Goal: Task Accomplishment & Management: Manage account settings

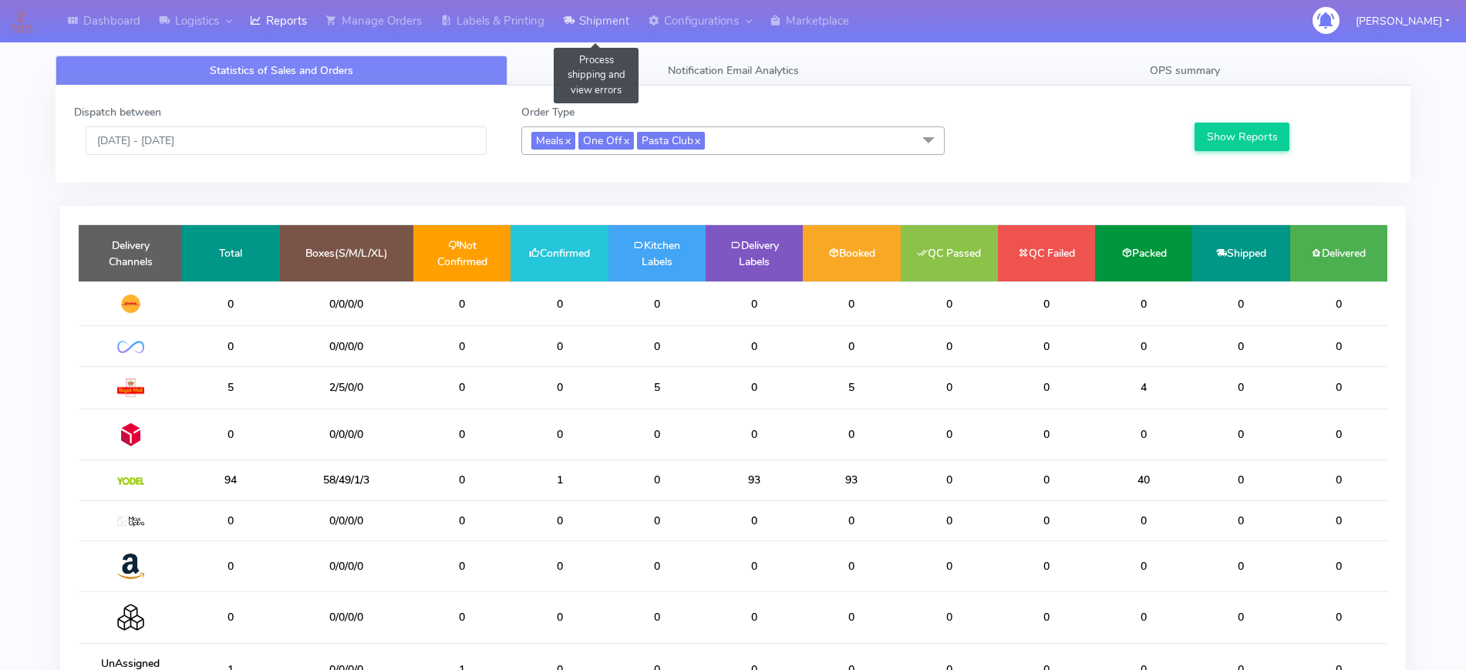
click at [591, 20] on link "Shipment" at bounding box center [596, 21] width 85 height 42
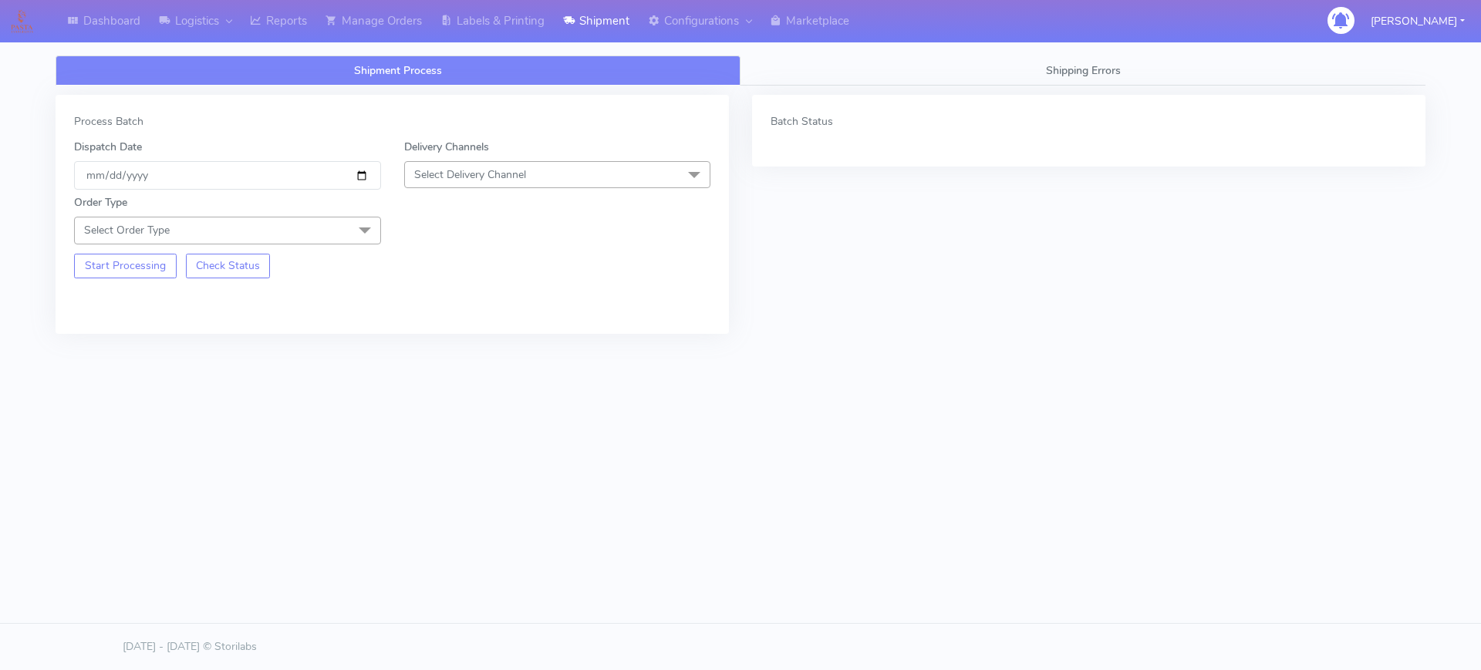
click at [328, 239] on span "Select Order Type" at bounding box center [227, 230] width 307 height 27
click at [236, 302] on div "Meal" at bounding box center [228, 303] width 290 height 16
click at [492, 179] on span "Select Delivery Channel" at bounding box center [470, 174] width 112 height 15
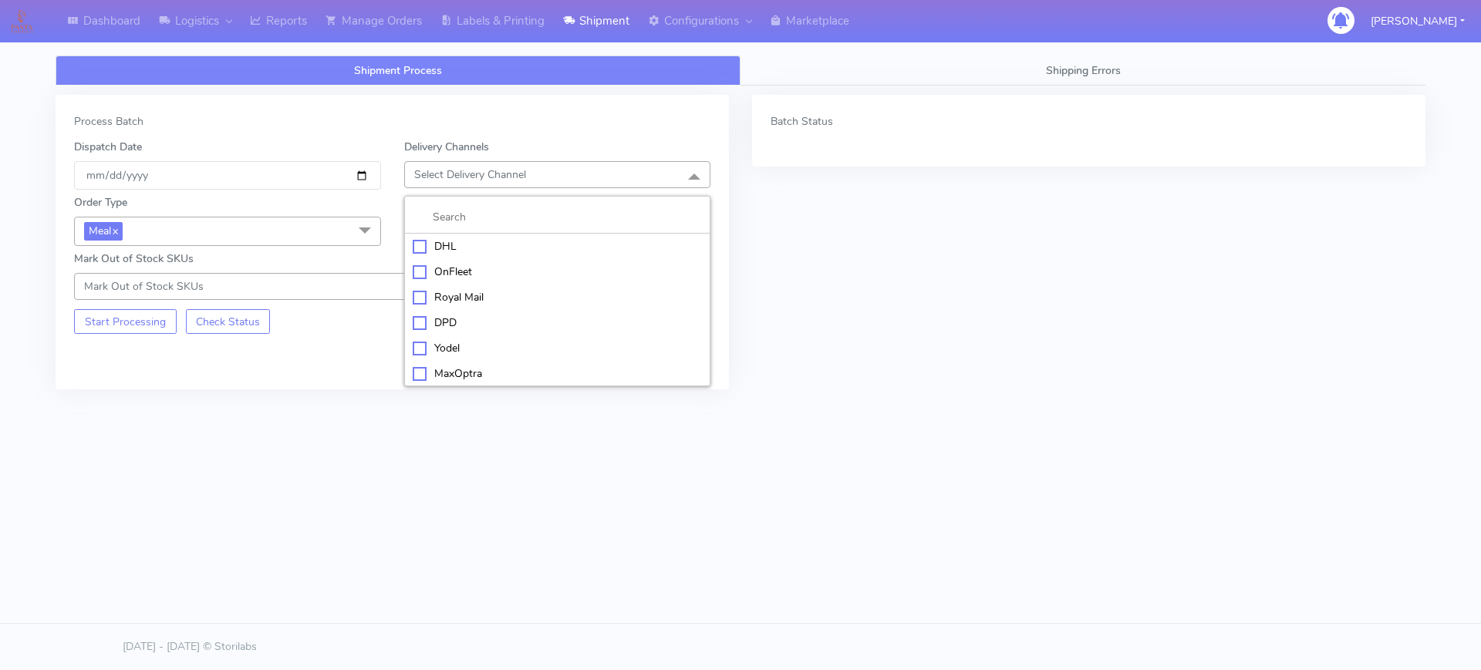
click at [450, 268] on div "OnFleet" at bounding box center [558, 272] width 290 height 16
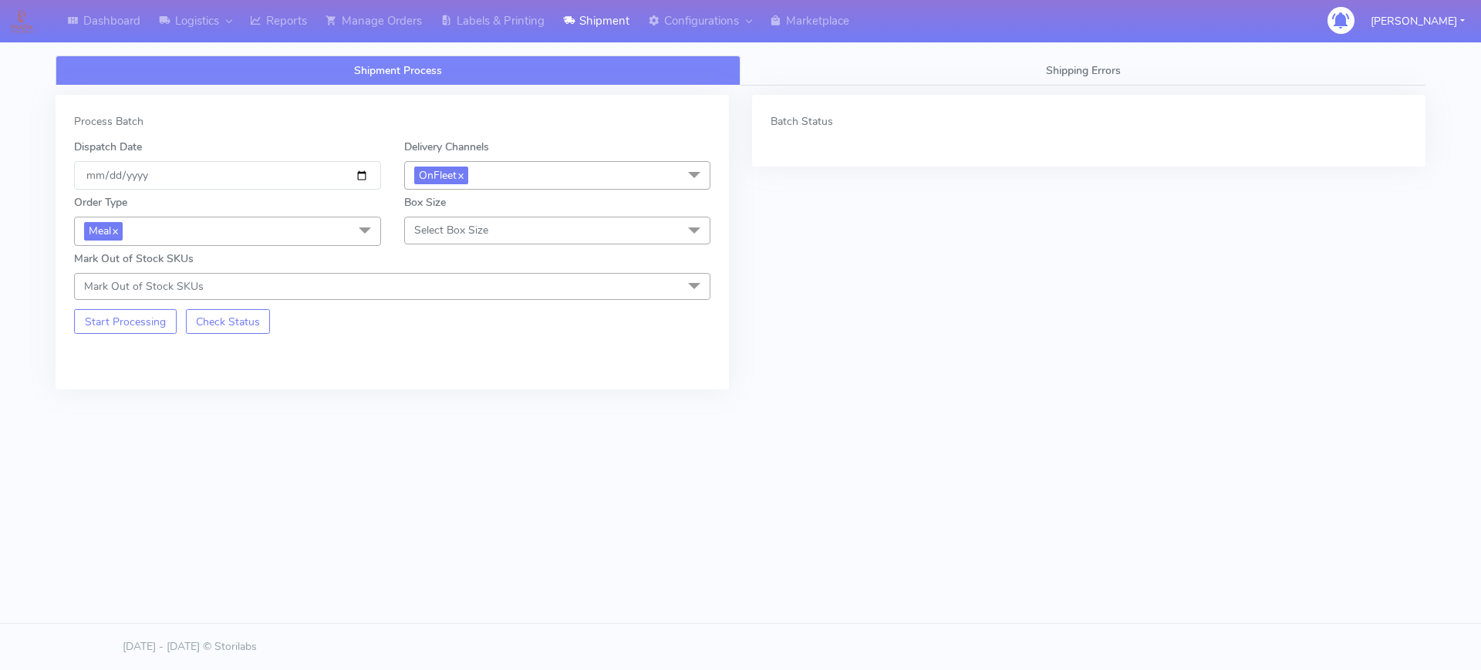
click at [451, 220] on span "Select Box Size" at bounding box center [557, 230] width 307 height 27
click at [438, 296] on div "Small" at bounding box center [558, 303] width 290 height 16
click at [356, 180] on input "[DATE]" at bounding box center [227, 175] width 307 height 29
type input "[DATE]"
click at [139, 315] on button "Start Processing" at bounding box center [125, 321] width 103 height 25
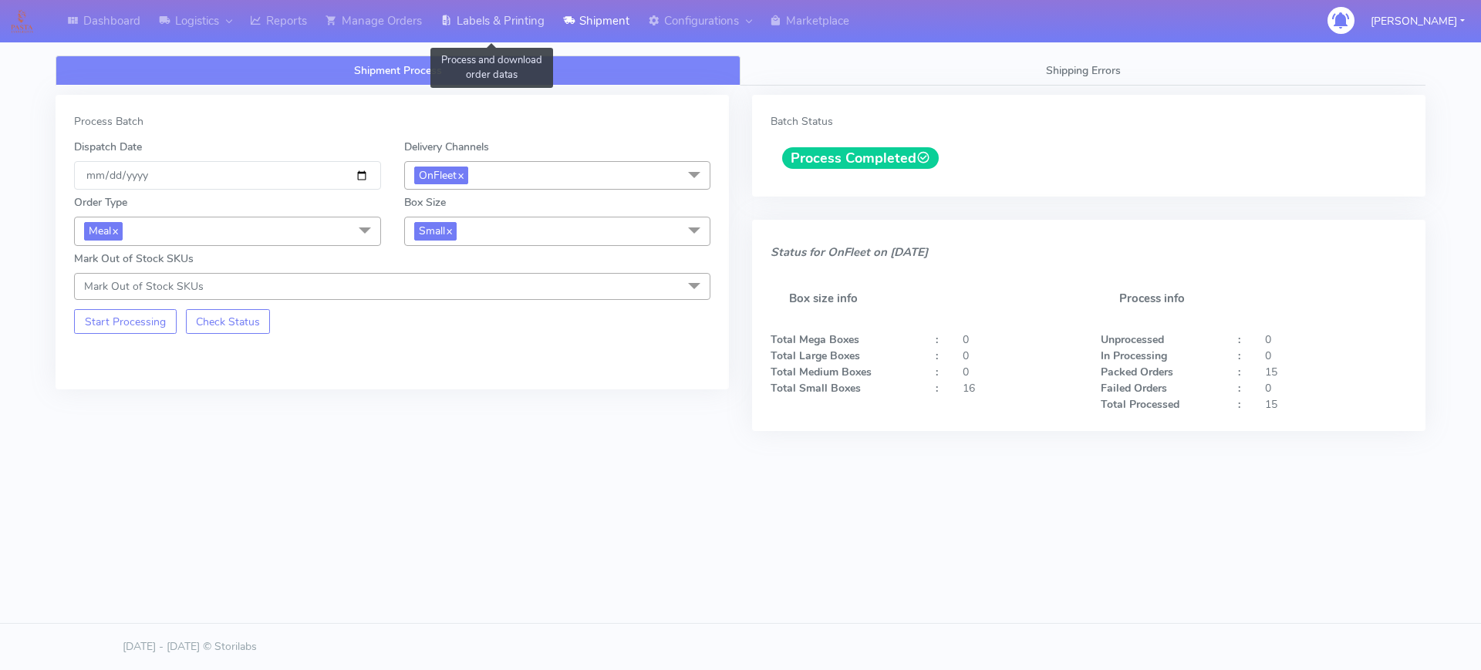
click at [484, 13] on link "Labels & Printing" at bounding box center [492, 21] width 123 height 42
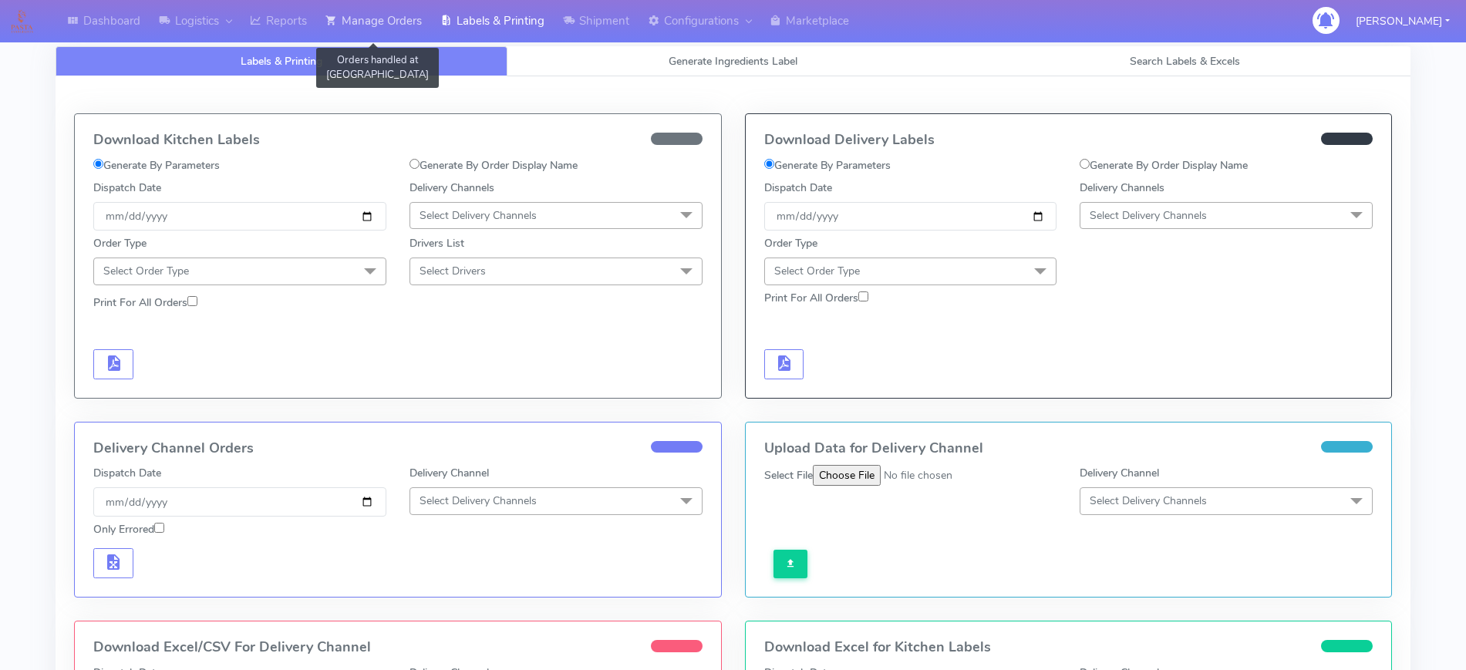
click at [404, 12] on link "Manage Orders" at bounding box center [373, 21] width 115 height 42
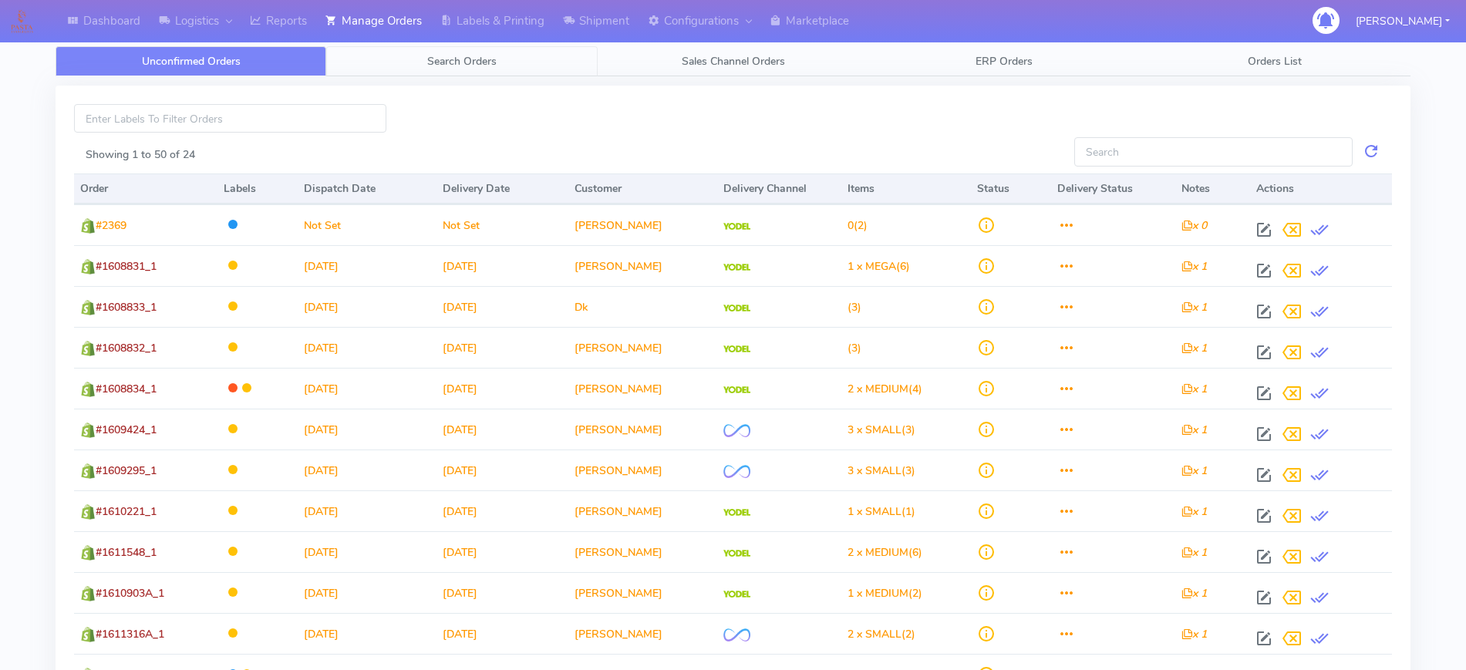
click at [472, 56] on span "Search Orders" at bounding box center [461, 61] width 69 height 15
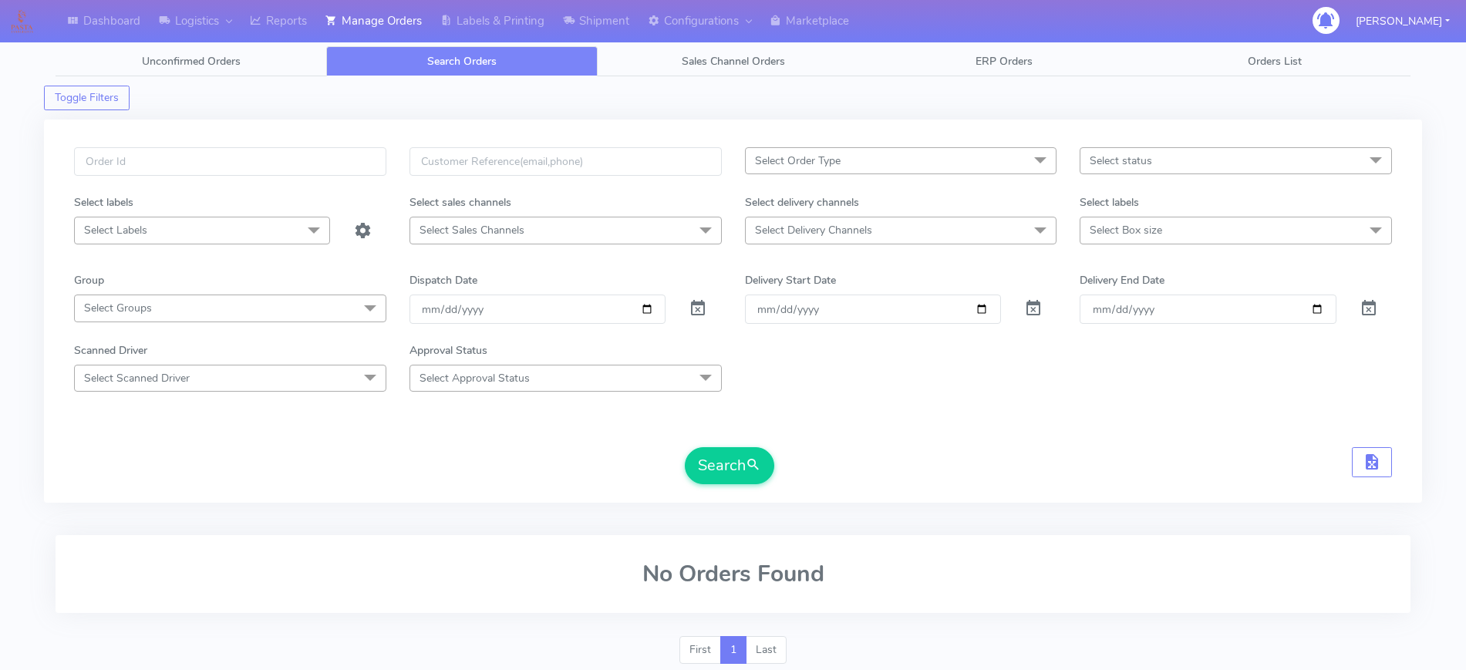
click at [808, 229] on span "Select Delivery Channels" at bounding box center [813, 230] width 117 height 15
click at [781, 361] on div "OnFleet" at bounding box center [900, 360] width 295 height 16
checkbox input "true"
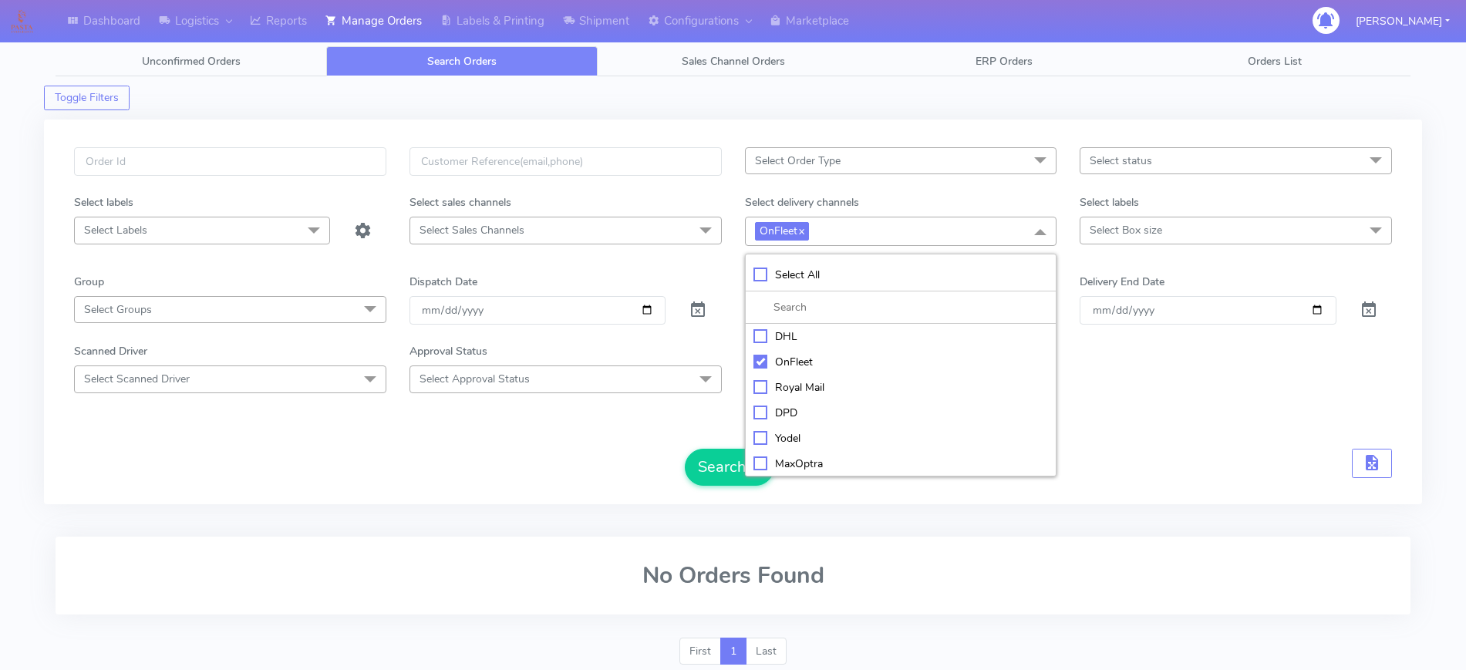
click at [841, 167] on span "Select Order Type" at bounding box center [901, 160] width 312 height 27
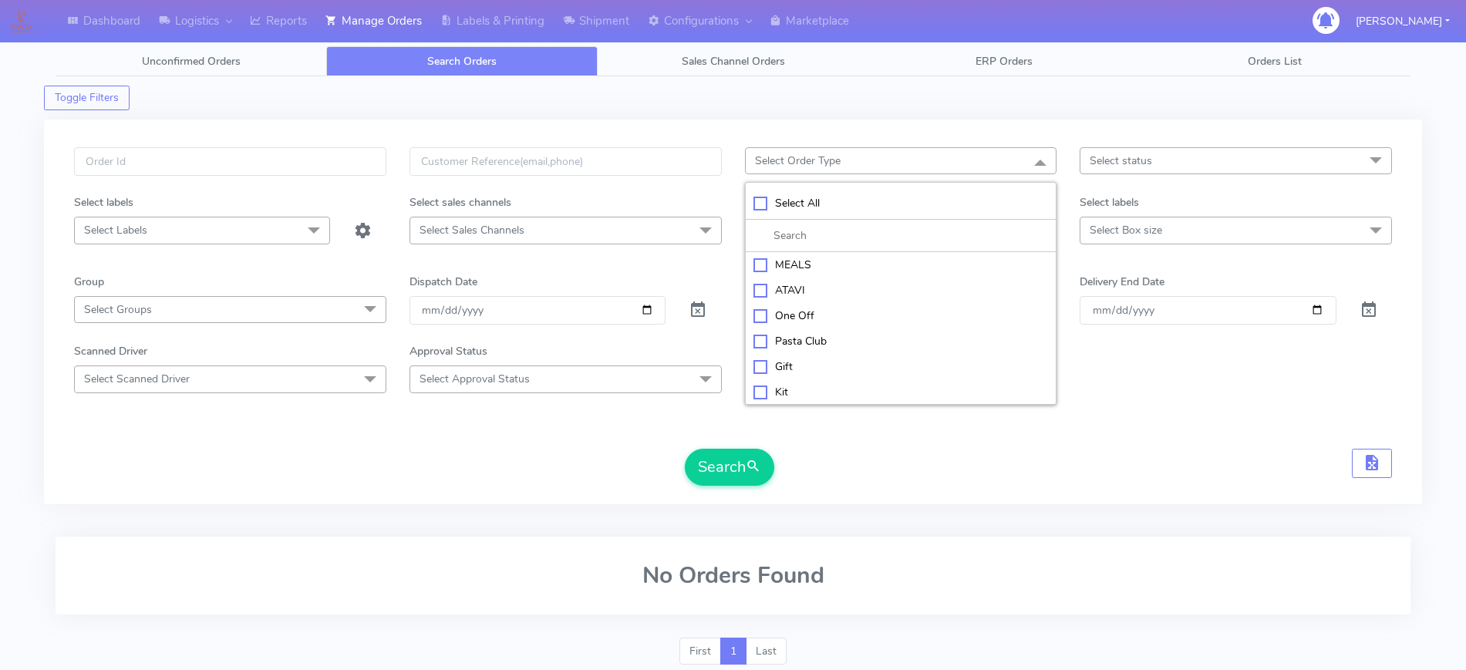
click at [784, 261] on div "MEALS" at bounding box center [900, 265] width 295 height 16
checkbox input "true"
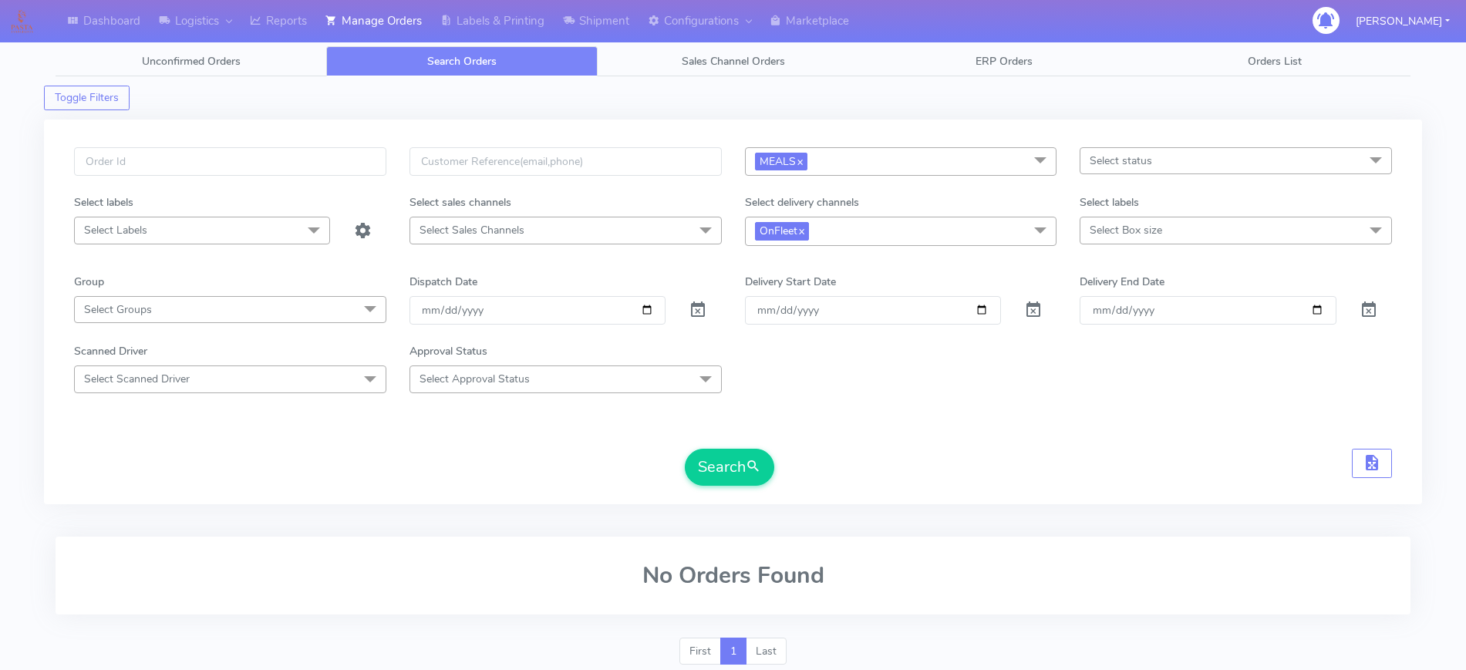
click at [1115, 160] on span "Select status" at bounding box center [1121, 160] width 62 height 15
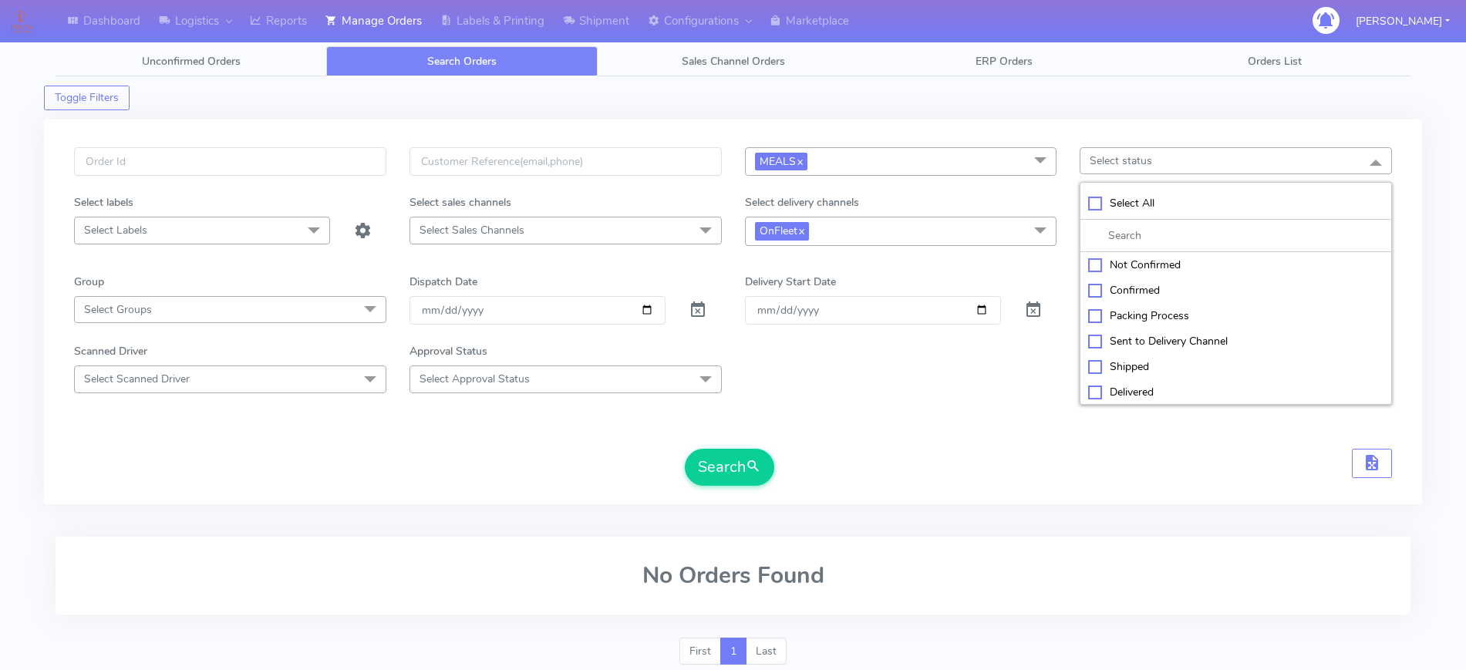
click at [1153, 282] on div "Confirmed" at bounding box center [1235, 290] width 295 height 16
checkbox input "true"
click at [1058, 247] on form "MEALS x Select All MEALS ATAVI One Off Pasta Club Gift Kit Event Unknown QCOM C…" at bounding box center [733, 316] width 1318 height 339
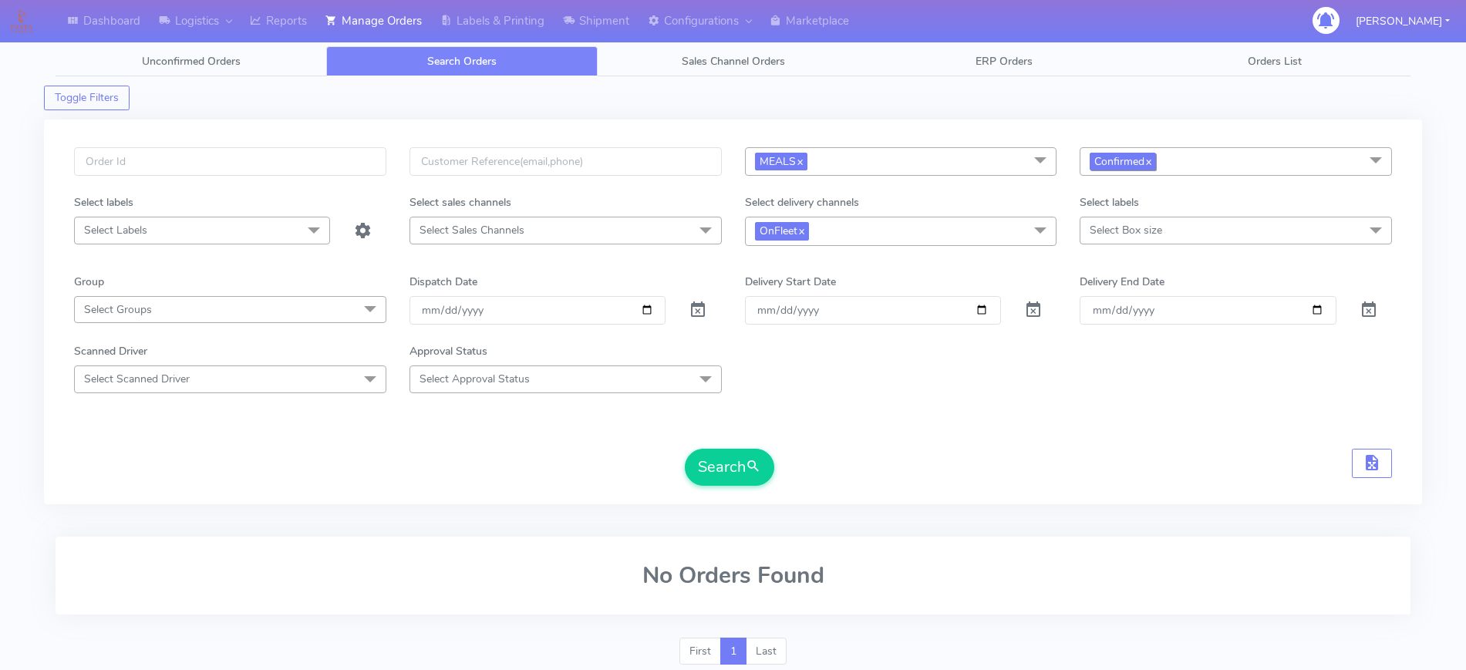
click at [1156, 162] on span "Confirmed x" at bounding box center [1123, 162] width 66 height 18
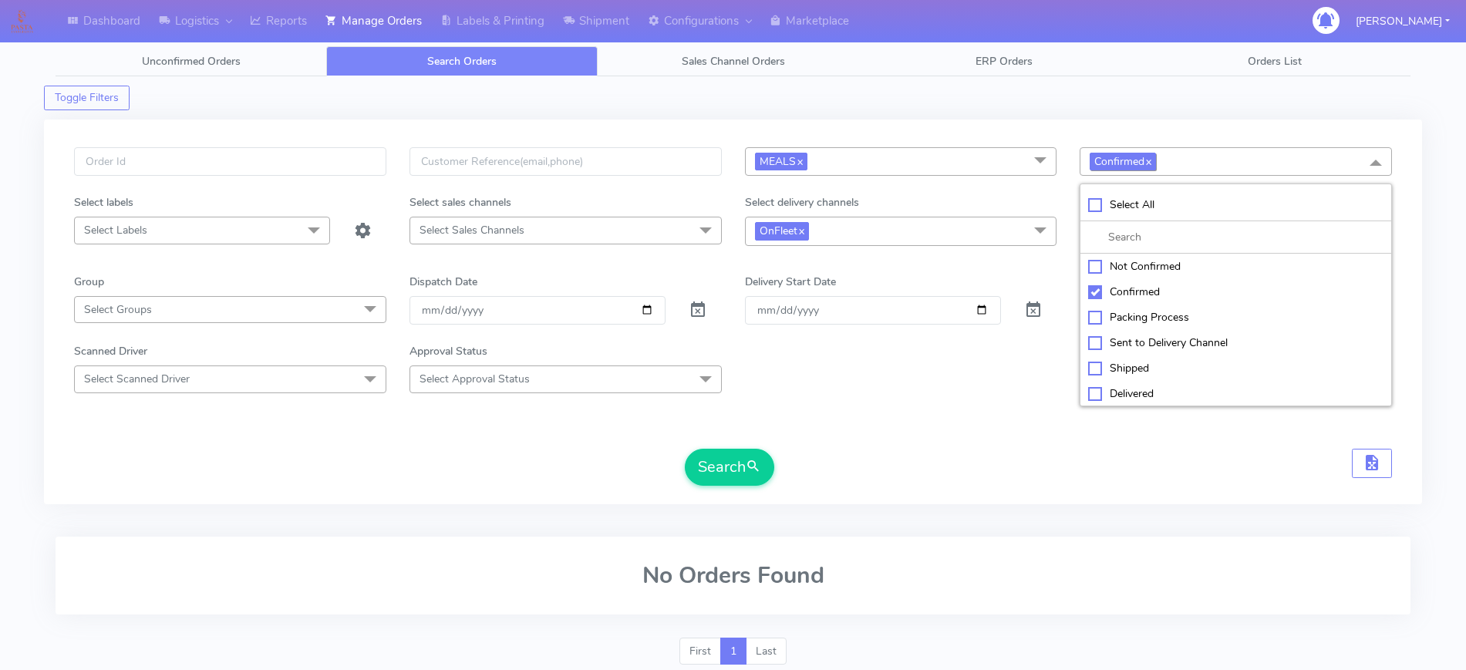
click at [1151, 158] on link "x" at bounding box center [1147, 161] width 7 height 16
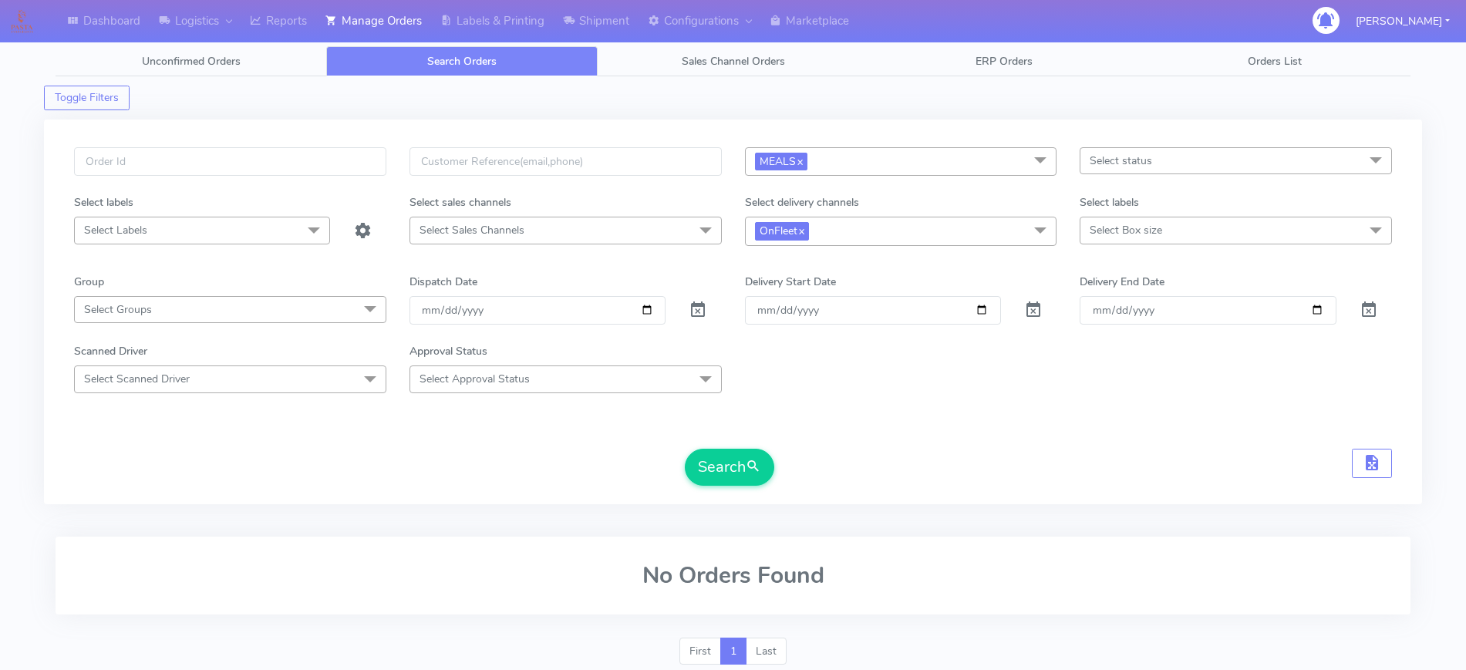
click at [1104, 226] on span "Select Box size" at bounding box center [1126, 230] width 72 height 15
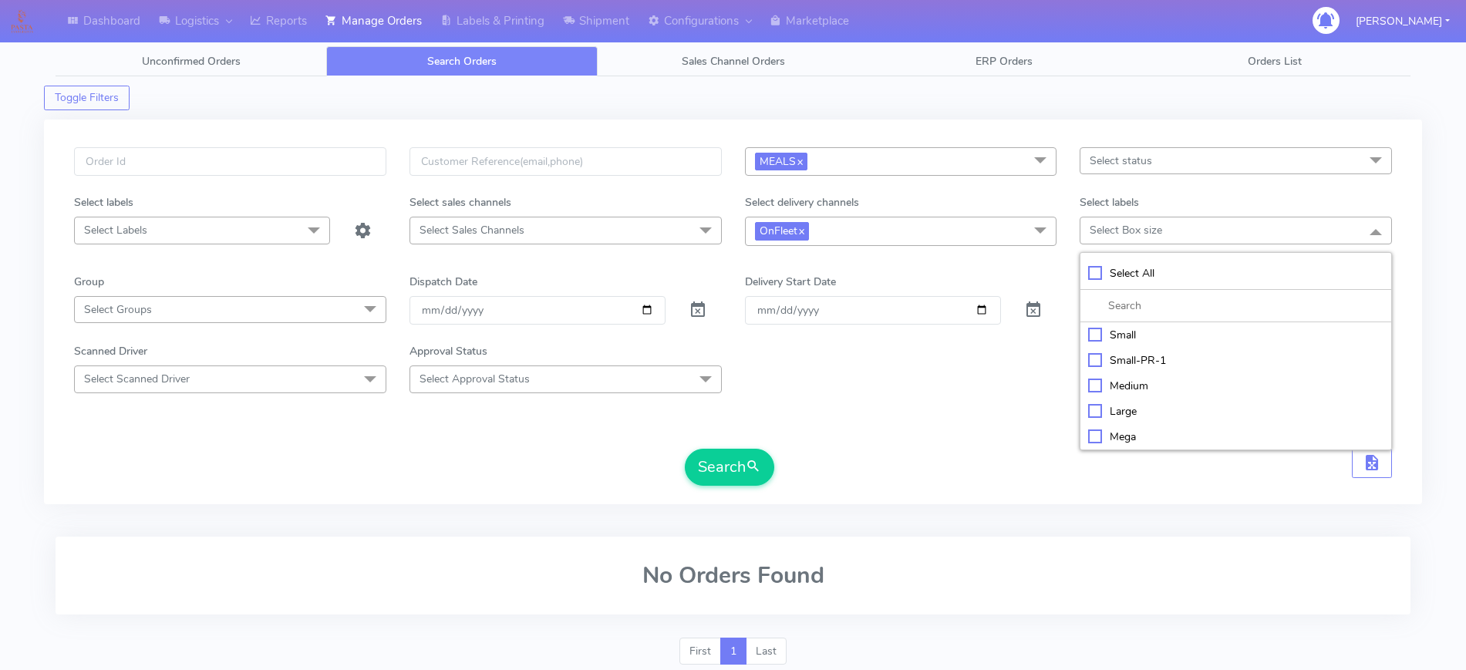
click at [1113, 334] on div "Small" at bounding box center [1235, 335] width 295 height 16
checkbox input "true"
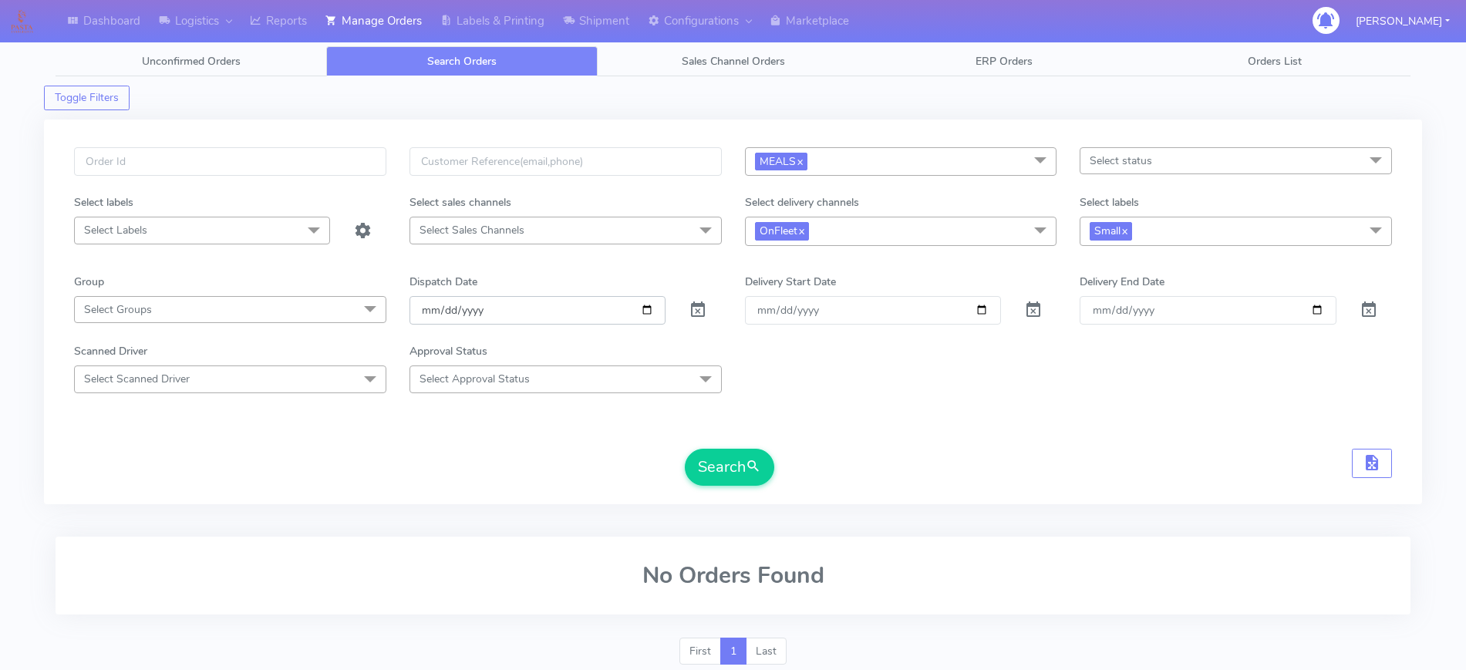
click at [652, 314] on input "[DATE]" at bounding box center [537, 310] width 256 height 29
type input "[DATE]"
click at [726, 470] on button "Search" at bounding box center [729, 467] width 89 height 37
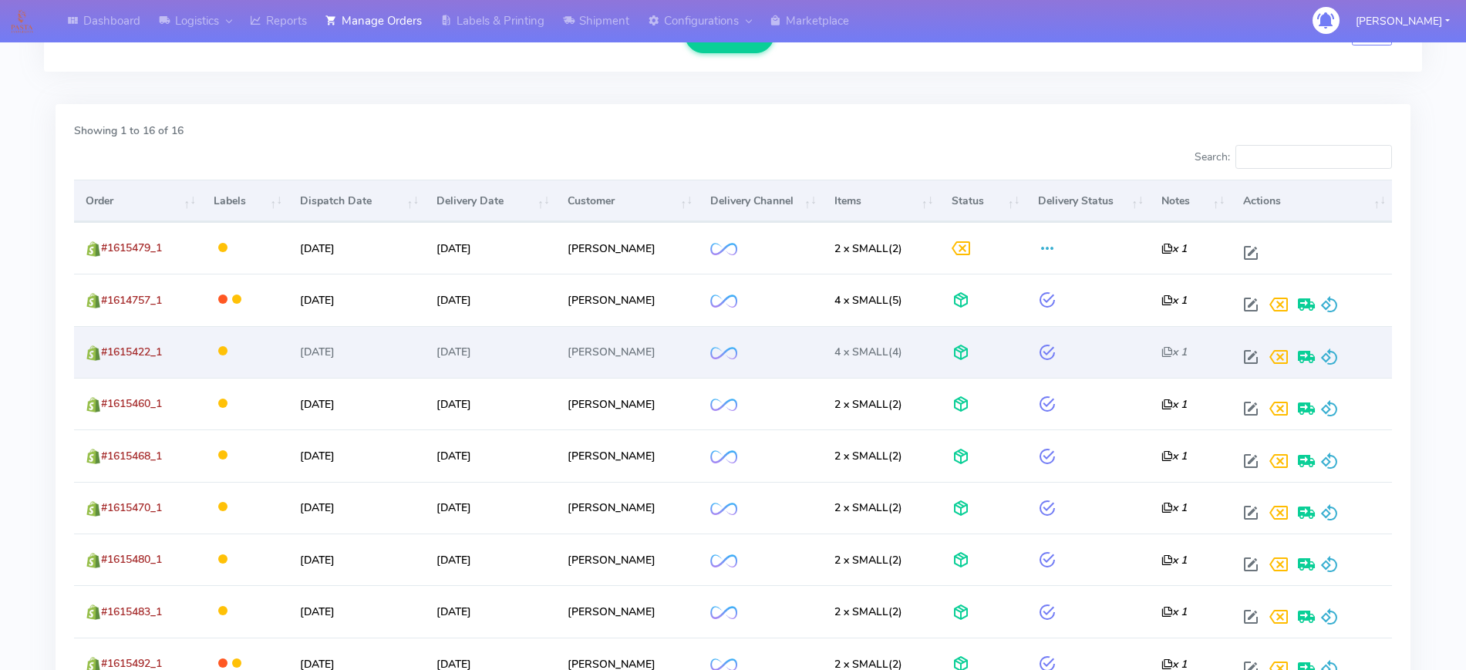
scroll to position [466, 0]
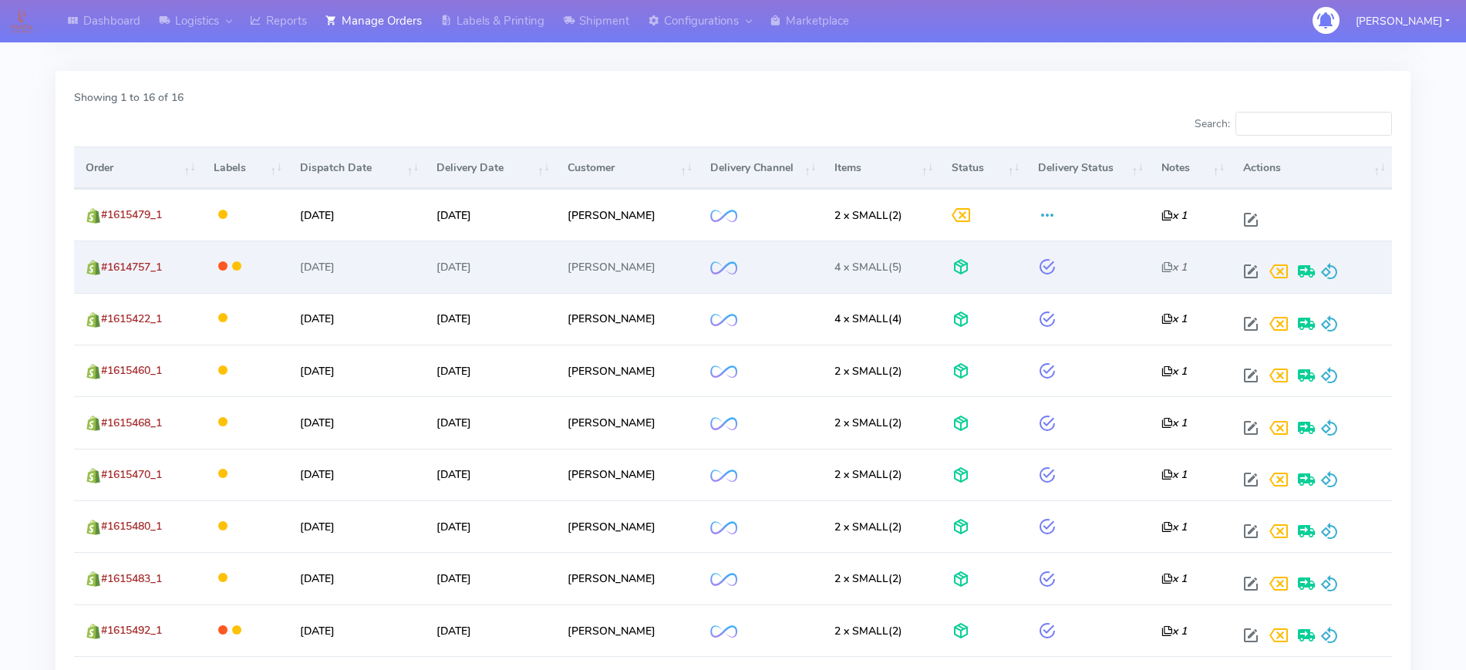
click at [1343, 273] on div at bounding box center [1308, 272] width 143 height 28
click at [1330, 268] on span at bounding box center [1329, 275] width 19 height 15
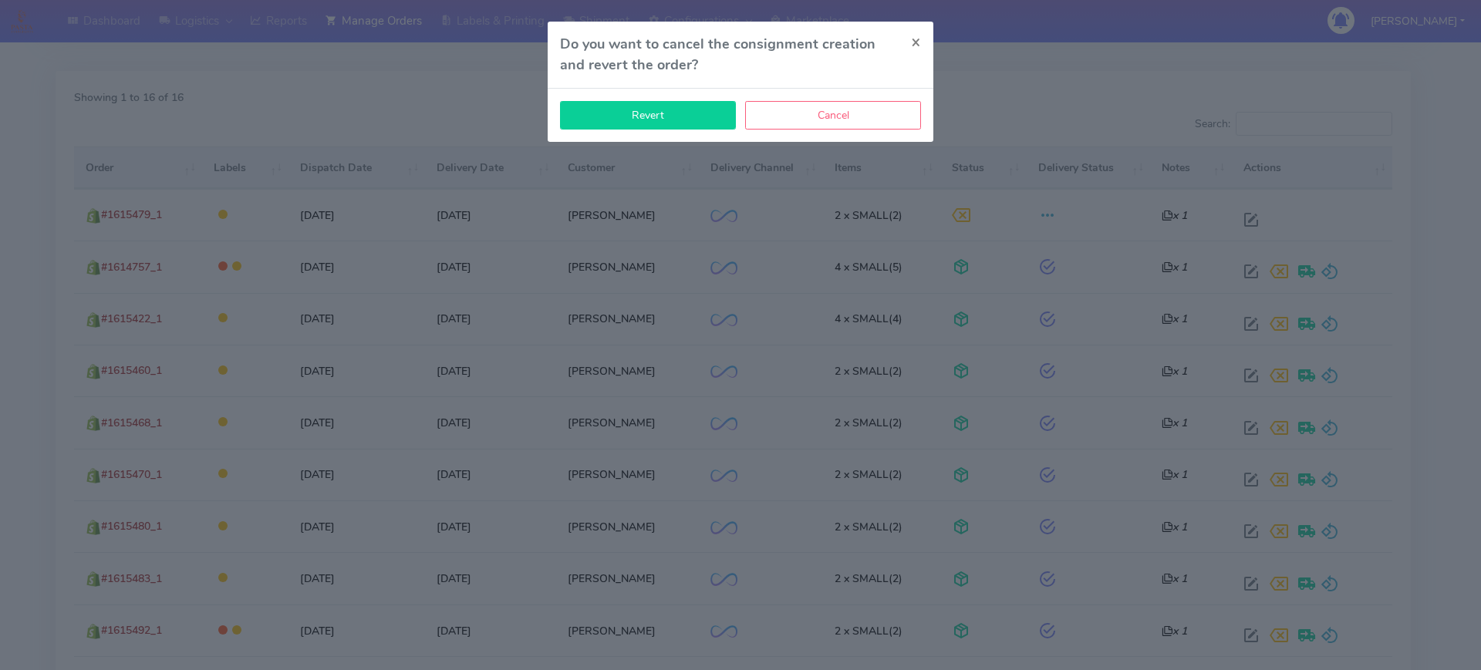
click at [703, 122] on button "Revert" at bounding box center [648, 115] width 176 height 29
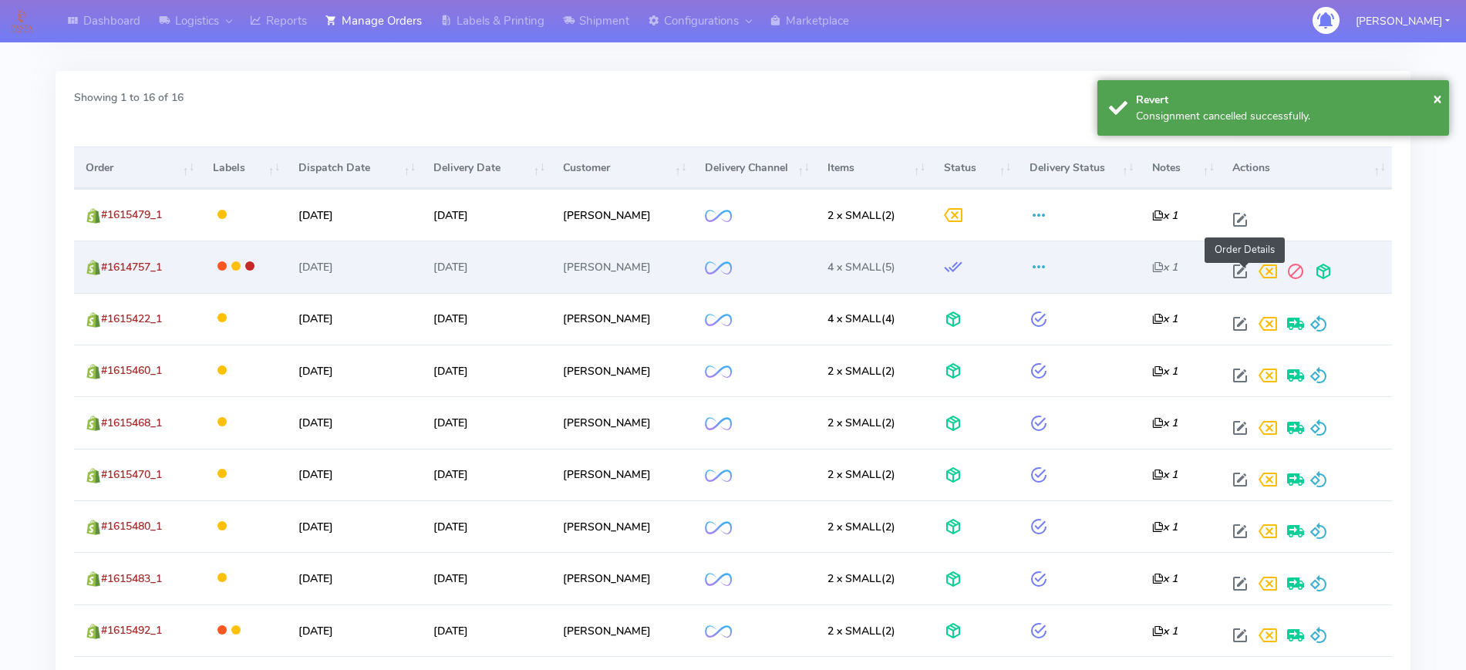
click at [1247, 268] on span at bounding box center [1240, 275] width 28 height 15
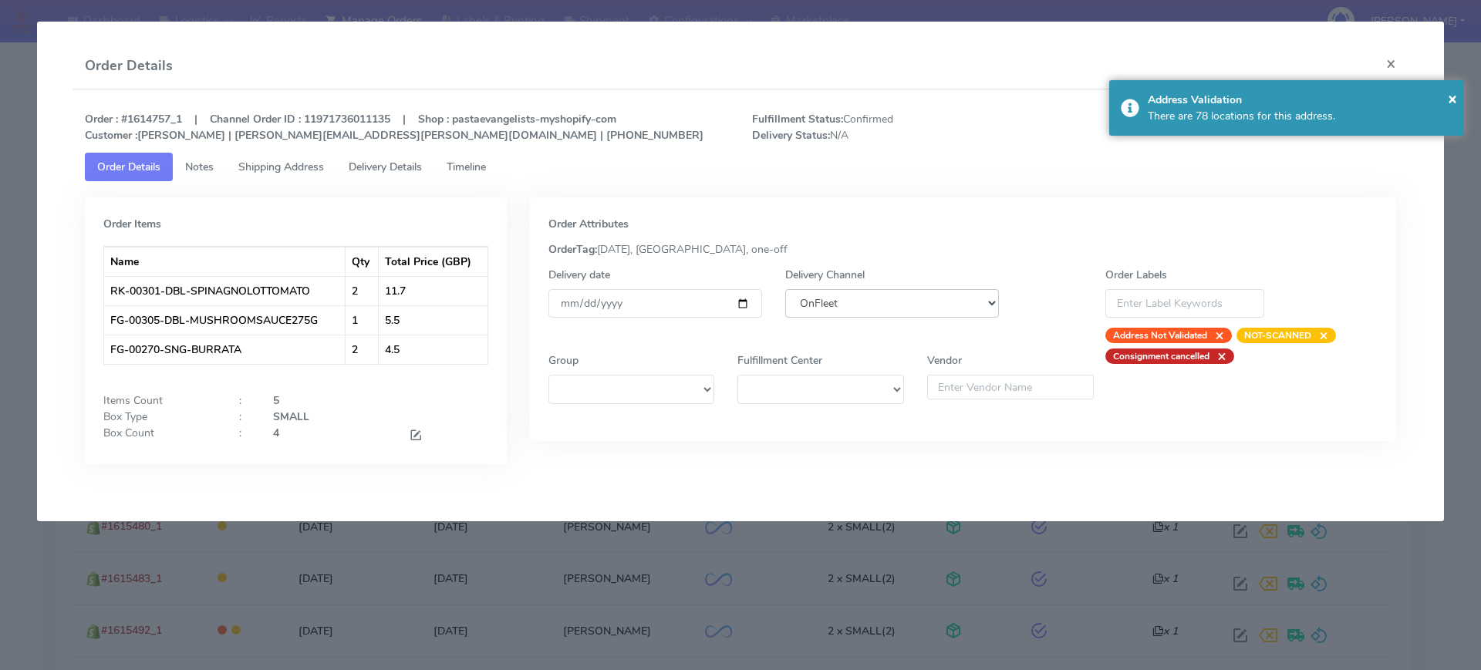
click at [807, 309] on select "DHL OnFleet Royal Mail DPD Yodel MaxOptra Amazon Collection" at bounding box center [892, 303] width 214 height 29
select select "5"
click at [785, 289] on select "DHL OnFleet Royal Mail DPD Yodel MaxOptra Amazon Collection" at bounding box center [892, 303] width 214 height 29
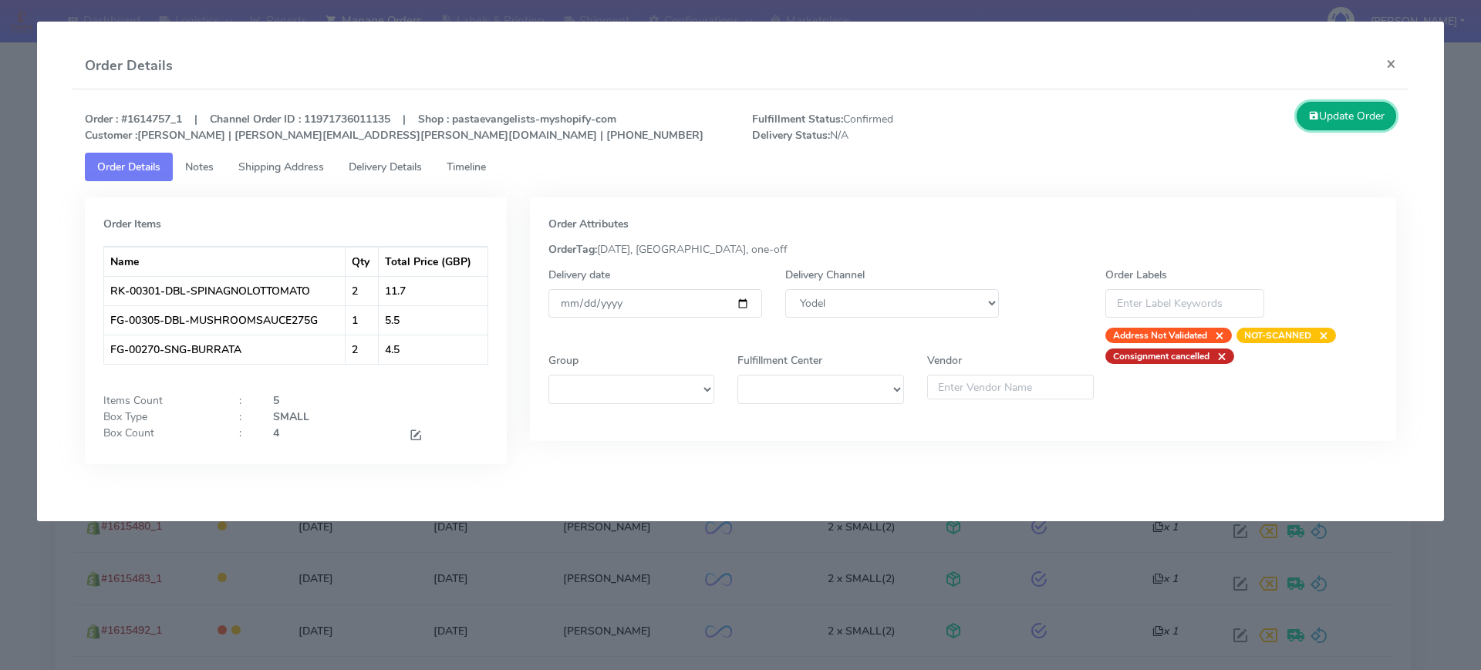
click at [1334, 102] on button "Update Order" at bounding box center [1346, 116] width 100 height 29
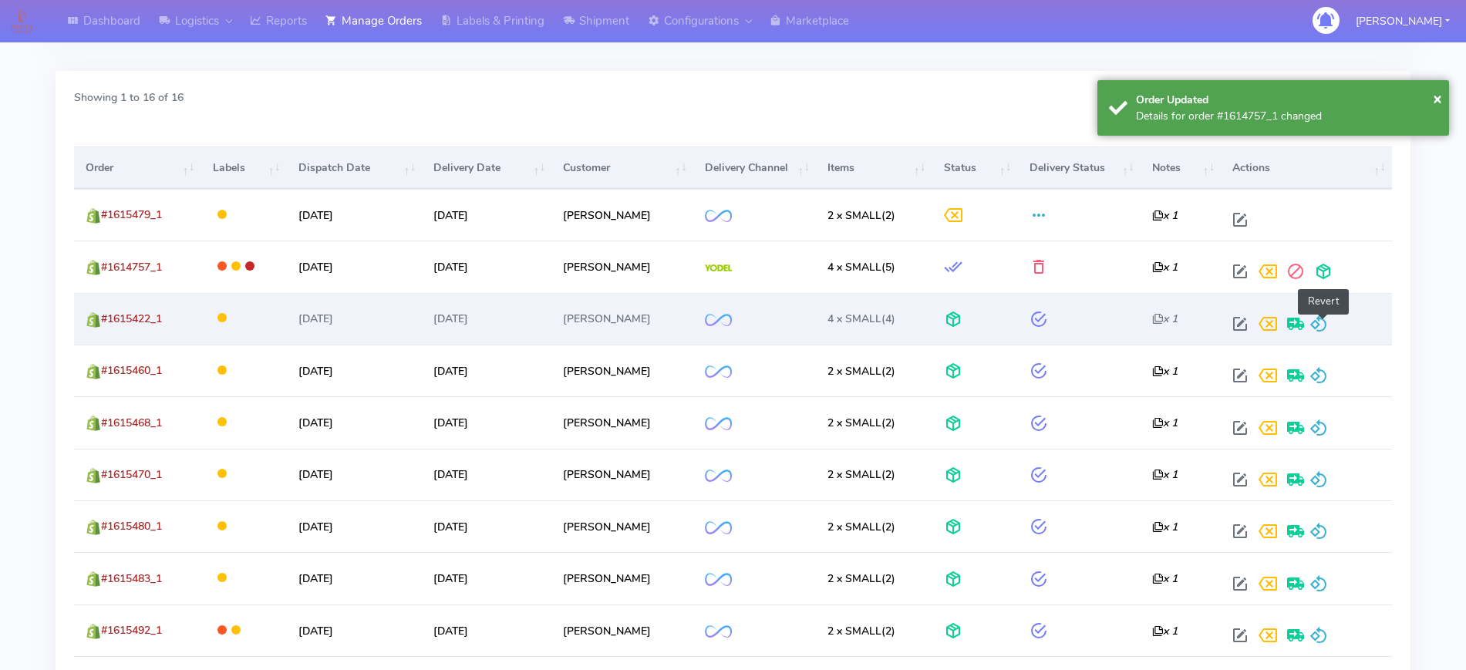
click at [1328, 322] on span at bounding box center [1318, 327] width 19 height 15
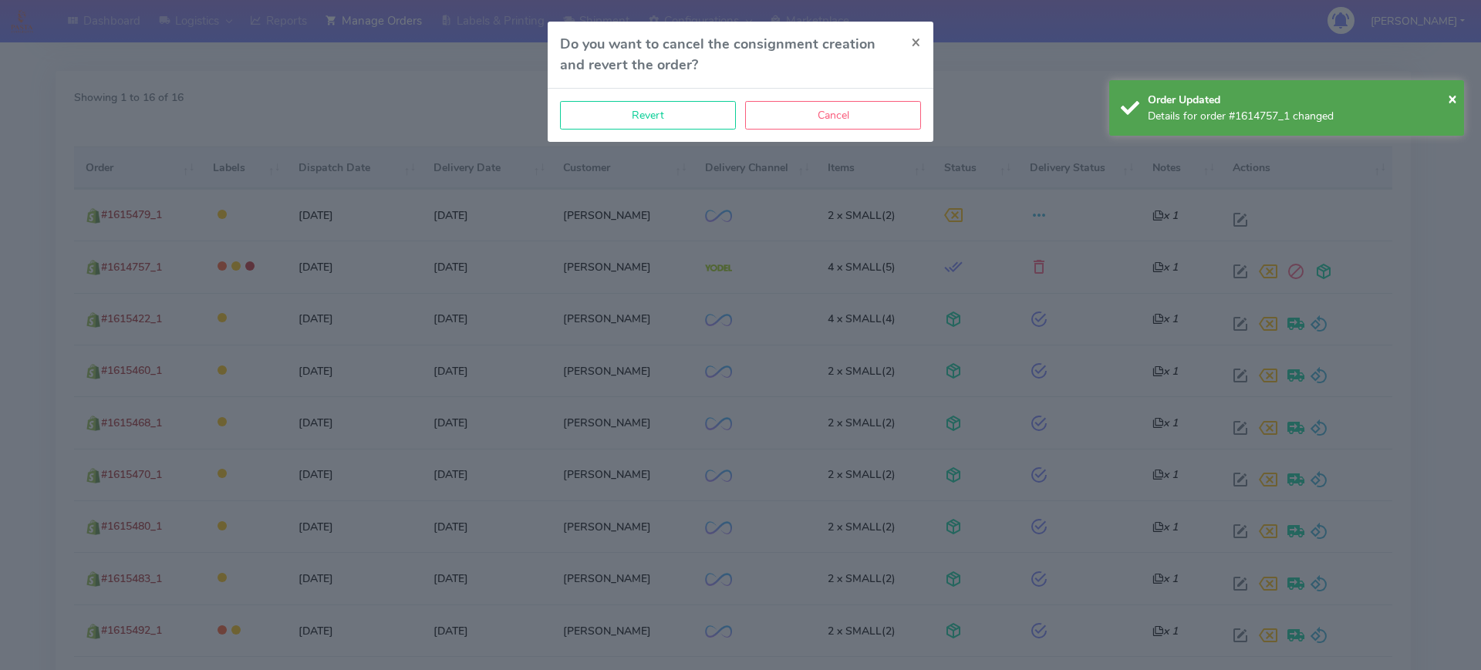
click at [670, 96] on div "Revert Cancel" at bounding box center [741, 115] width 386 height 53
click at [676, 112] on button "Revert" at bounding box center [648, 115] width 176 height 29
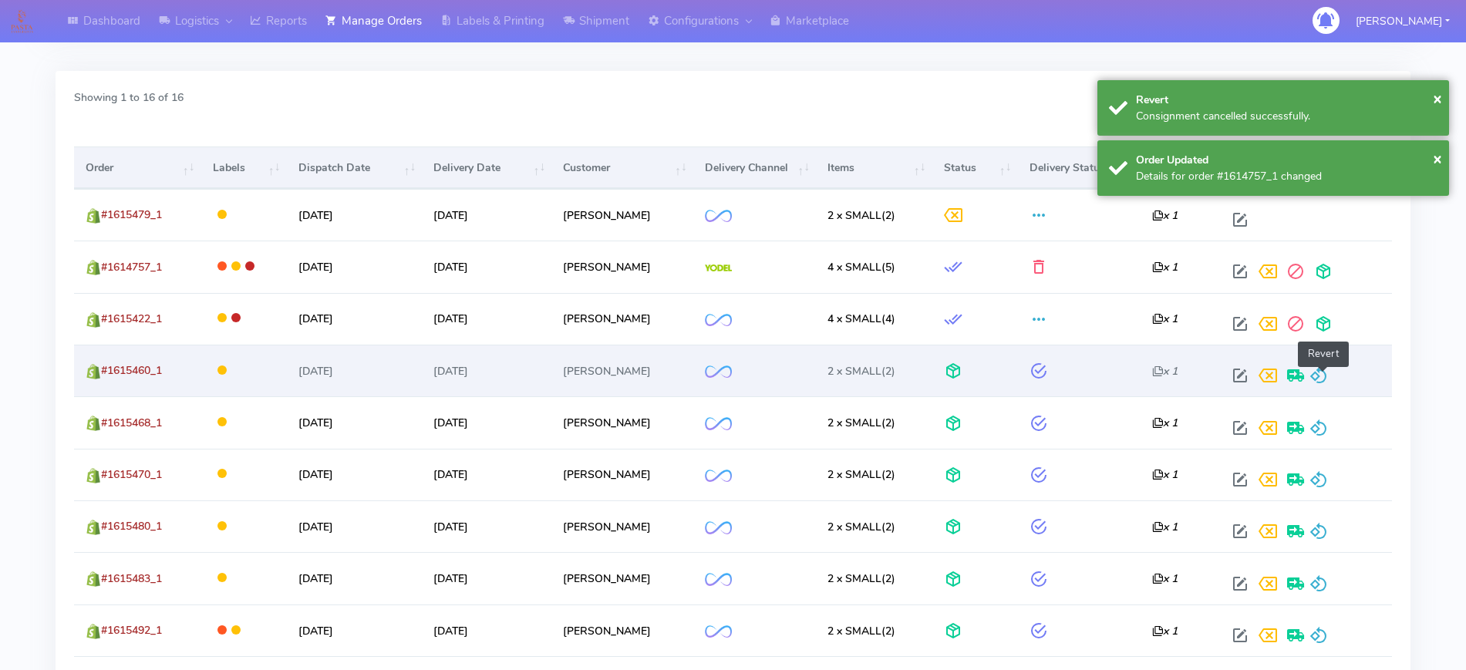
click at [1320, 382] on span at bounding box center [1318, 379] width 19 height 15
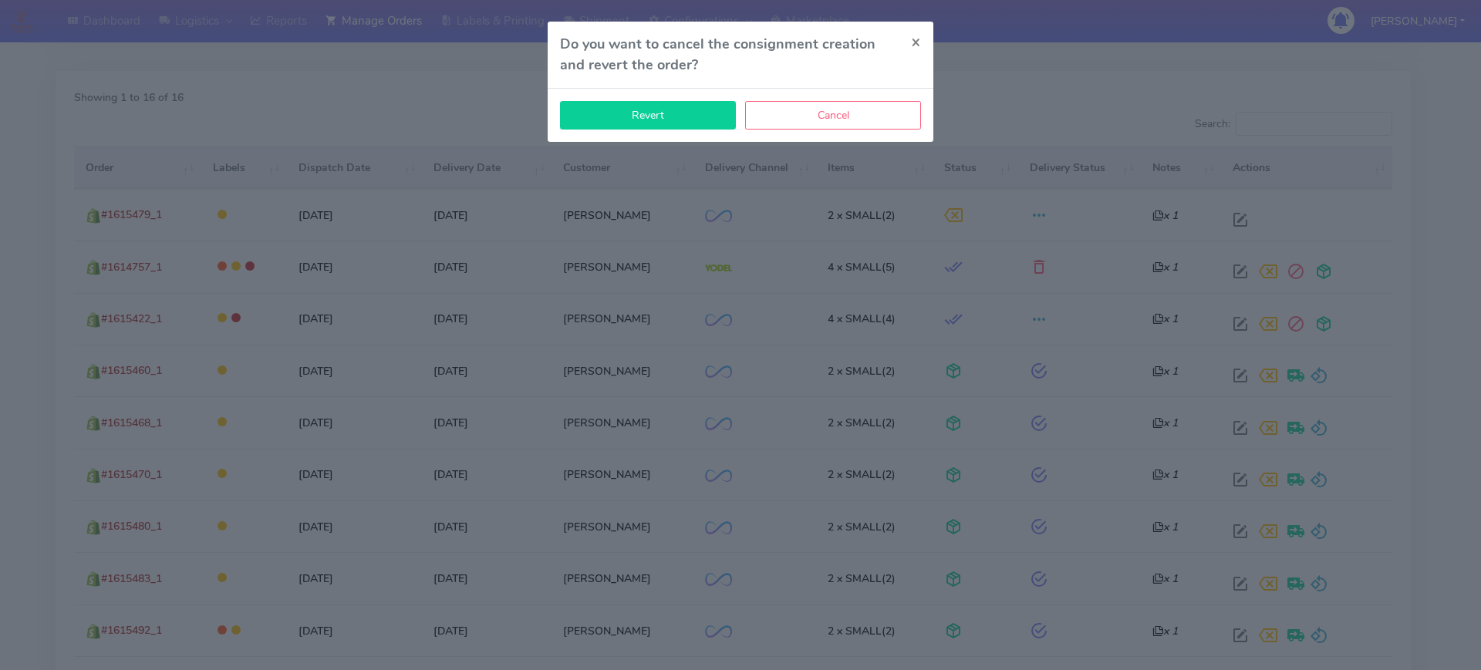
click at [684, 121] on button "Revert" at bounding box center [648, 115] width 176 height 29
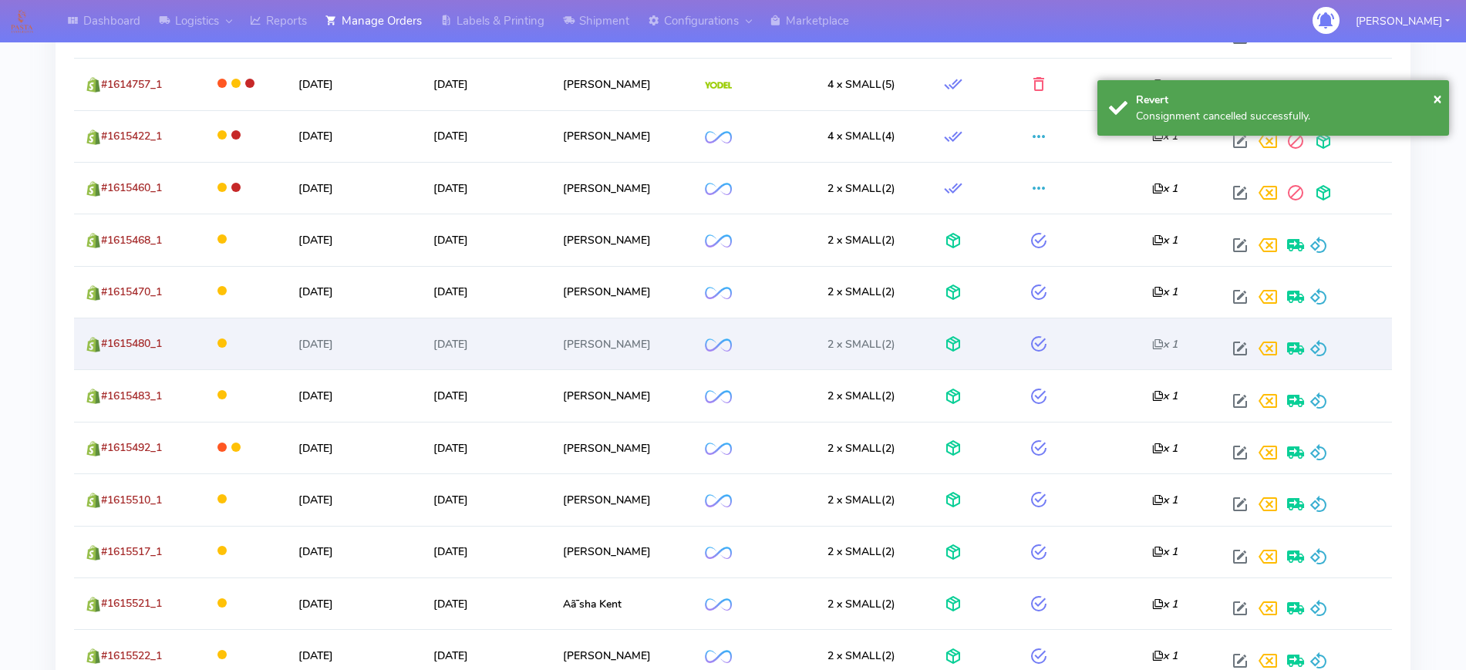
scroll to position [659, 0]
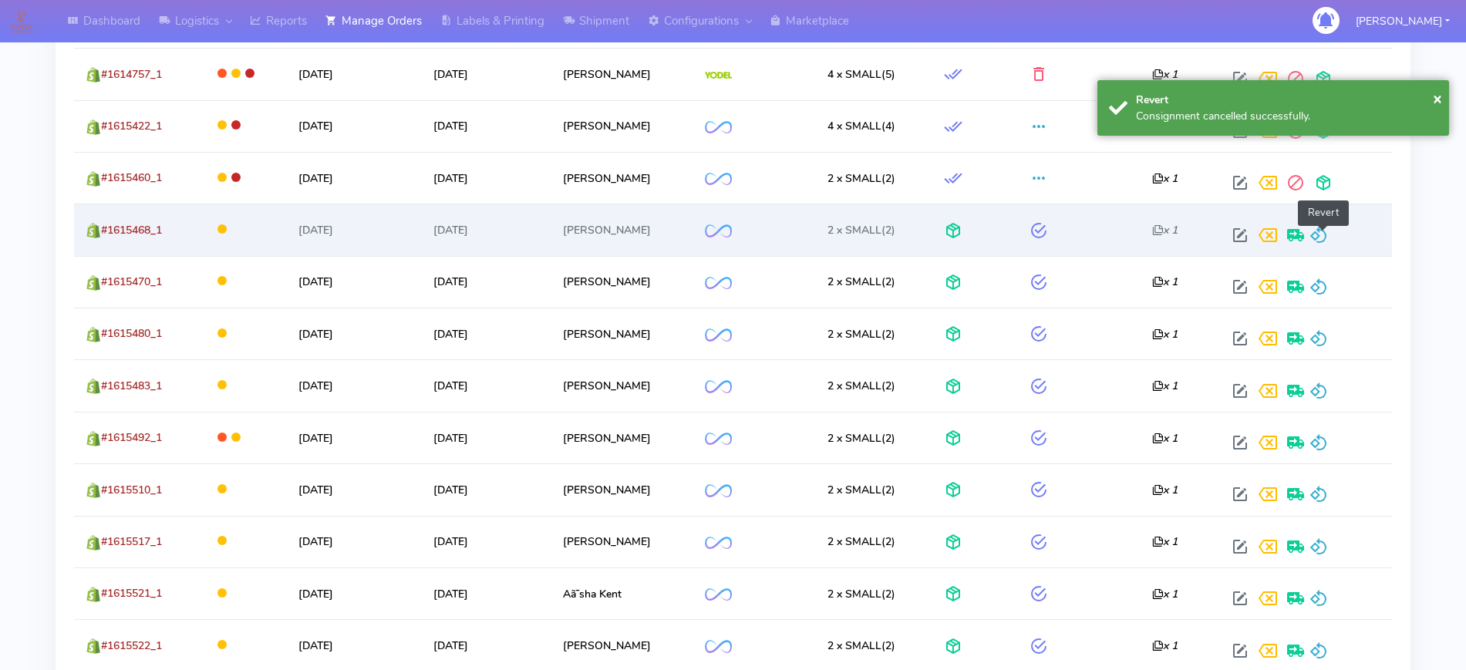
click at [1319, 231] on span at bounding box center [1318, 238] width 19 height 15
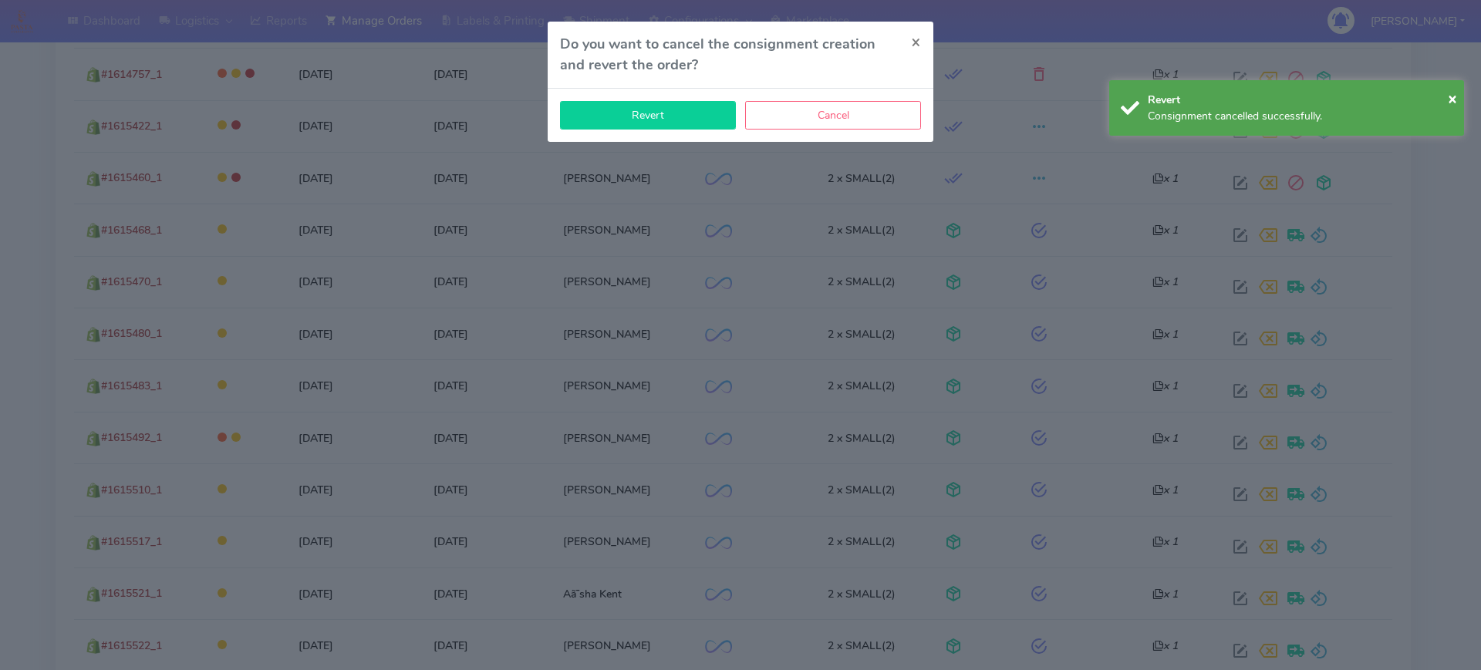
click at [667, 113] on button "Revert" at bounding box center [648, 115] width 176 height 29
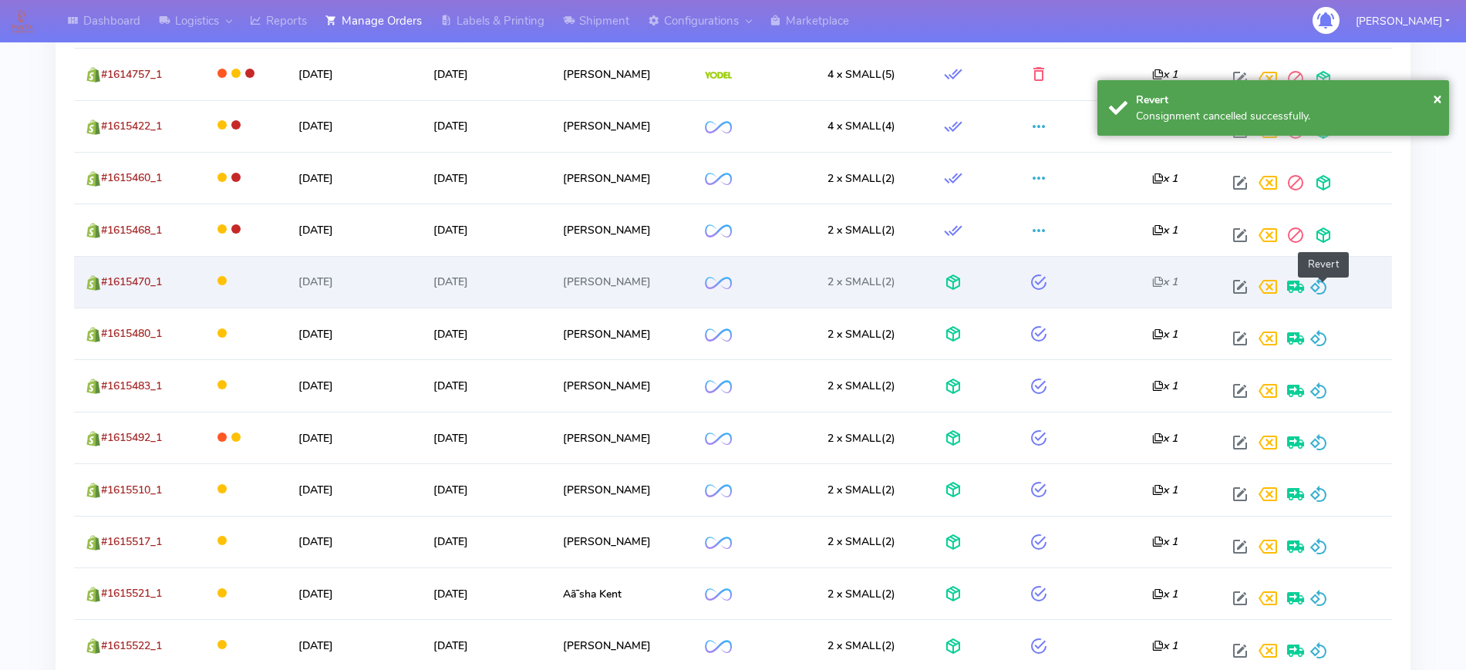
click at [1328, 283] on span at bounding box center [1318, 290] width 19 height 15
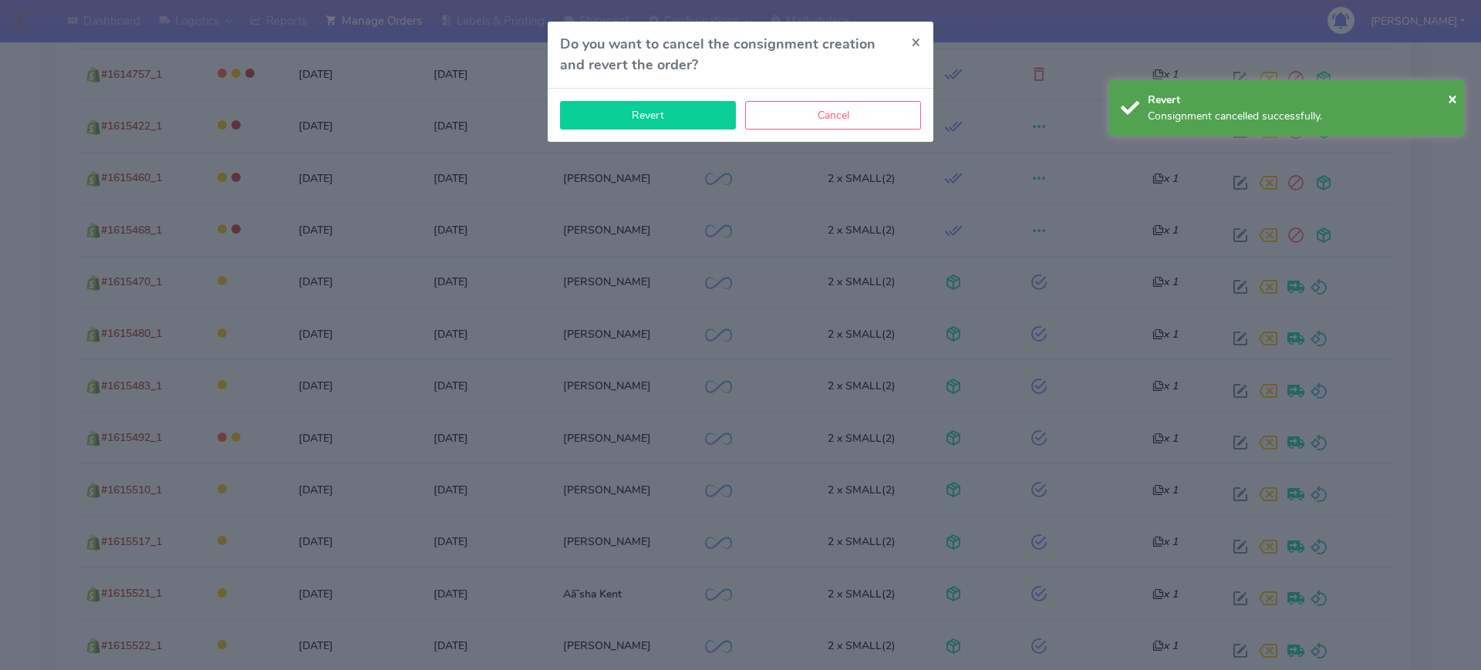
click at [686, 106] on button "Revert" at bounding box center [648, 115] width 176 height 29
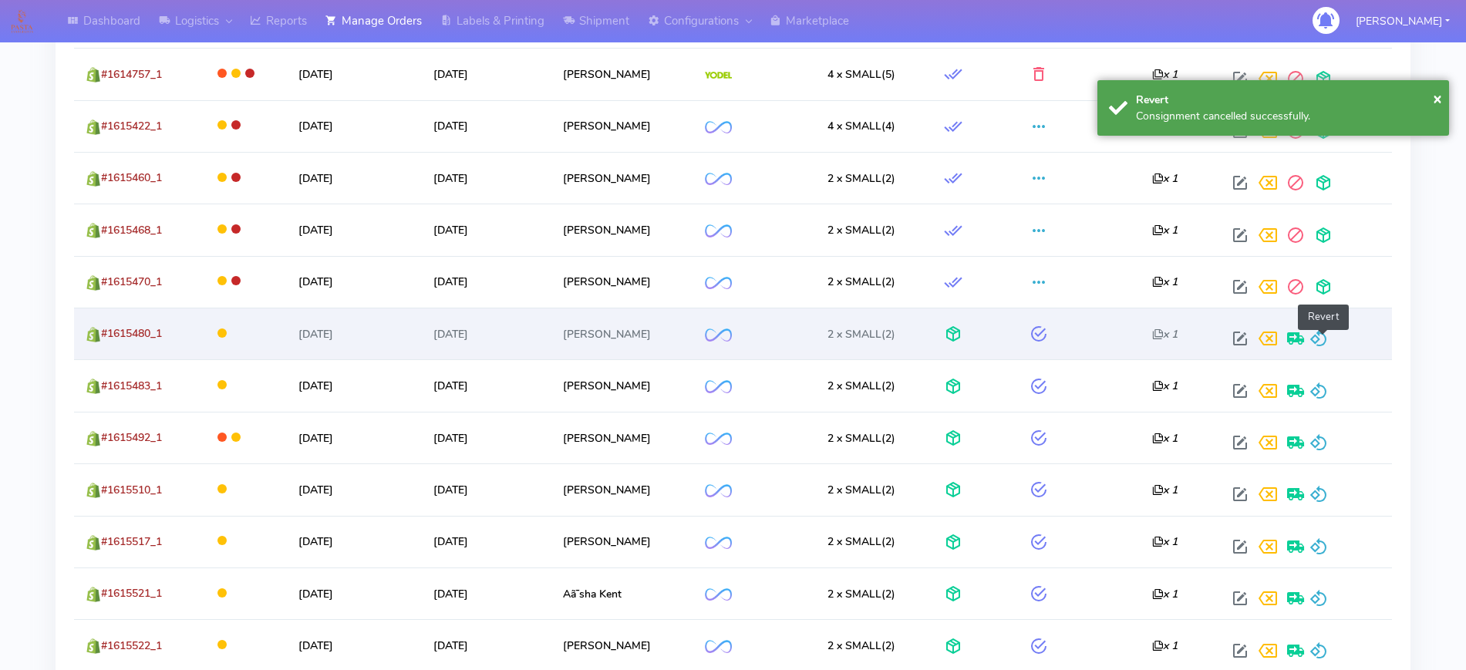
click at [1316, 335] on span at bounding box center [1318, 342] width 19 height 15
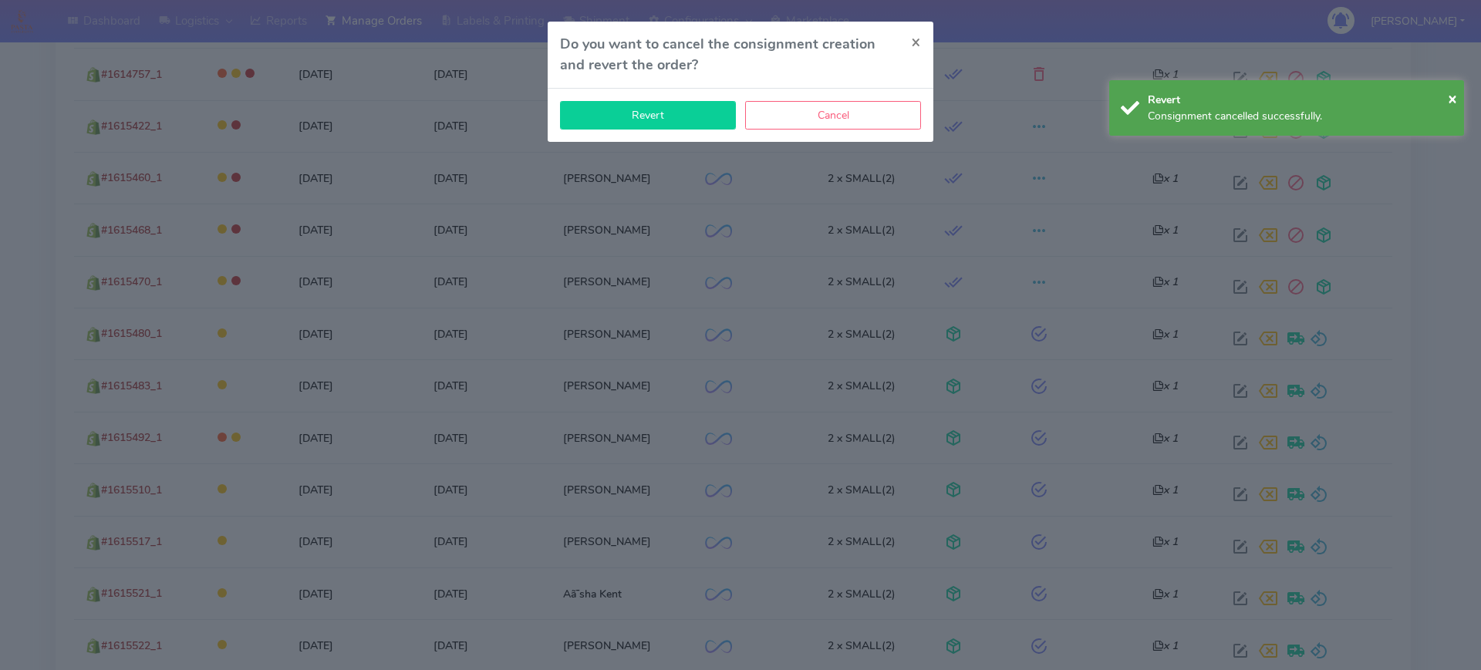
click at [578, 115] on button "Revert" at bounding box center [648, 115] width 176 height 29
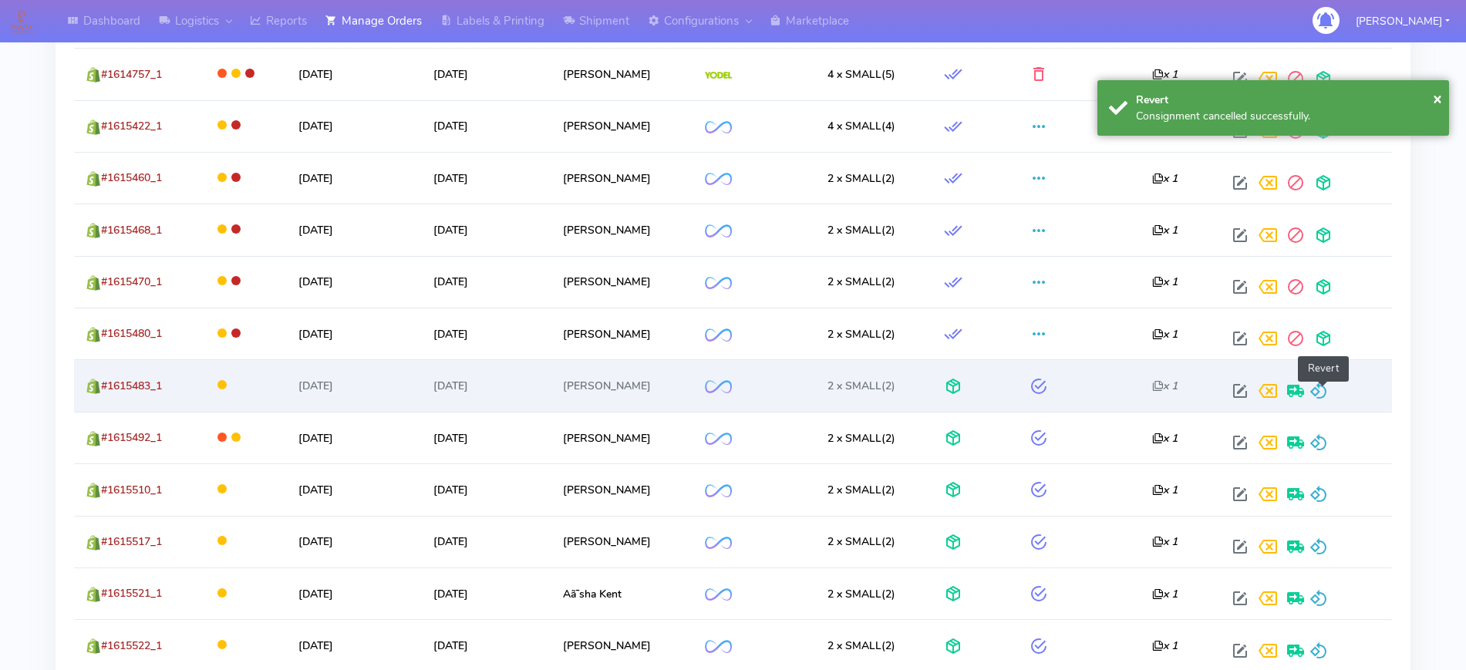
click at [1326, 396] on span at bounding box center [1318, 394] width 19 height 15
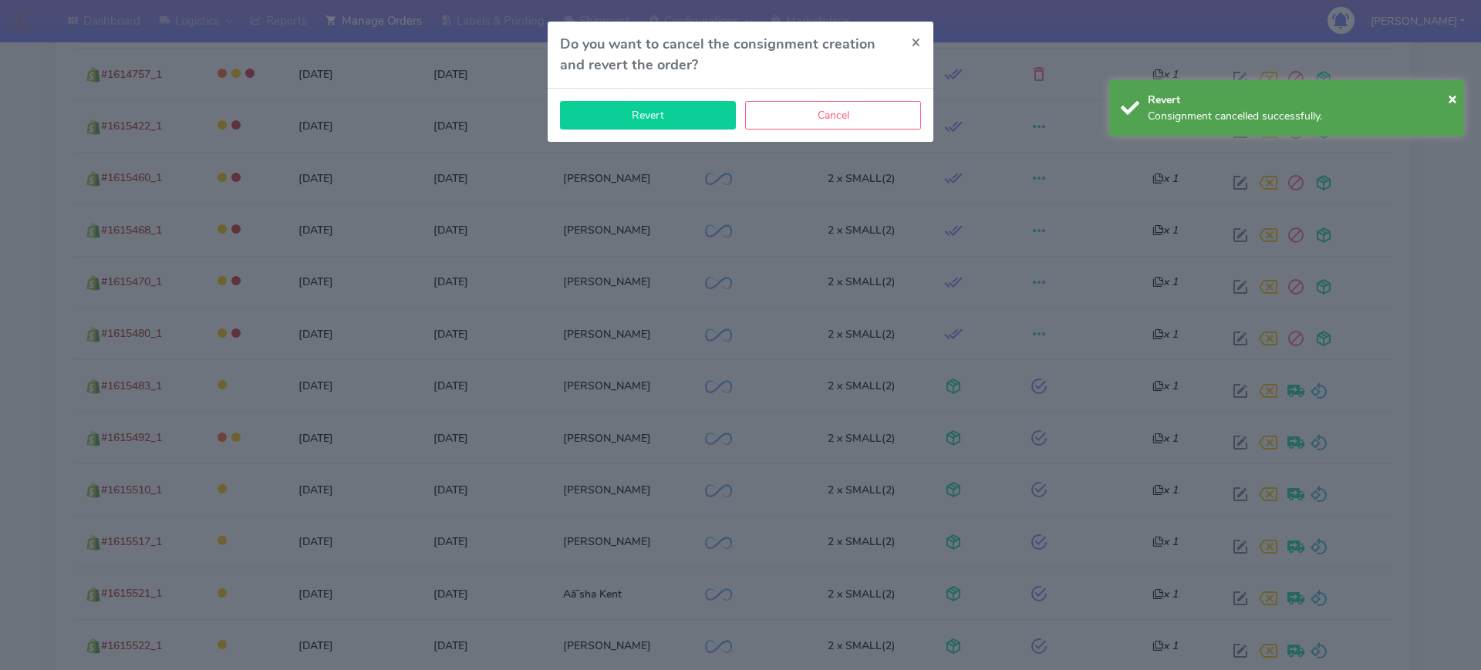
click at [698, 114] on button "Revert" at bounding box center [648, 115] width 176 height 29
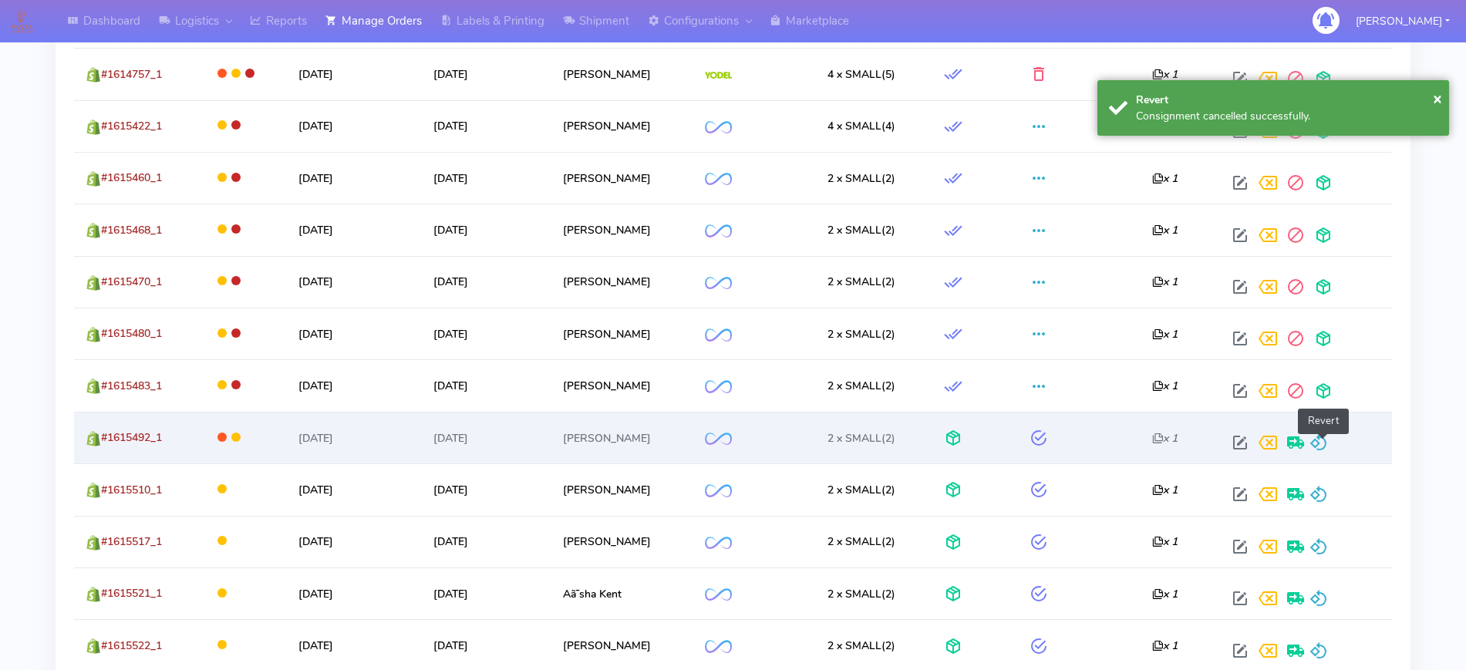
click at [1318, 439] on span at bounding box center [1318, 446] width 19 height 15
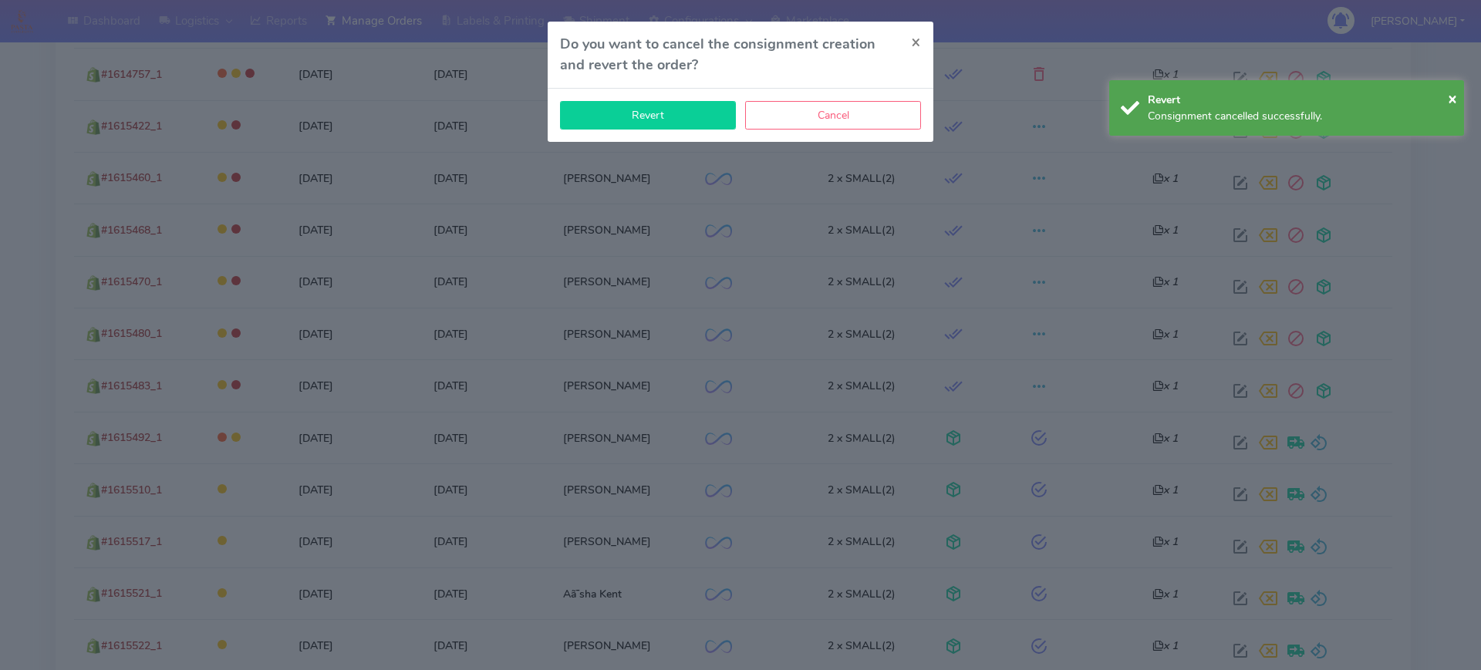
click at [632, 123] on button "Revert" at bounding box center [648, 115] width 176 height 29
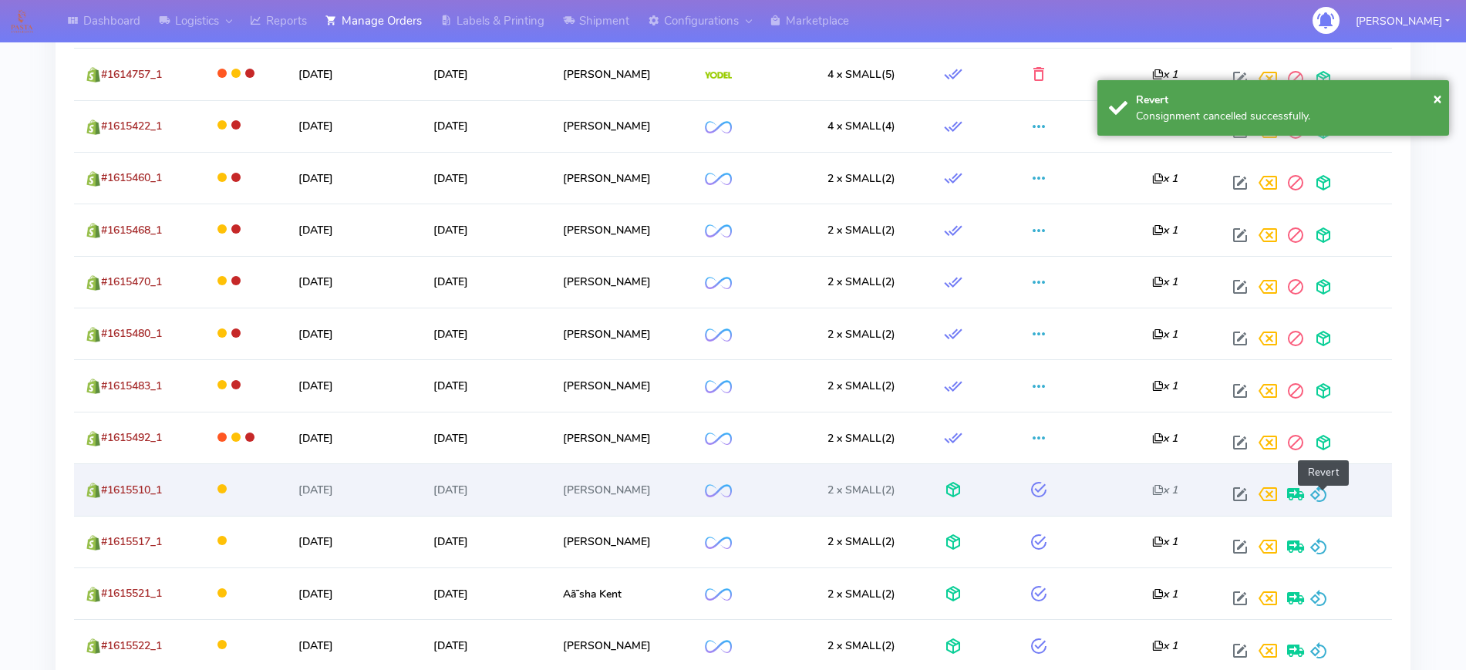
click at [1322, 490] on span at bounding box center [1318, 497] width 19 height 15
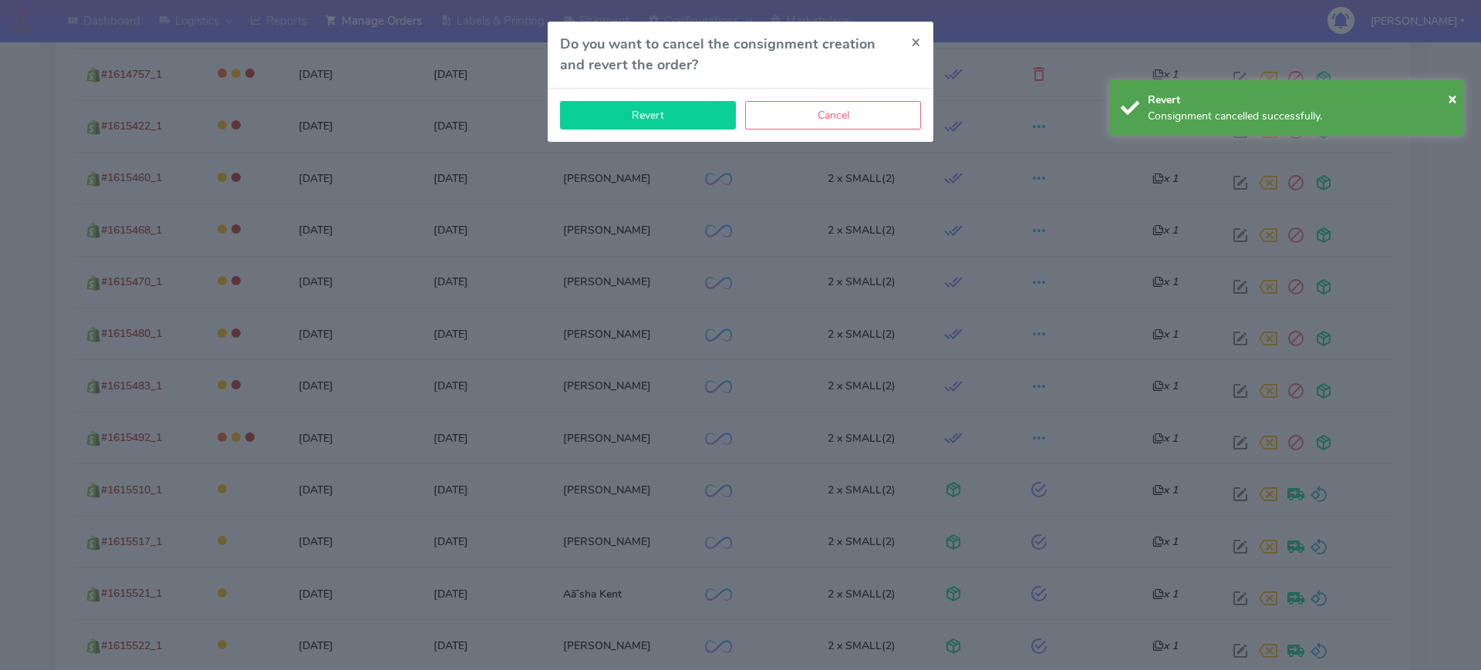
click at [643, 118] on button "Revert" at bounding box center [648, 115] width 176 height 29
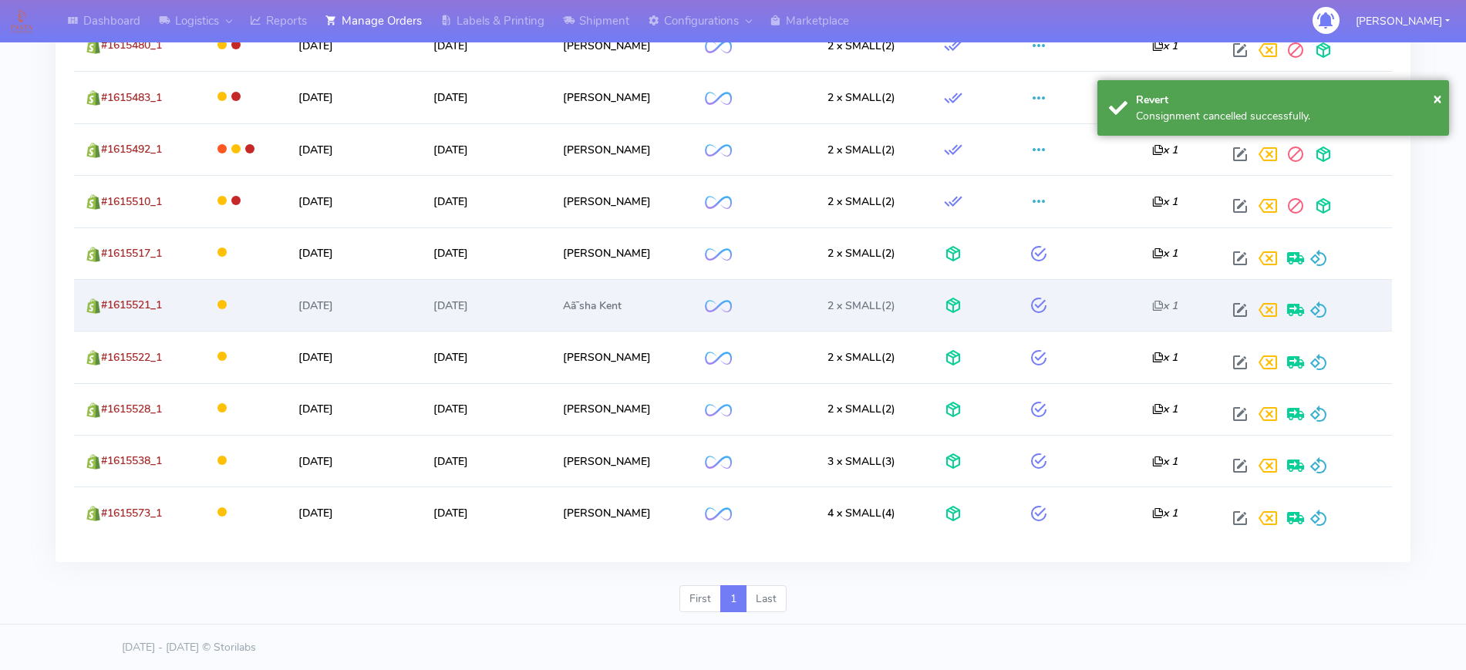
scroll to position [948, 0]
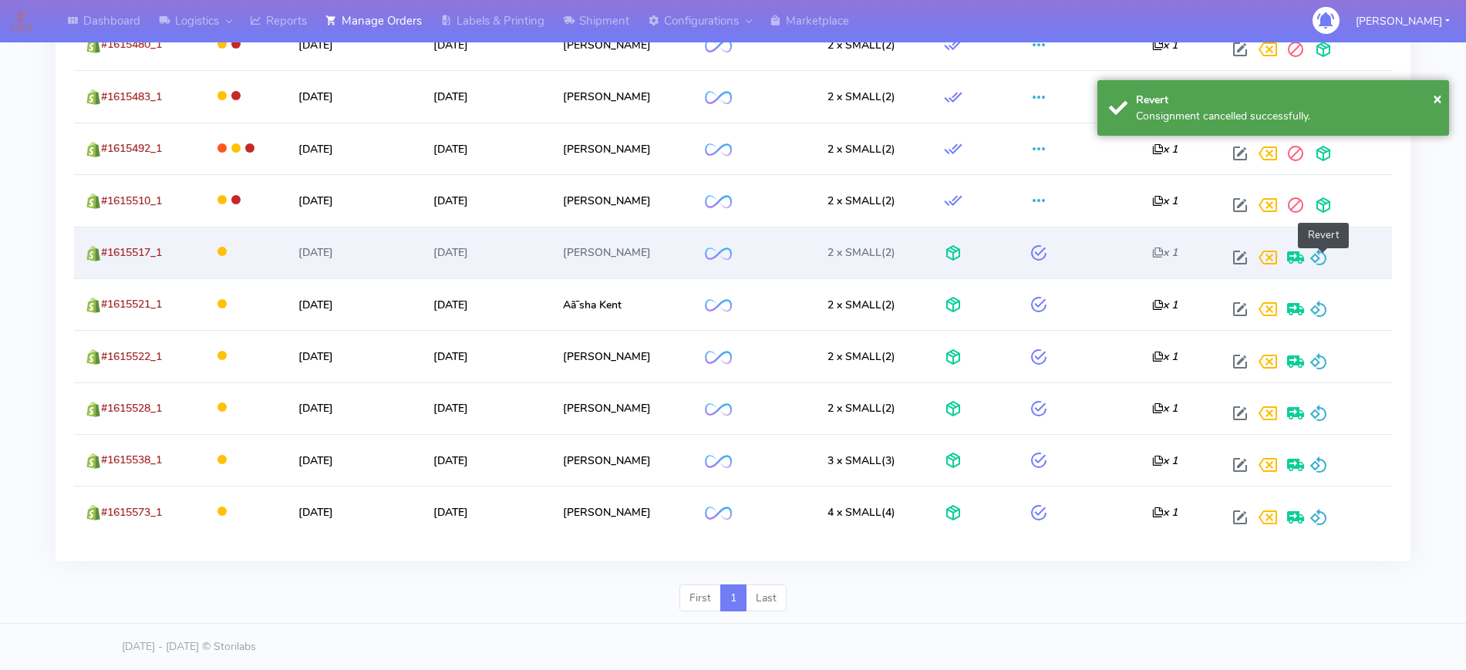
click at [1317, 258] on span at bounding box center [1318, 261] width 19 height 15
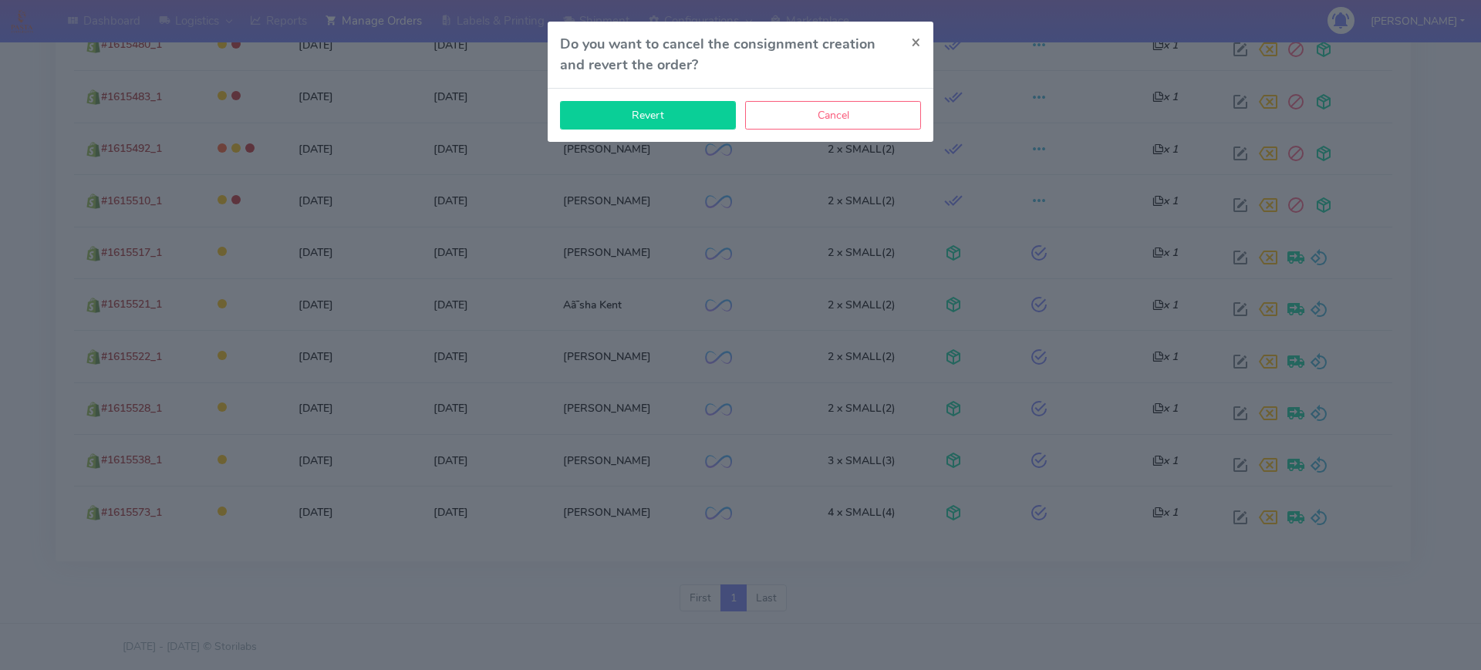
click at [681, 105] on button "Revert" at bounding box center [648, 115] width 176 height 29
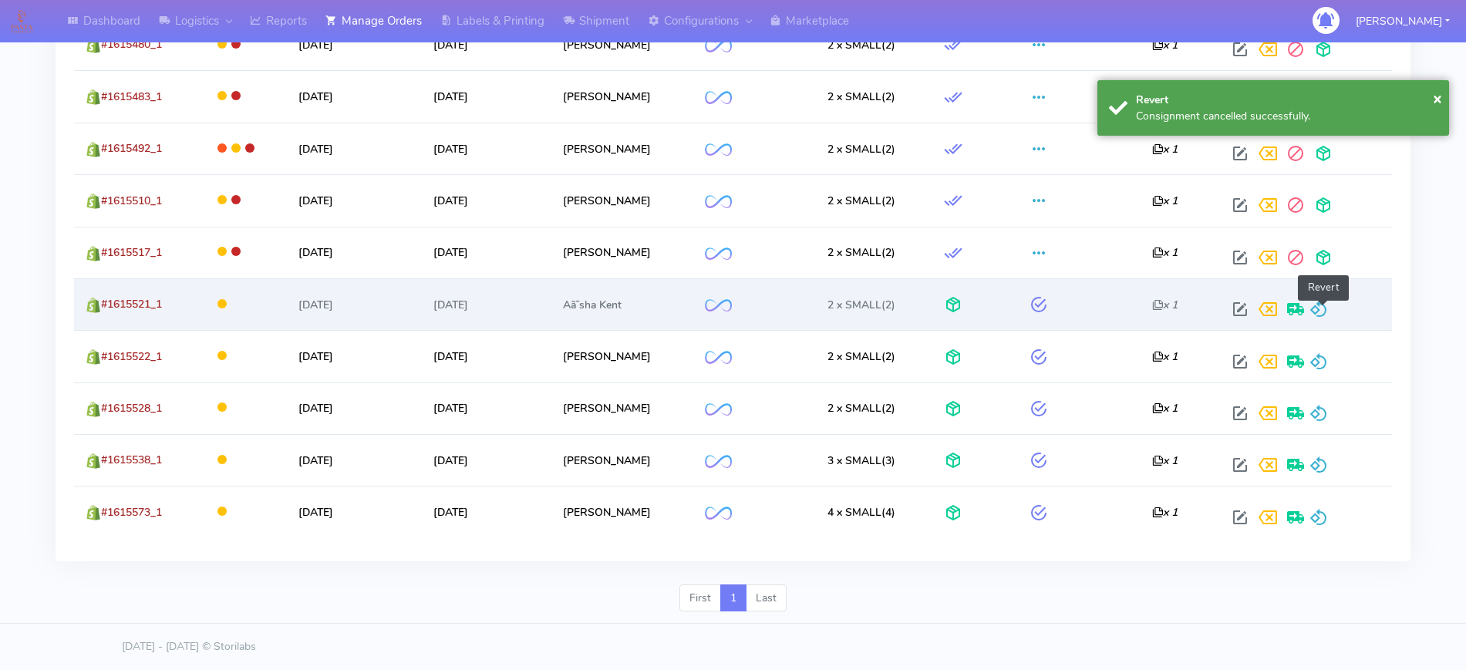
click at [1328, 312] on span at bounding box center [1318, 312] width 19 height 15
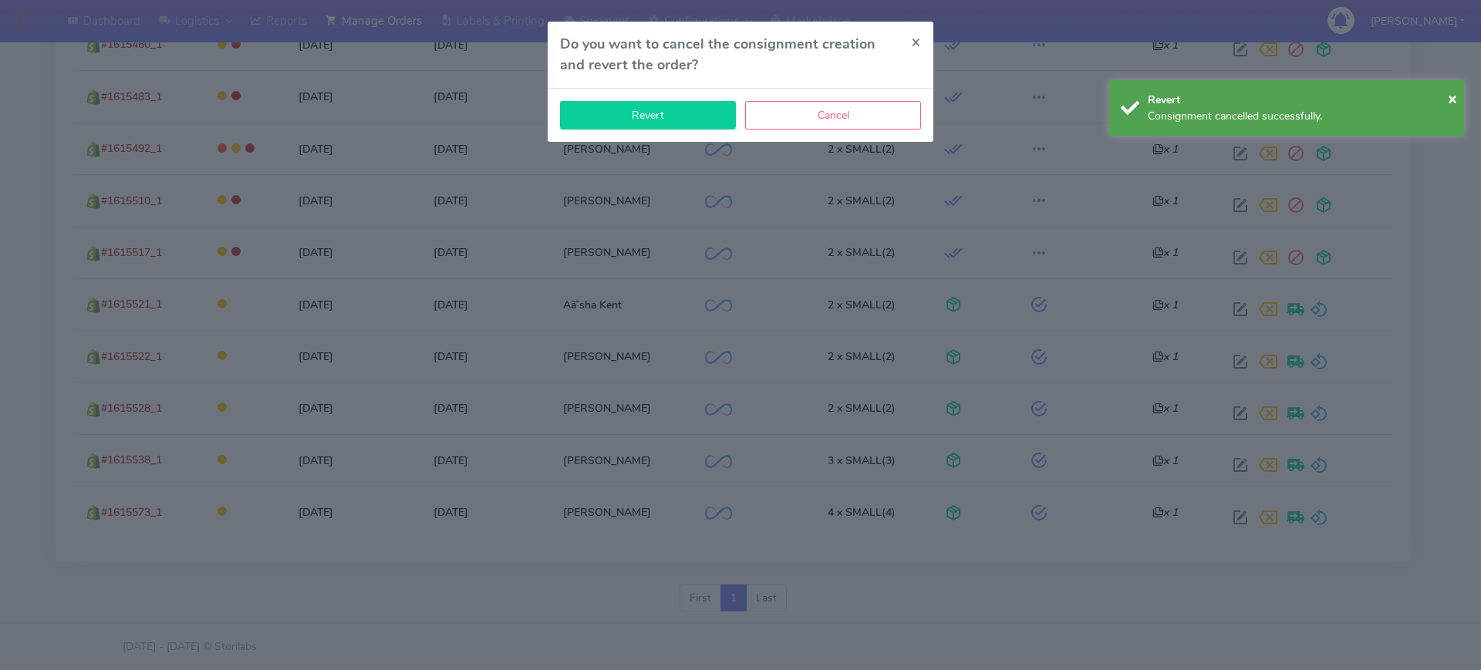
click at [669, 105] on button "Revert" at bounding box center [648, 115] width 176 height 29
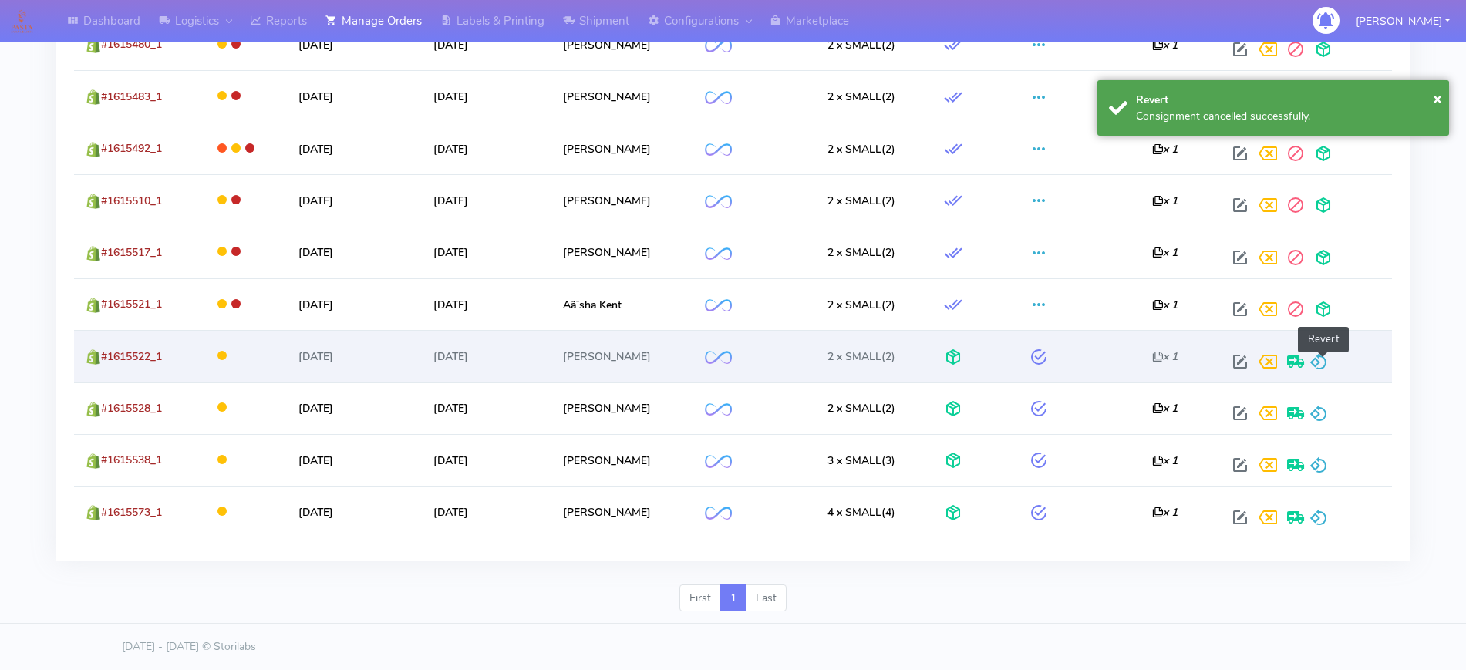
click at [1319, 358] on span at bounding box center [1318, 365] width 19 height 15
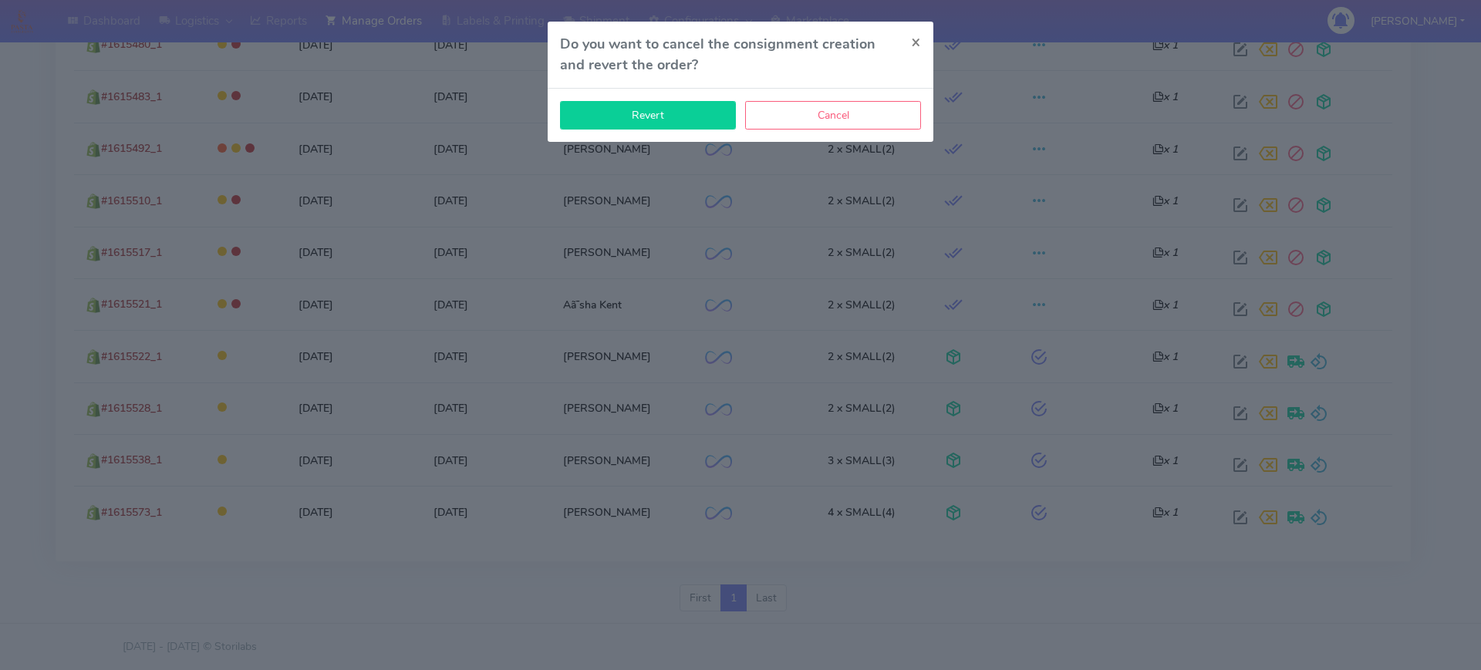
click at [637, 129] on button "Revert" at bounding box center [648, 115] width 176 height 29
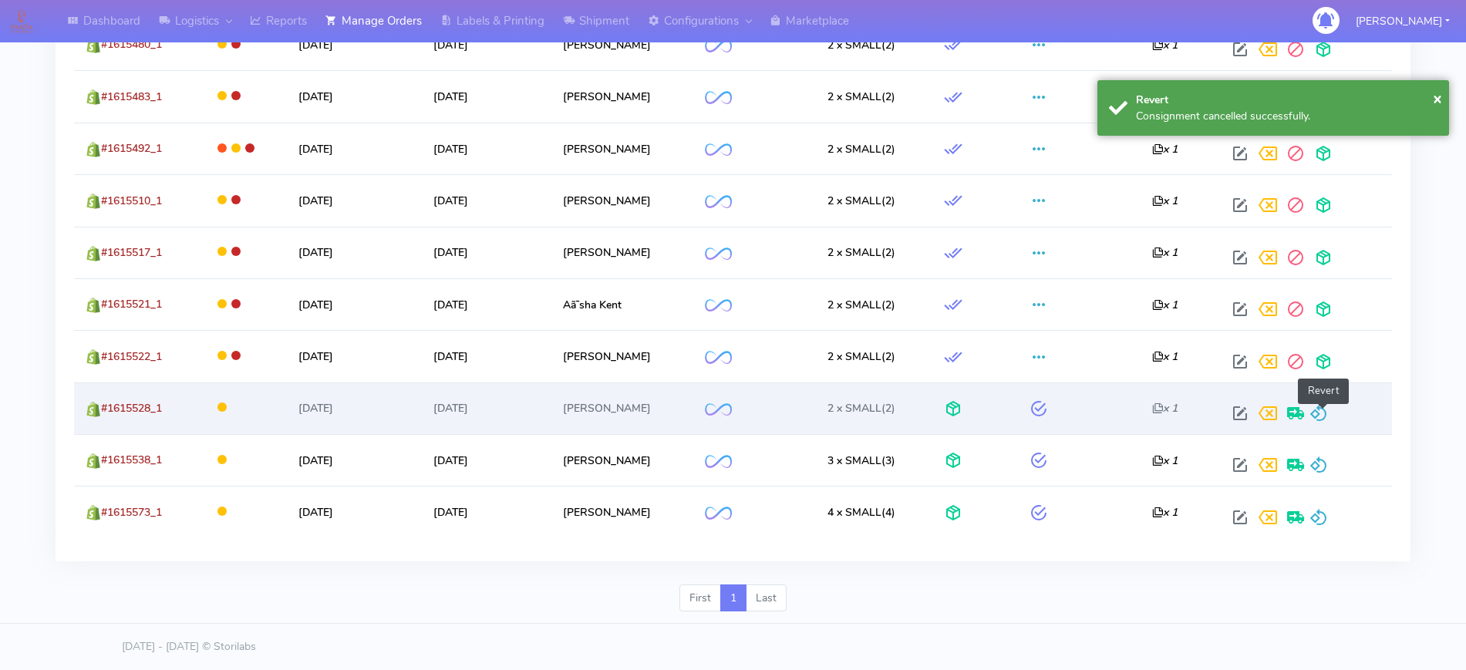
click at [1328, 413] on span at bounding box center [1318, 416] width 19 height 15
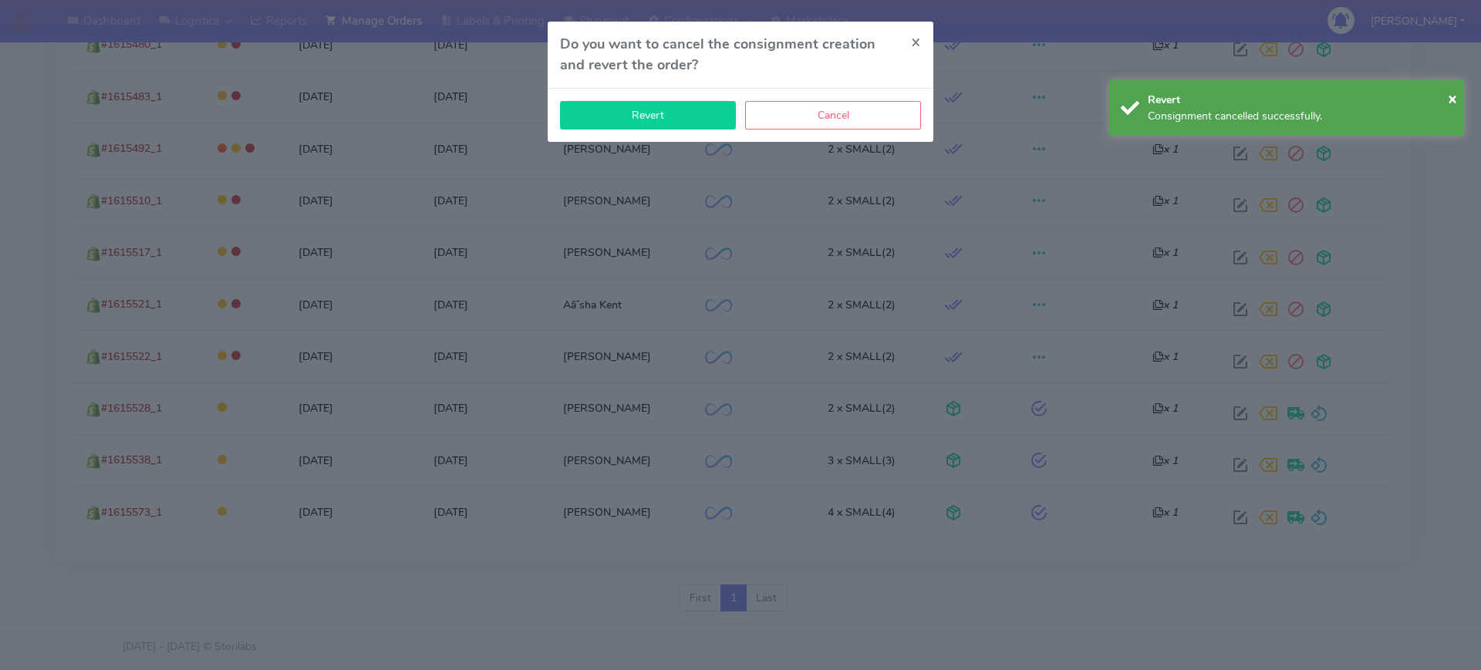
click at [673, 108] on button "Revert" at bounding box center [648, 115] width 176 height 29
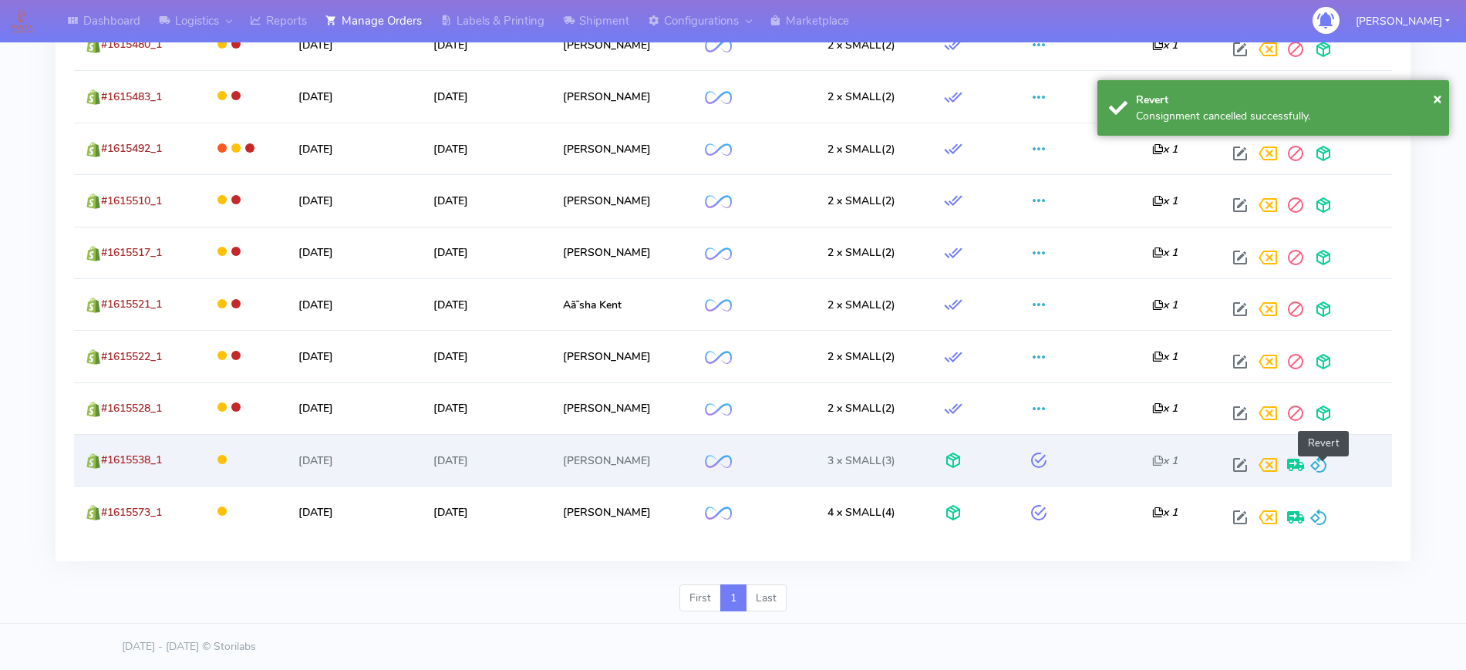
click at [1321, 467] on span at bounding box center [1318, 468] width 19 height 15
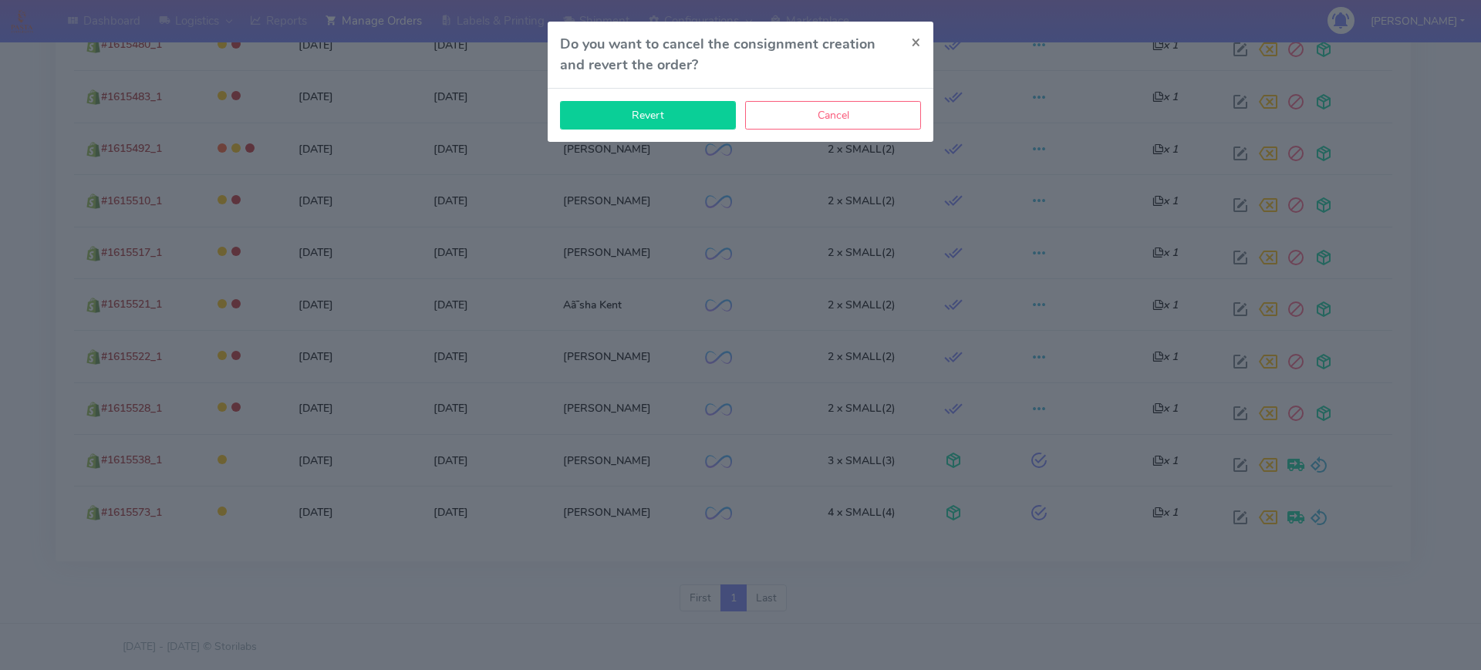
click at [662, 113] on button "Revert" at bounding box center [648, 115] width 176 height 29
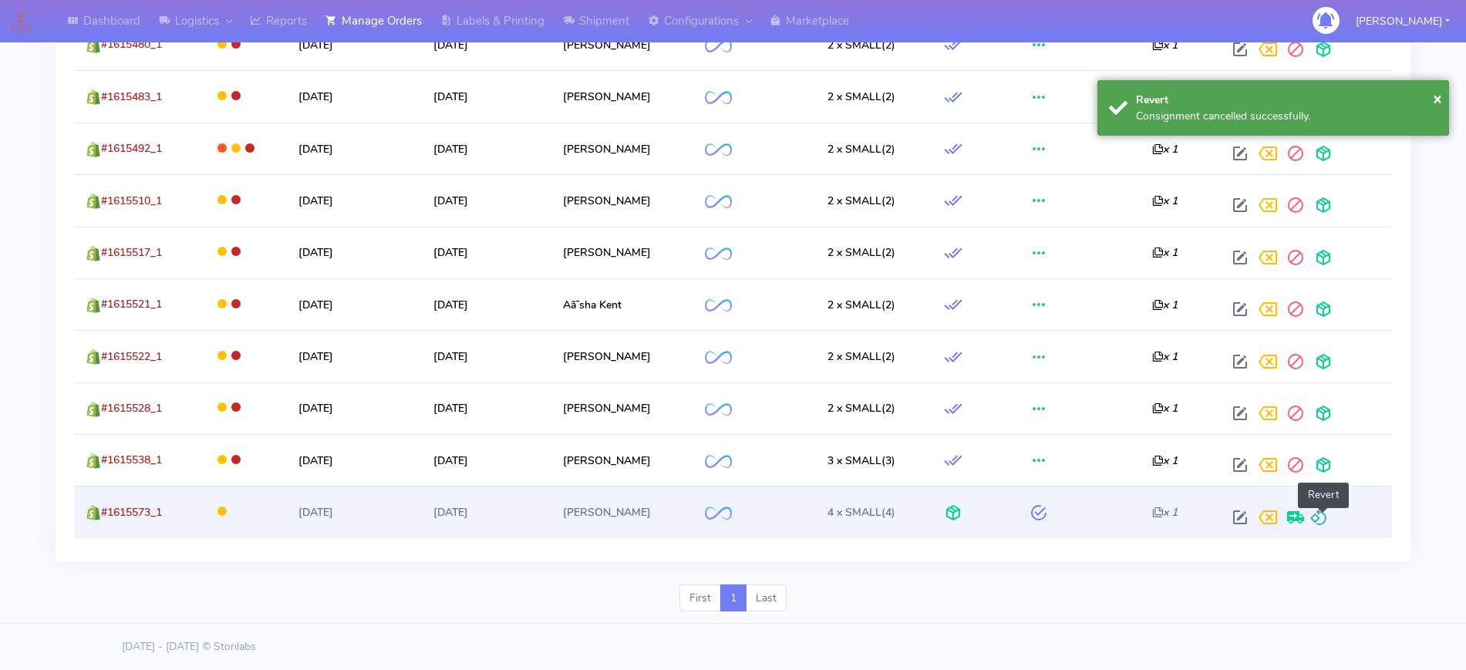
click at [1319, 514] on span at bounding box center [1318, 521] width 19 height 15
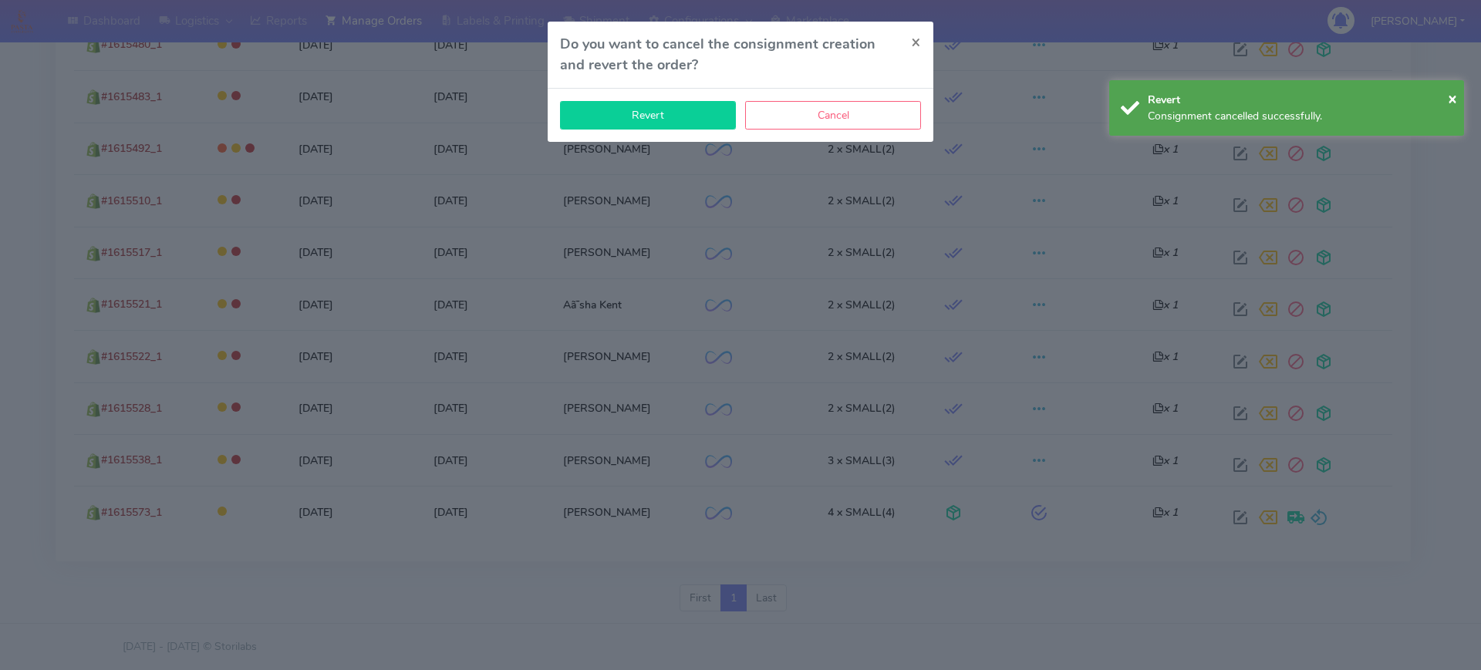
click at [609, 113] on button "Revert" at bounding box center [648, 115] width 176 height 29
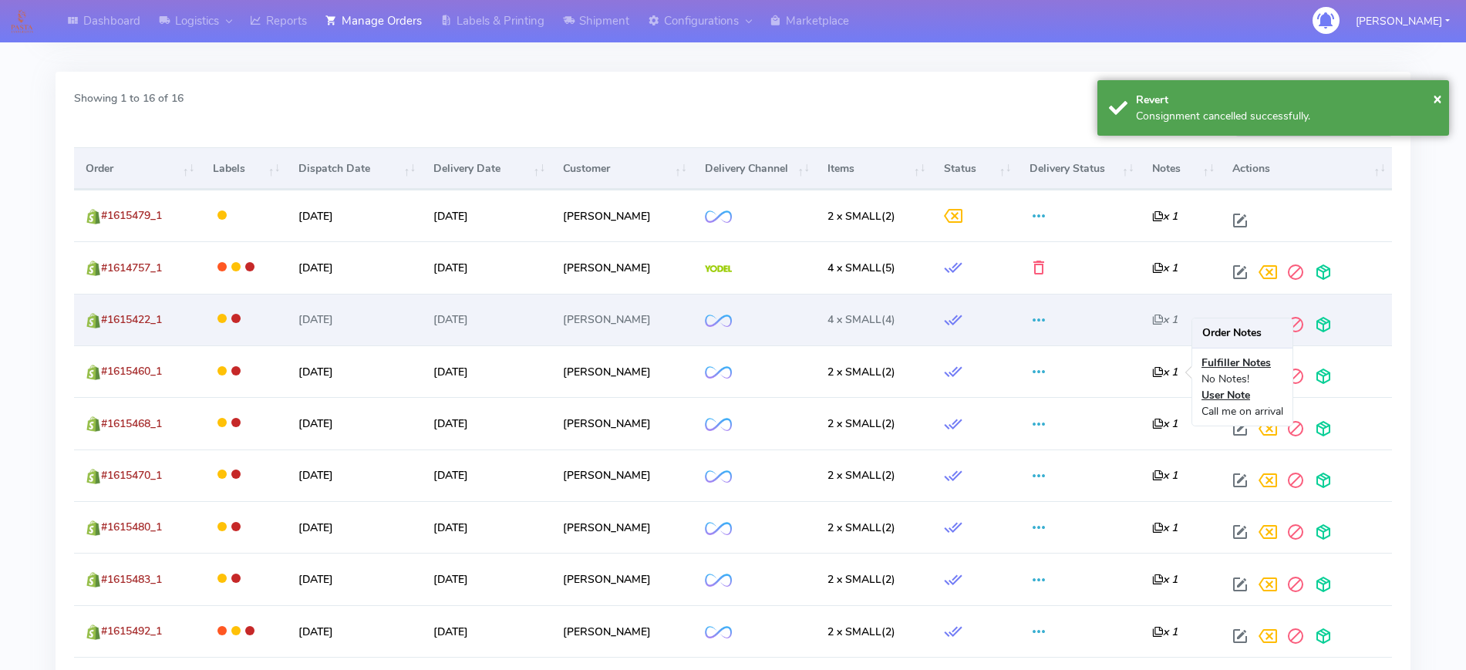
scroll to position [466, 0]
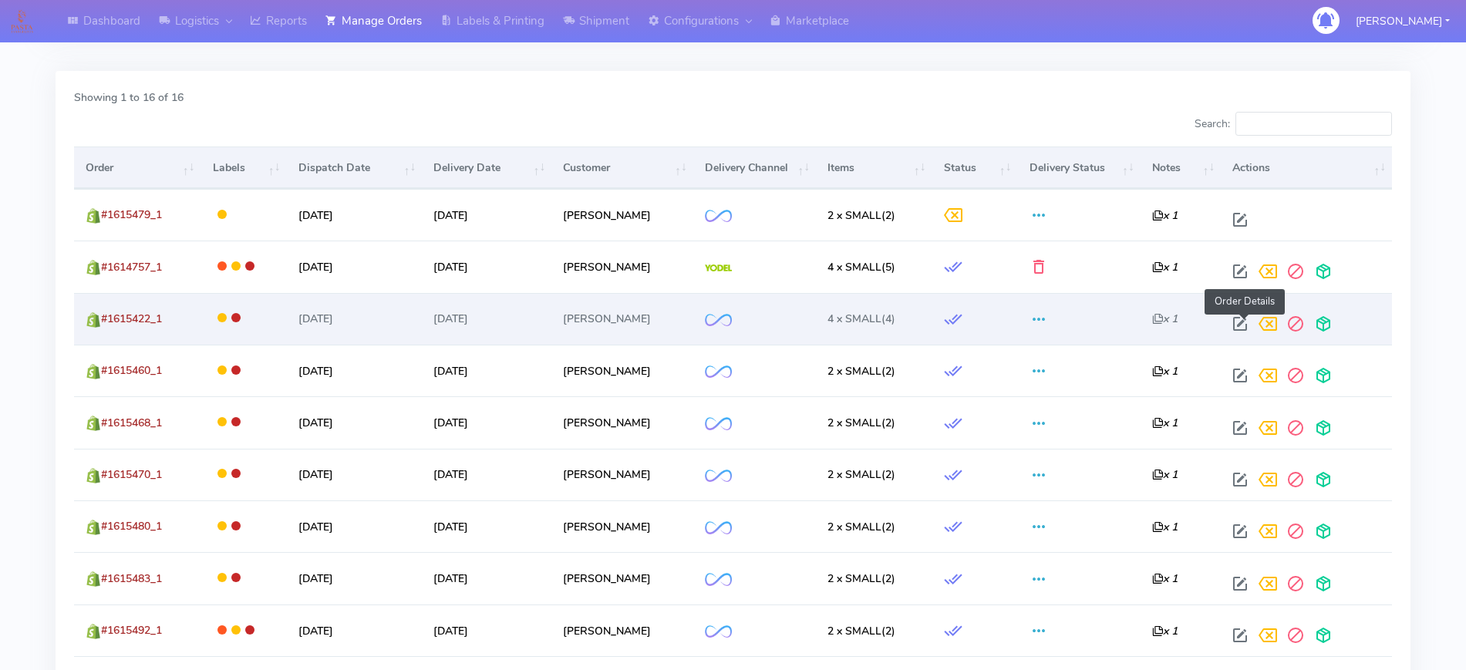
click at [1243, 327] on span at bounding box center [1240, 327] width 28 height 15
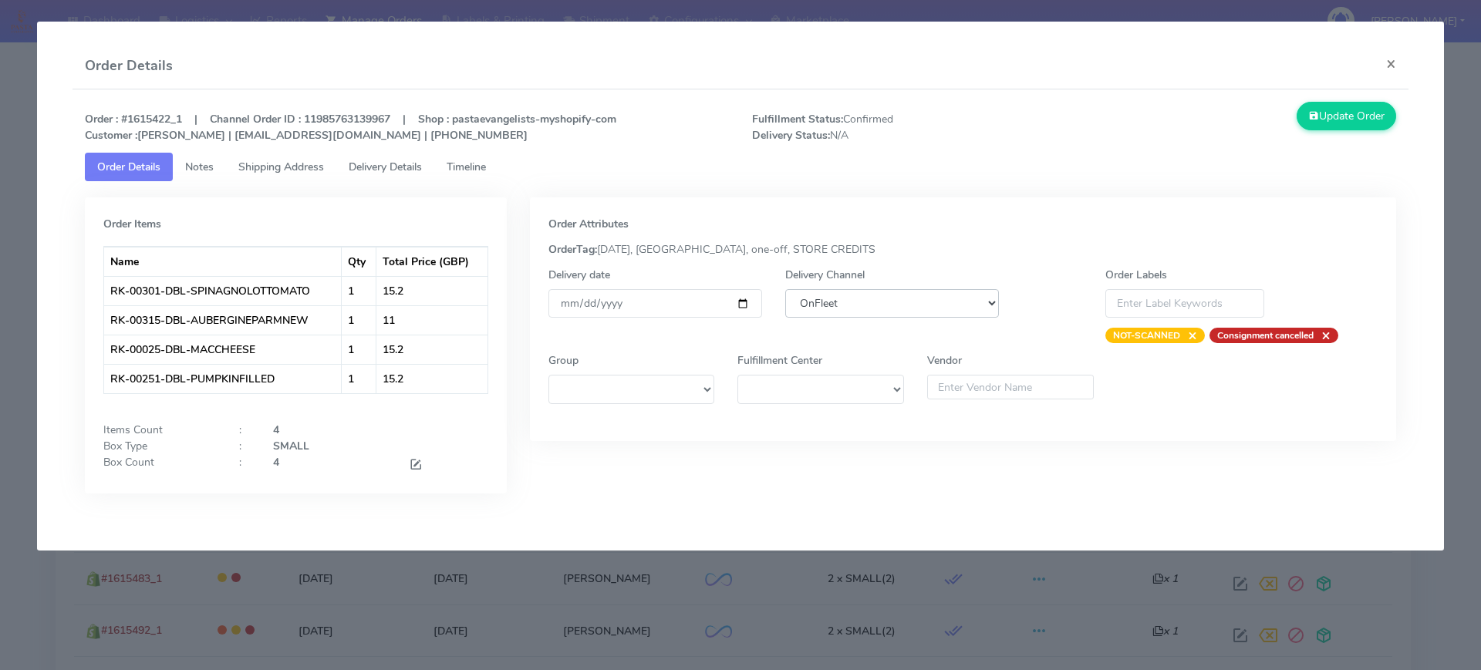
click at [822, 301] on select "DHL OnFleet Royal Mail DPD Yodel MaxOptra Amazon Collection" at bounding box center [892, 303] width 214 height 29
select select "5"
click at [785, 289] on select "DHL OnFleet Royal Mail DPD Yodel MaxOptra Amazon Collection" at bounding box center [892, 303] width 214 height 29
click at [1340, 103] on button "Update Order" at bounding box center [1346, 116] width 100 height 29
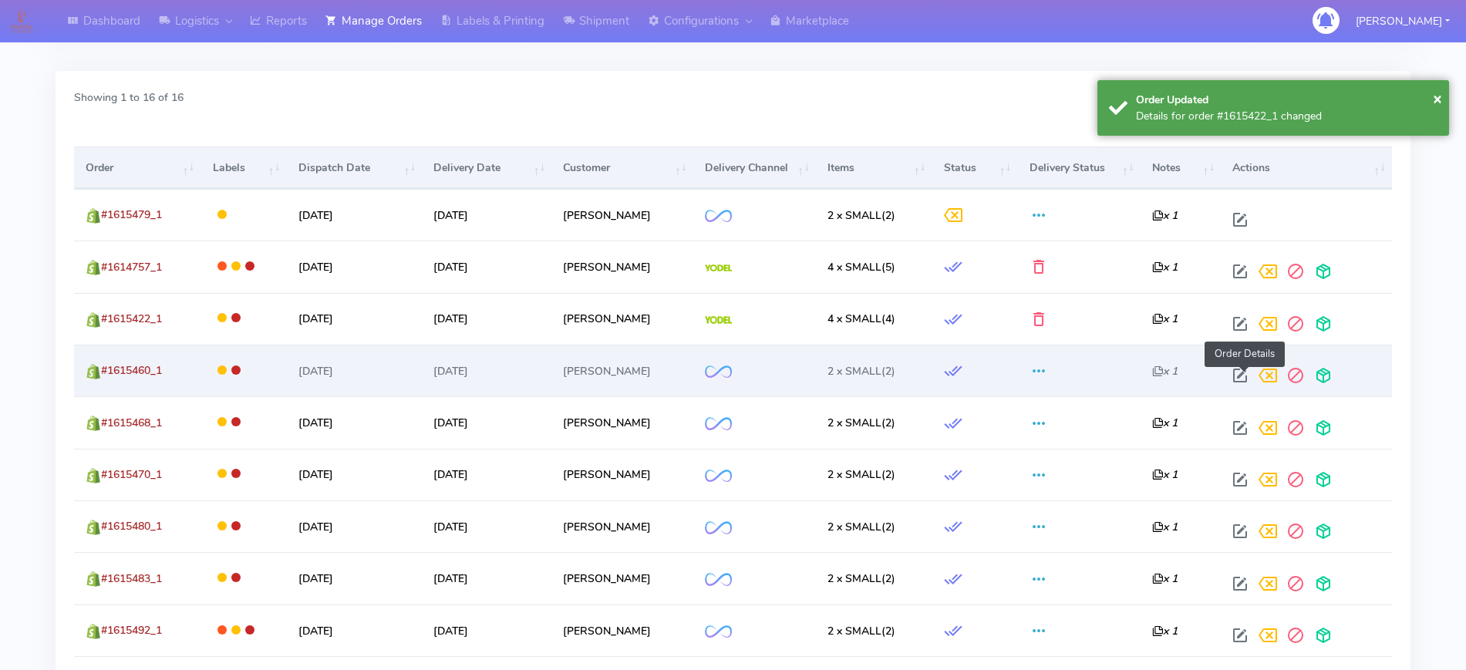
click at [1248, 377] on span at bounding box center [1240, 379] width 28 height 15
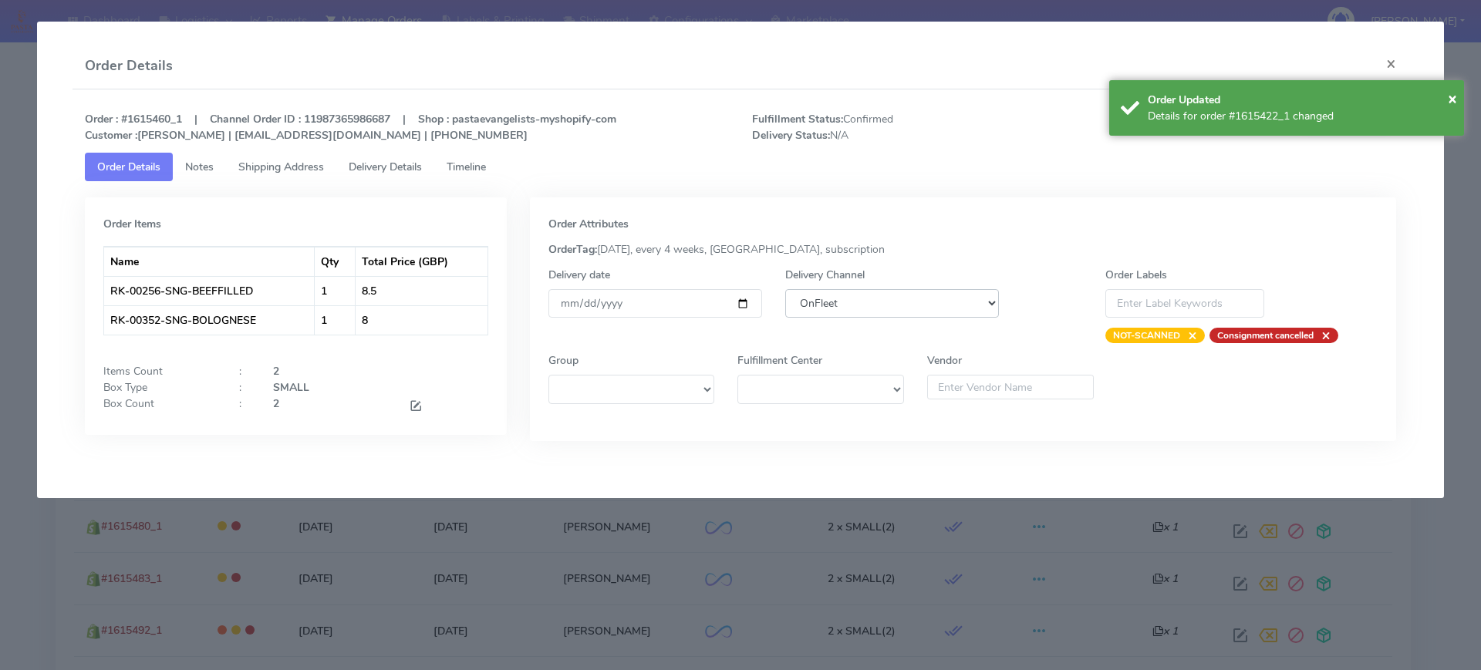
click at [827, 298] on select "DHL OnFleet Royal Mail DPD Yodel MaxOptra Amazon Collection" at bounding box center [892, 303] width 214 height 29
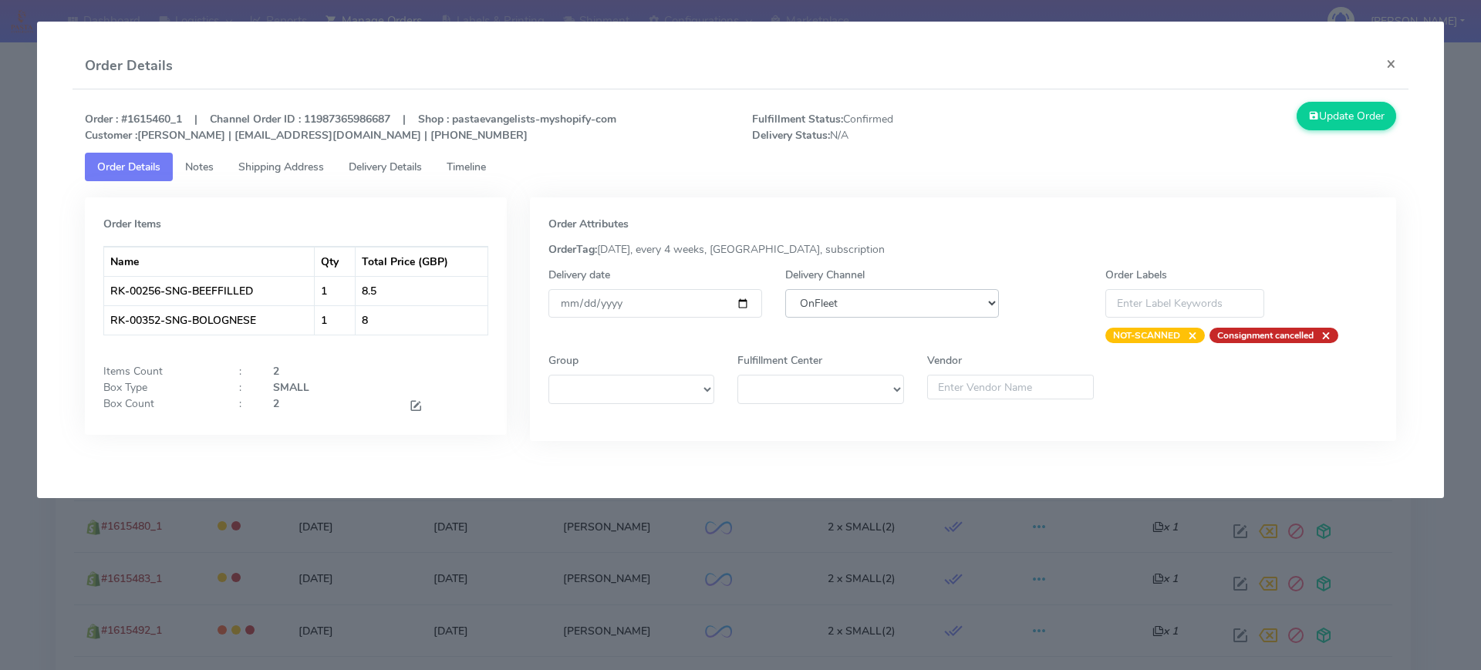
select select "5"
click at [785, 289] on select "DHL OnFleet Royal Mail DPD Yodel MaxOptra Amazon Collection" at bounding box center [892, 303] width 214 height 29
click at [1296, 117] on button "Update Order" at bounding box center [1346, 116] width 100 height 29
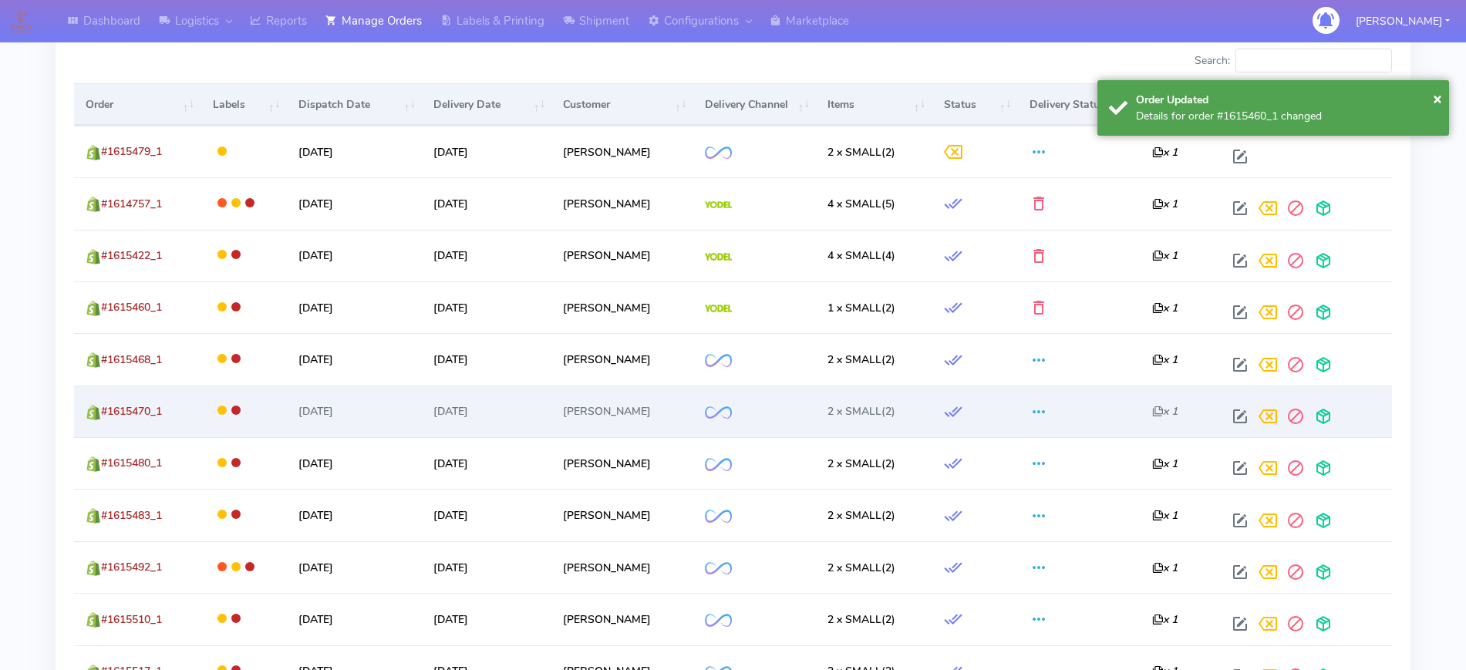
scroll to position [562, 0]
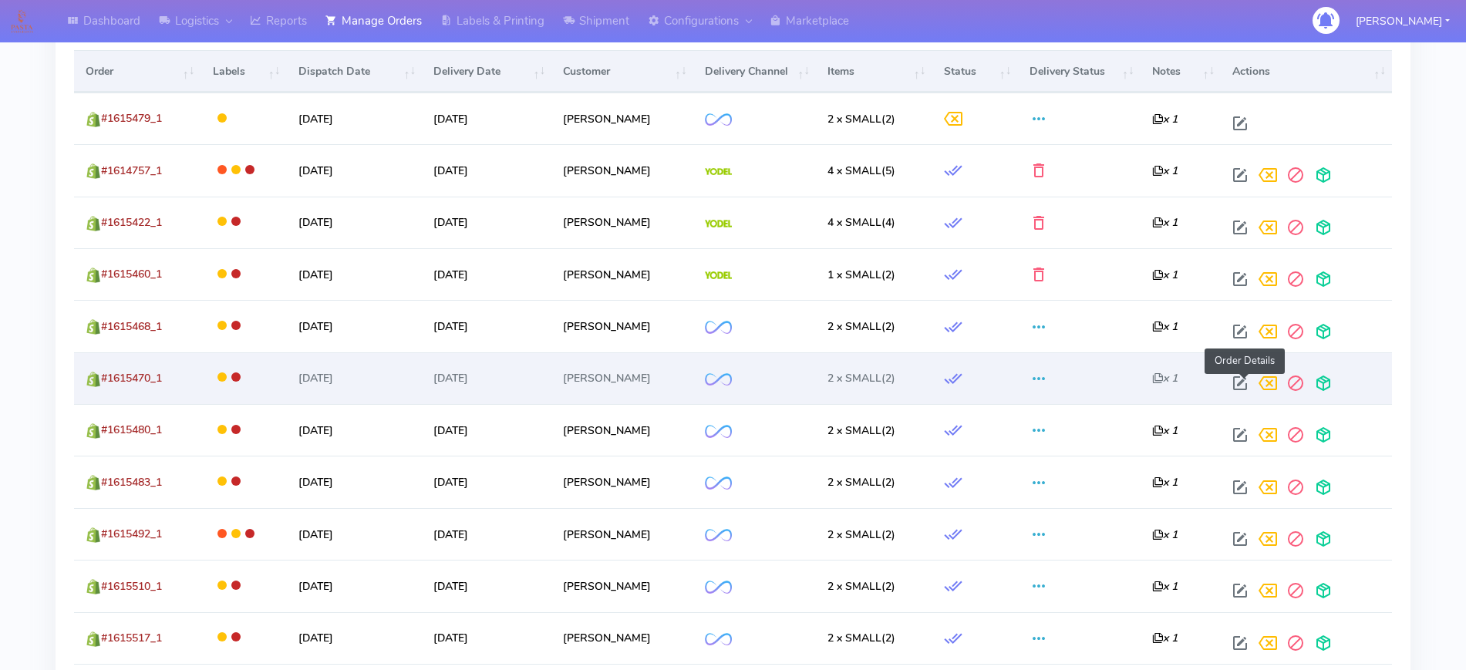
click at [1249, 385] on span at bounding box center [1240, 386] width 28 height 15
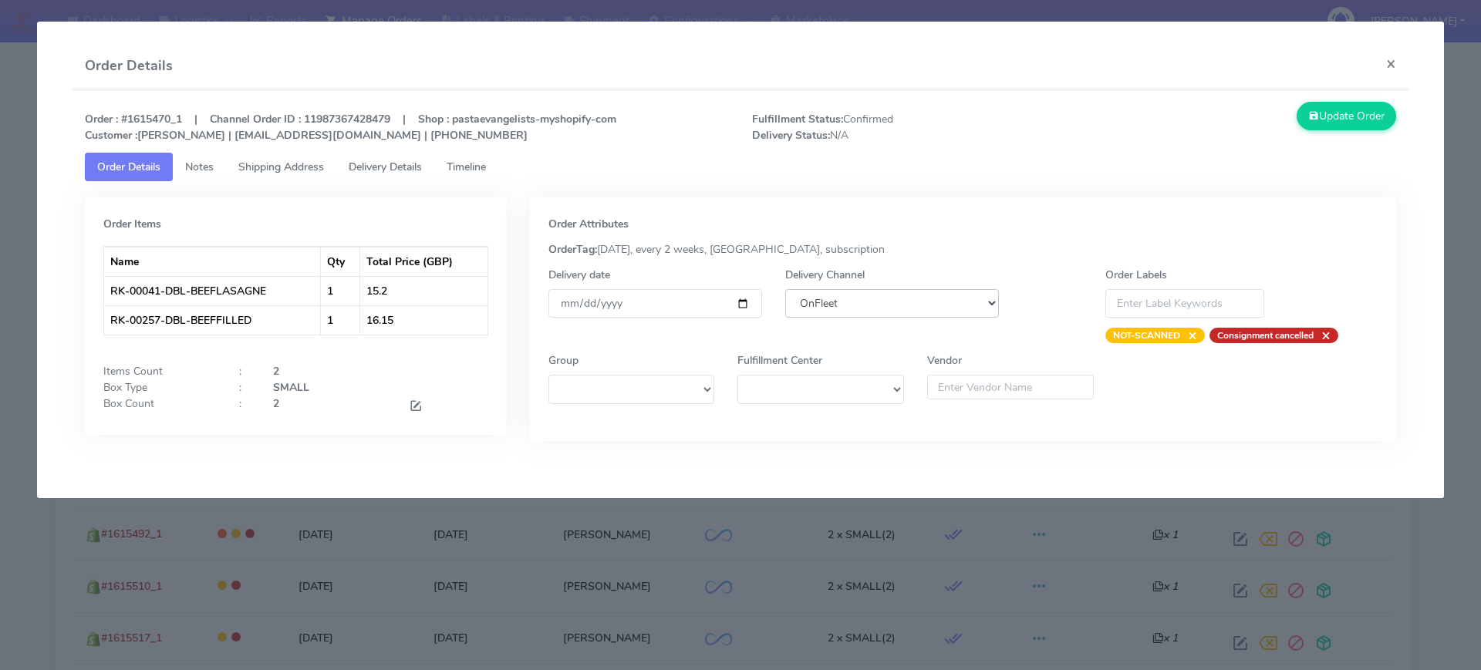
click at [840, 312] on select "DHL OnFleet Royal Mail DPD Yodel MaxOptra Amazon Collection" at bounding box center [892, 303] width 214 height 29
select select "5"
click at [785, 289] on select "DHL OnFleet Royal Mail DPD Yodel MaxOptra Amazon Collection" at bounding box center [892, 303] width 214 height 29
click at [1326, 126] on button "Update Order" at bounding box center [1346, 116] width 100 height 29
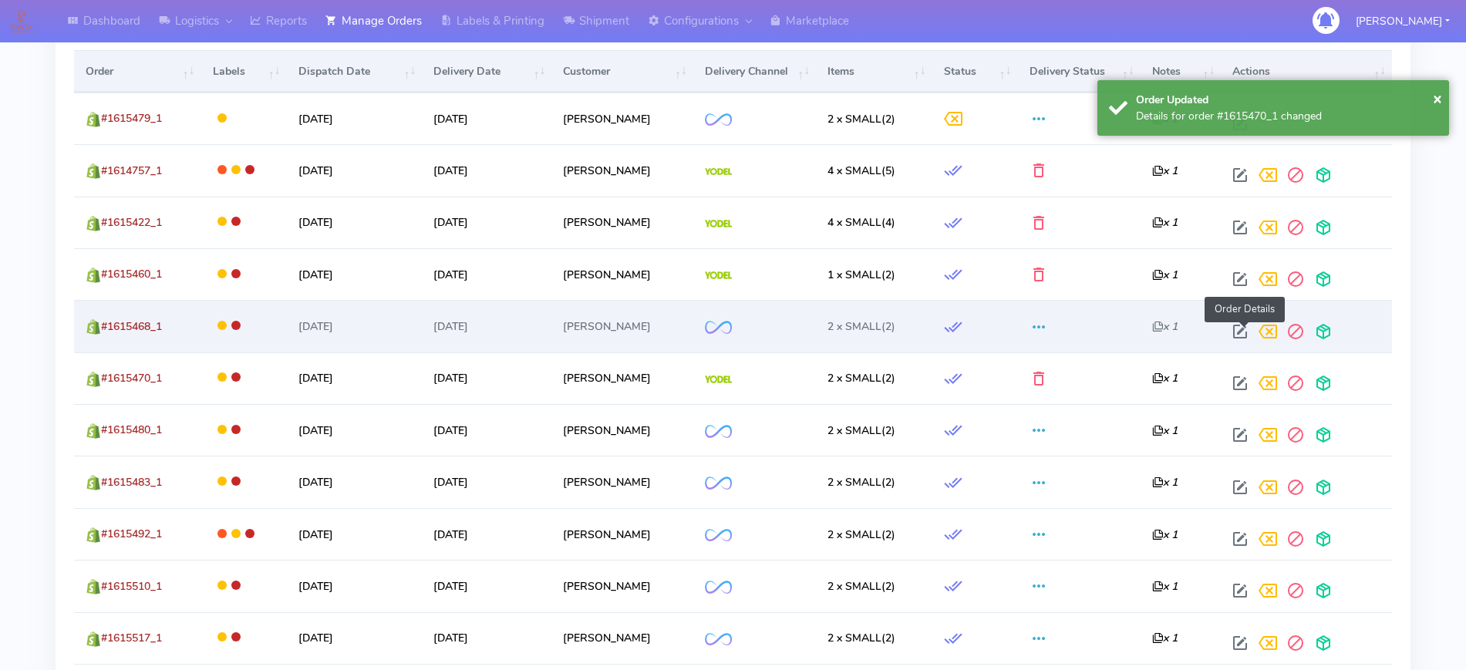
click at [1239, 328] on span at bounding box center [1240, 335] width 28 height 15
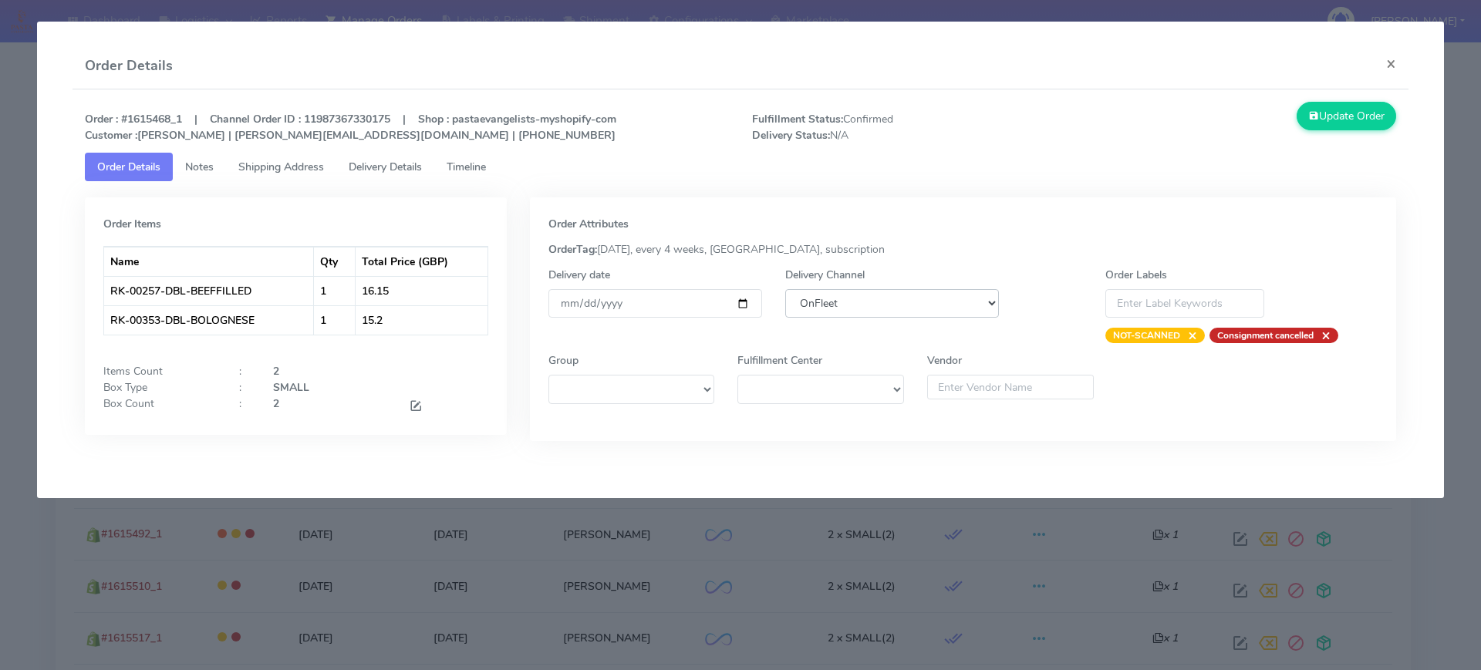
click at [891, 311] on select "DHL OnFleet Royal Mail DPD Yodel MaxOptra Amazon Collection" at bounding box center [892, 303] width 214 height 29
select select "5"
click at [785, 289] on select "DHL OnFleet Royal Mail DPD Yodel MaxOptra Amazon Collection" at bounding box center [892, 303] width 214 height 29
click at [1348, 106] on button "Update Order" at bounding box center [1346, 116] width 100 height 29
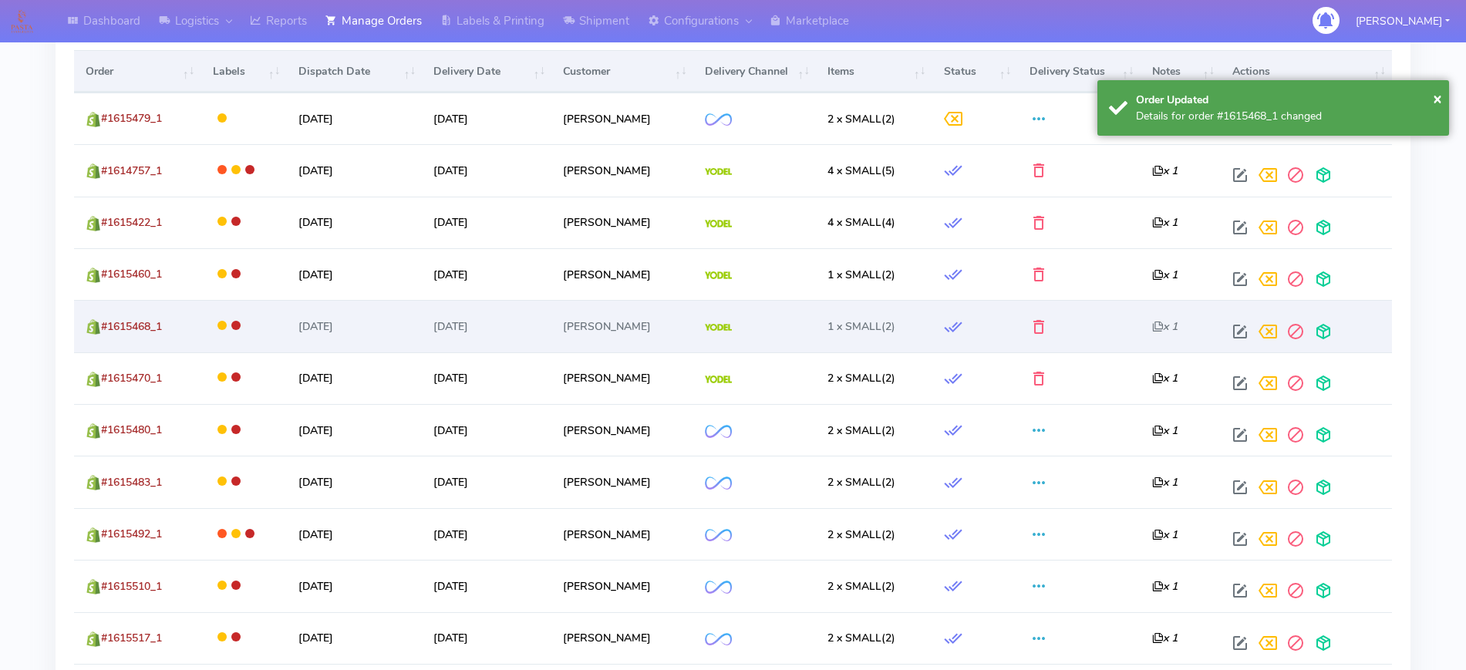
scroll to position [659, 0]
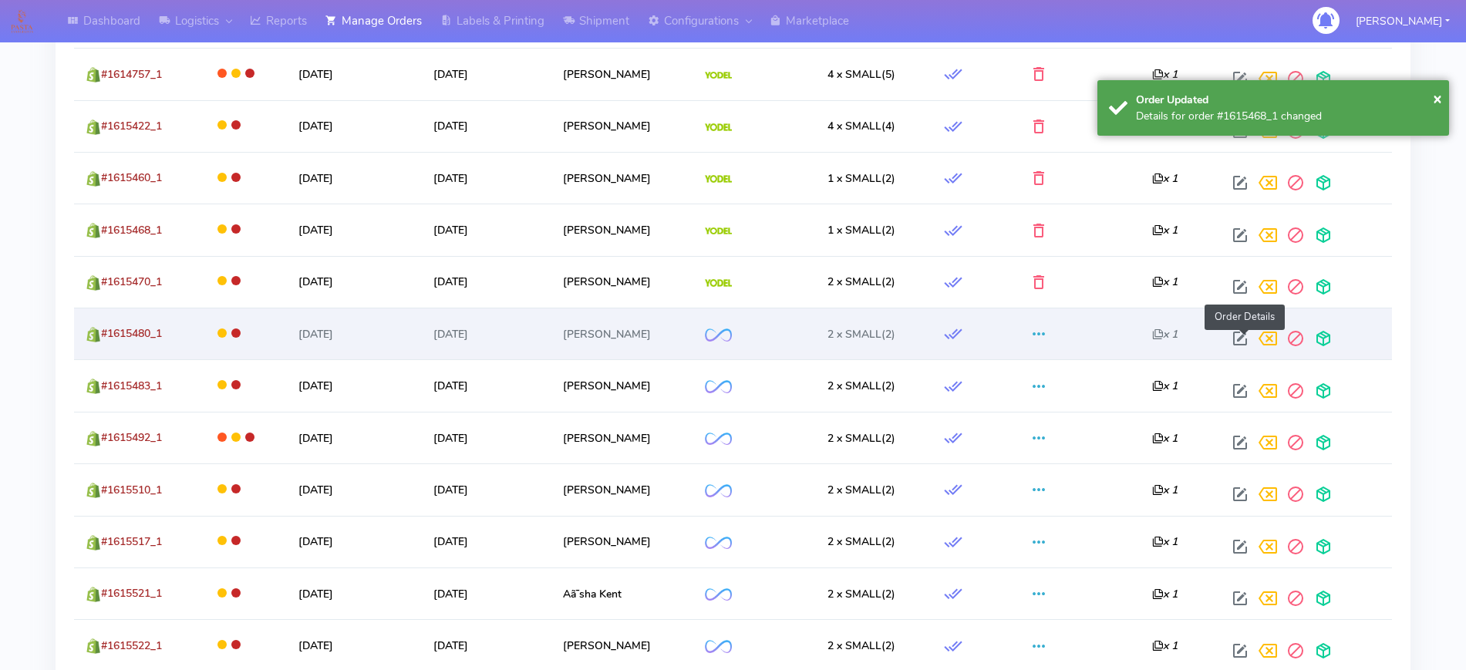
click at [1249, 340] on span at bounding box center [1240, 342] width 28 height 15
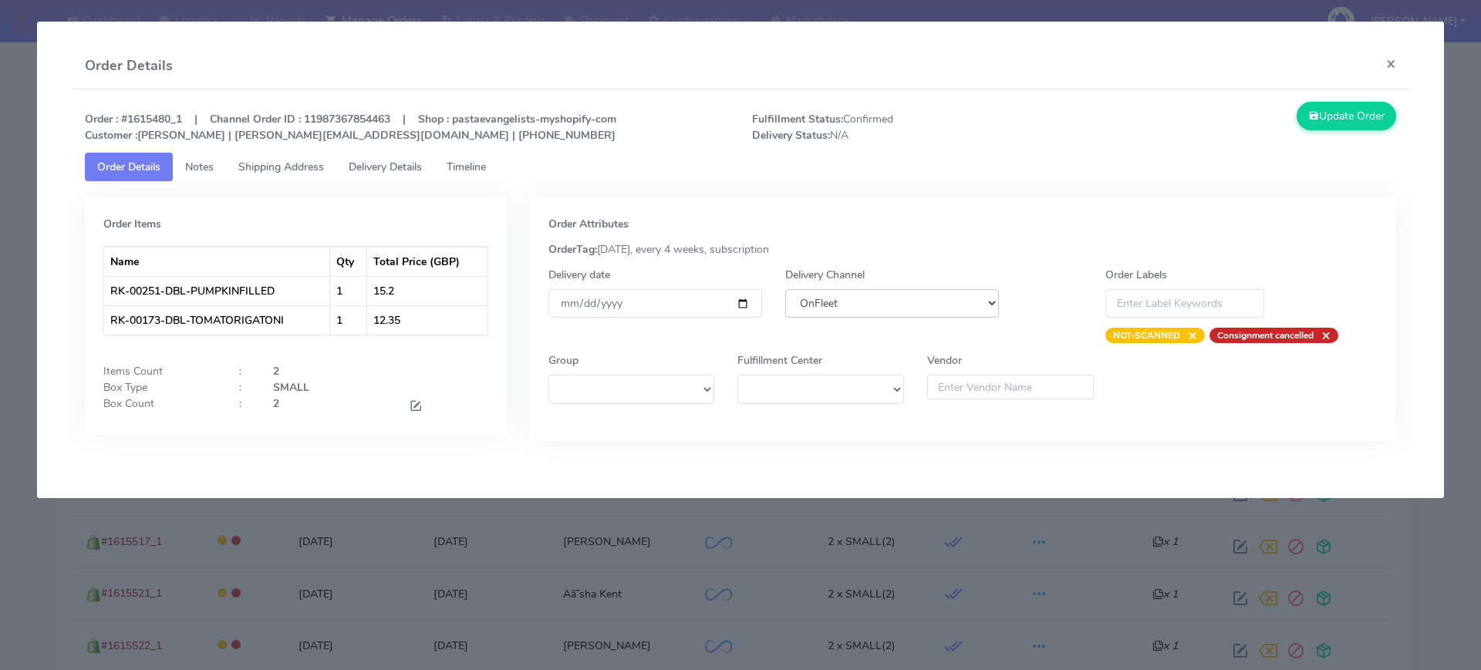
drag, startPoint x: 861, startPoint y: 293, endPoint x: 861, endPoint y: 315, distance: 21.6
click at [861, 293] on select "DHL OnFleet Royal Mail DPD Yodel MaxOptra Amazon Collection" at bounding box center [892, 303] width 214 height 29
select select "5"
click at [785, 289] on select "DHL OnFleet Royal Mail DPD Yodel MaxOptra Amazon Collection" at bounding box center [892, 303] width 214 height 29
click at [1309, 123] on icon at bounding box center [1313, 116] width 11 height 15
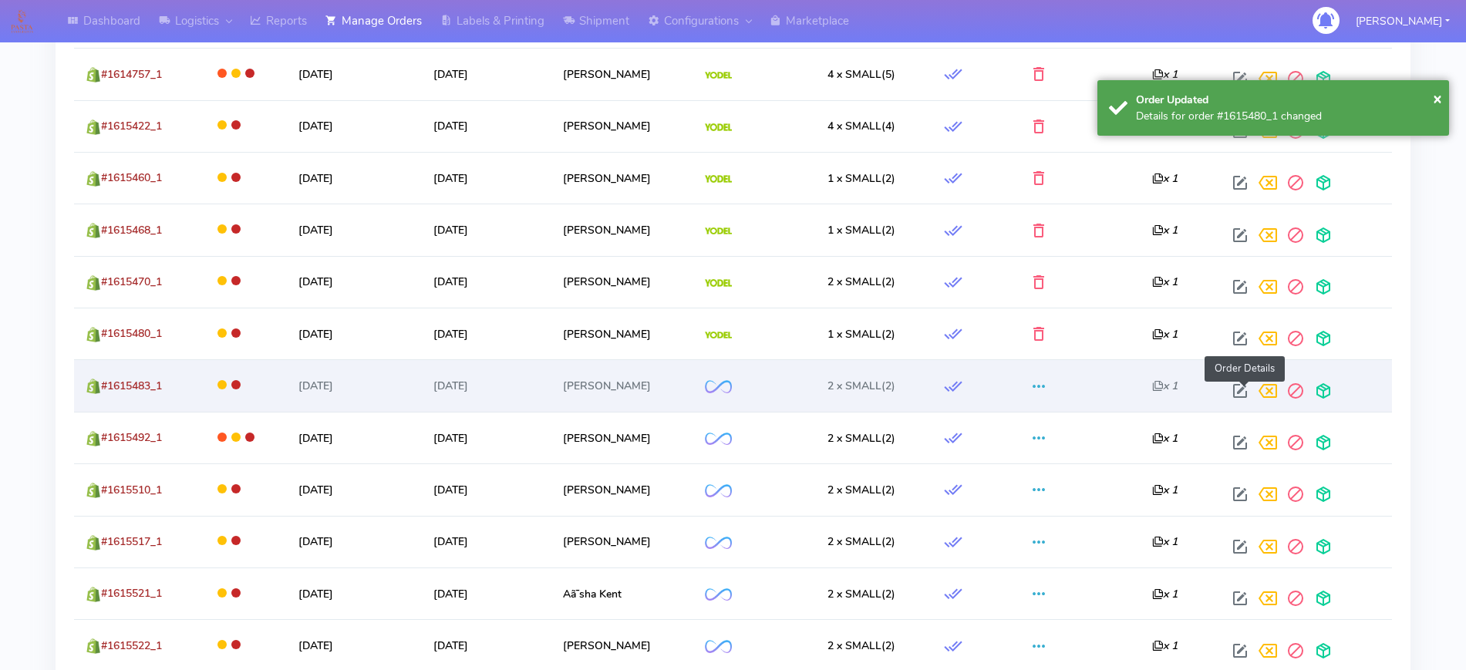
click at [1247, 391] on span at bounding box center [1240, 394] width 28 height 15
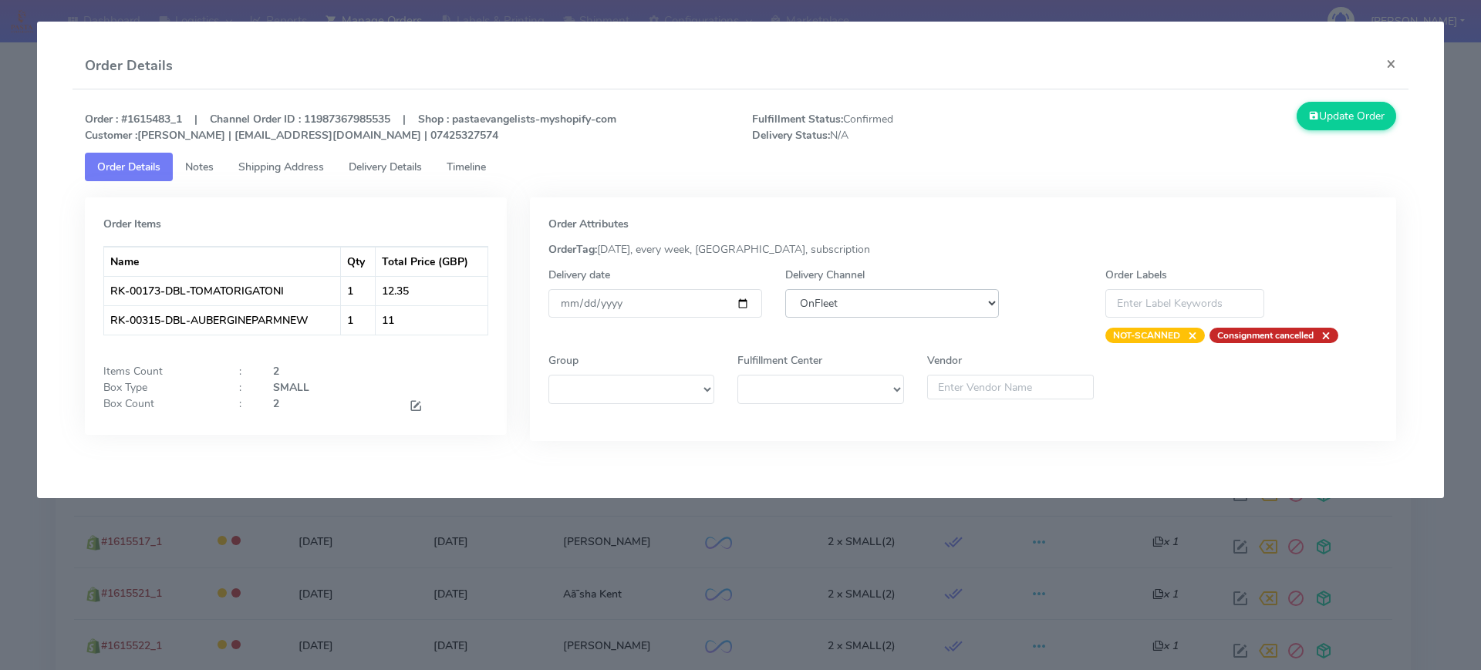
click at [854, 312] on select "DHL OnFleet Royal Mail DPD Yodel MaxOptra Amazon Collection" at bounding box center [892, 303] width 214 height 29
select select "5"
click at [785, 289] on select "DHL OnFleet Royal Mail DPD Yodel MaxOptra Amazon Collection" at bounding box center [892, 303] width 214 height 29
click at [1334, 124] on button "Update Order" at bounding box center [1346, 116] width 100 height 29
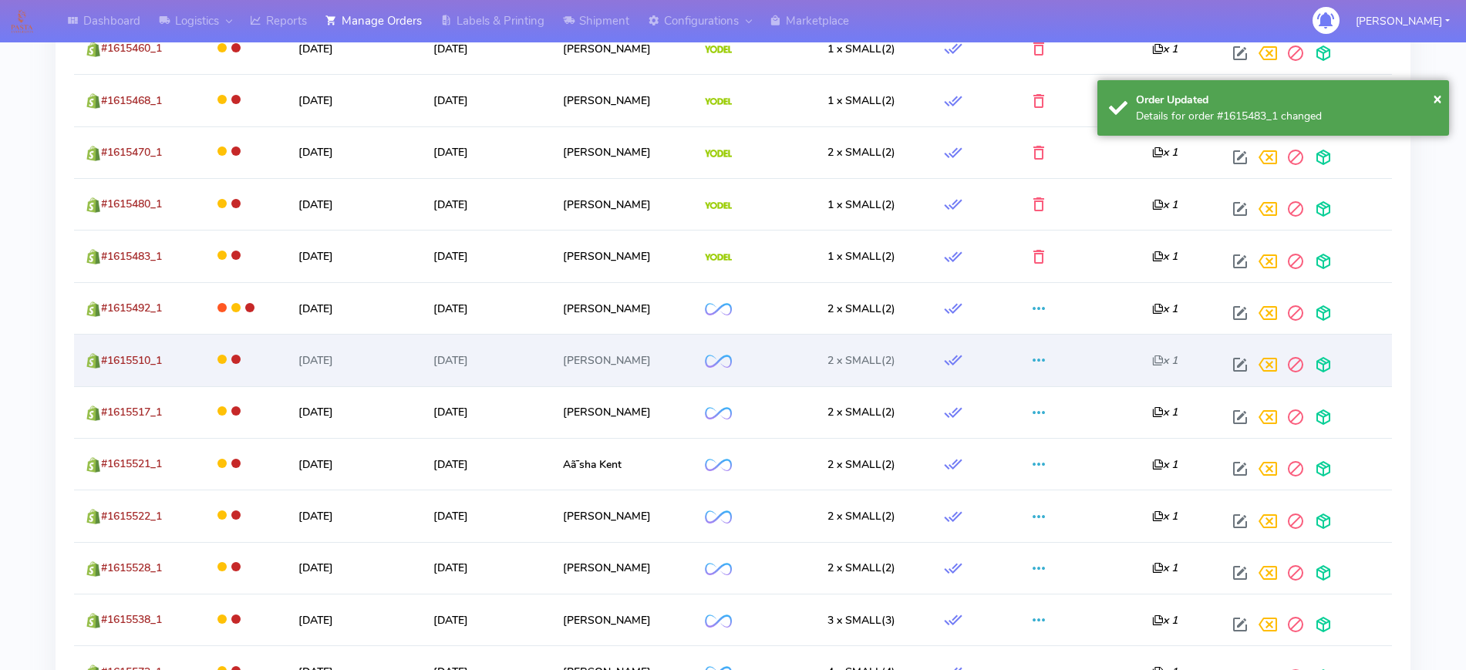
scroll to position [755, 0]
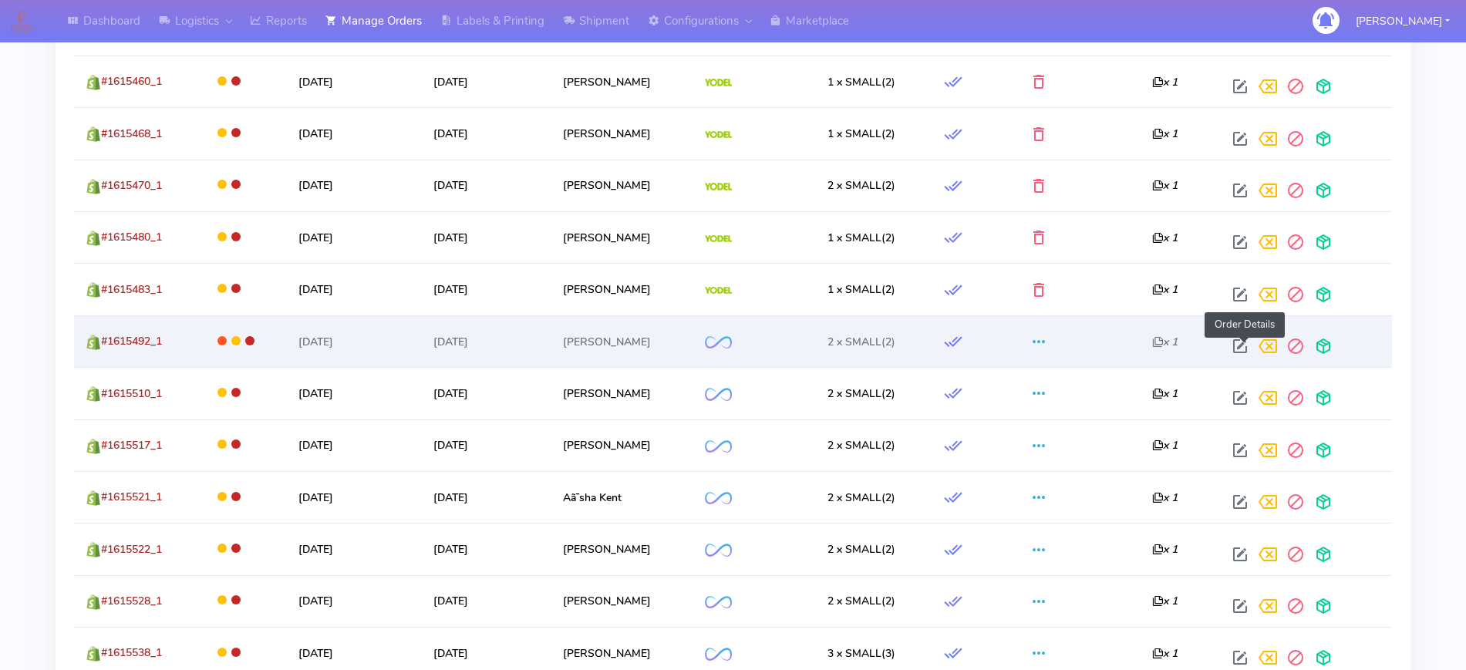
click at [1237, 342] on span at bounding box center [1240, 349] width 28 height 15
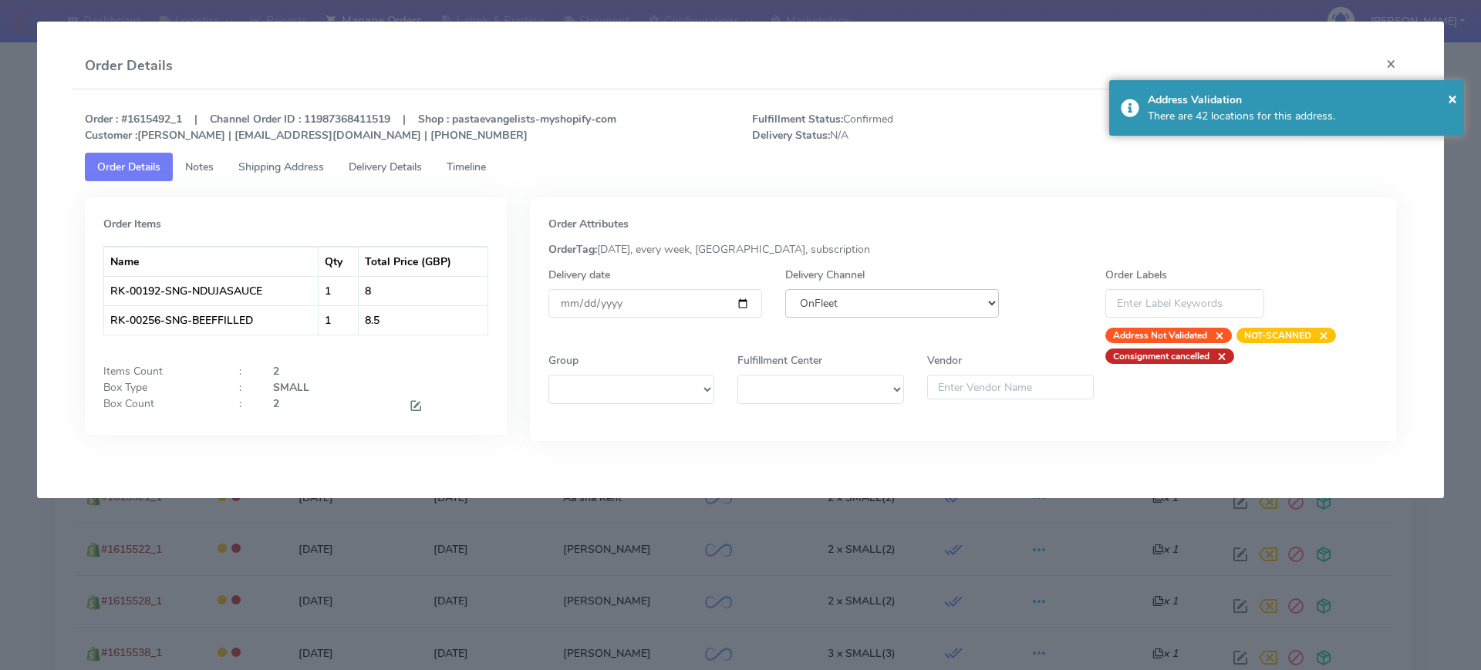
click at [963, 306] on select "DHL OnFleet Royal Mail DPD Yodel MaxOptra Amazon Collection" at bounding box center [892, 303] width 214 height 29
select select "5"
click at [785, 289] on select "DHL OnFleet Royal Mail DPD Yodel MaxOptra Amazon Collection" at bounding box center [892, 303] width 214 height 29
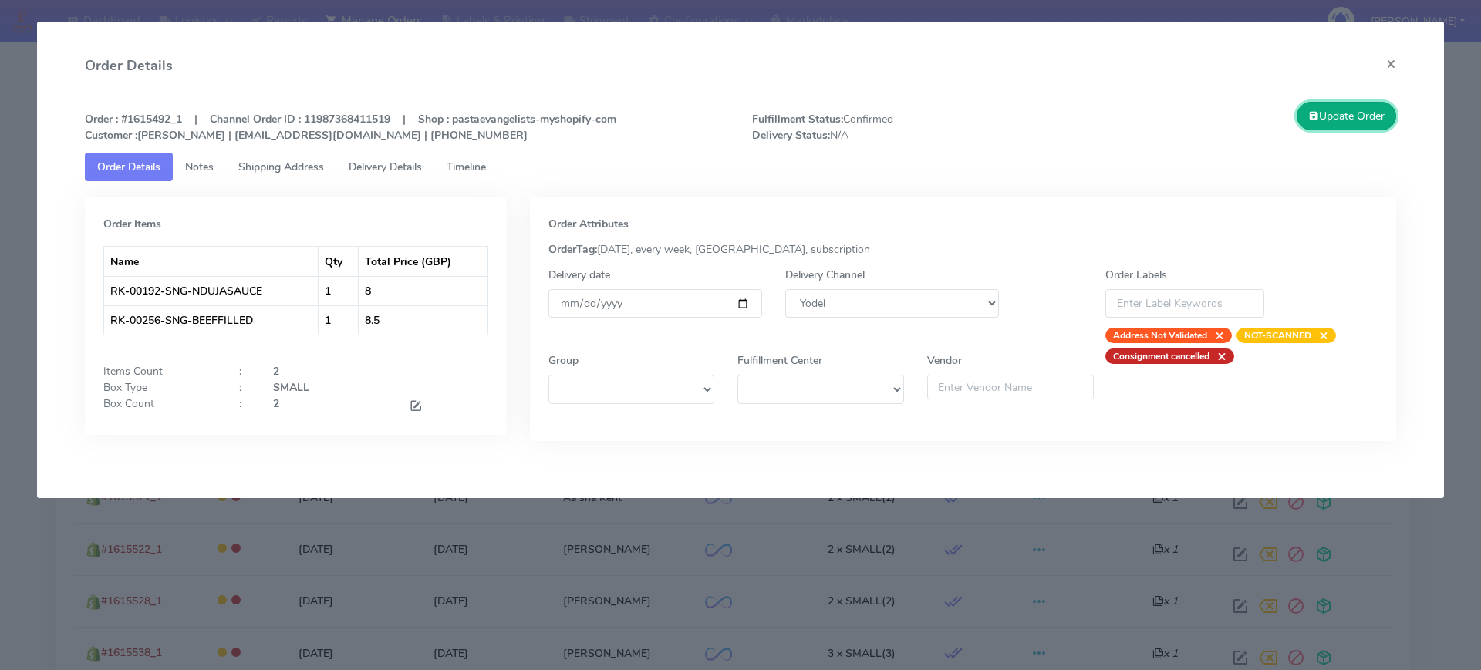
click at [1346, 115] on button "Update Order" at bounding box center [1346, 116] width 100 height 29
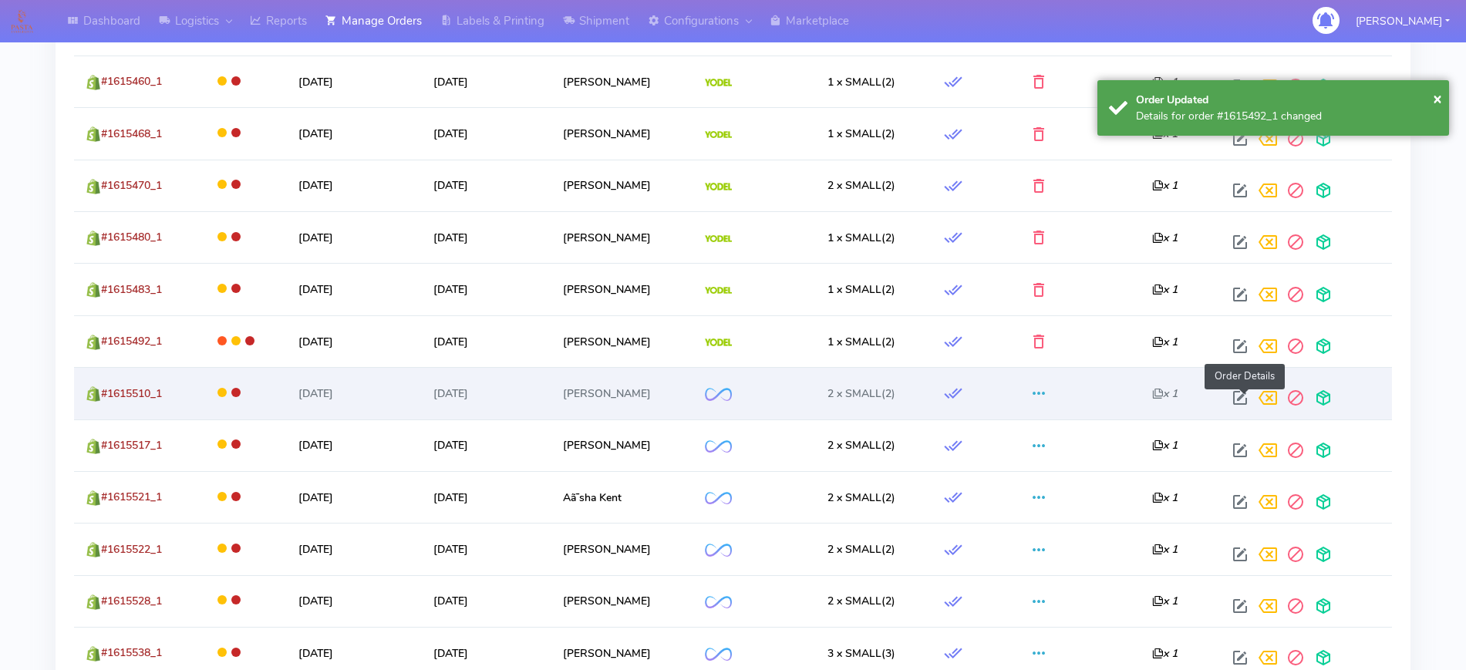
click at [1236, 401] on span at bounding box center [1240, 401] width 28 height 15
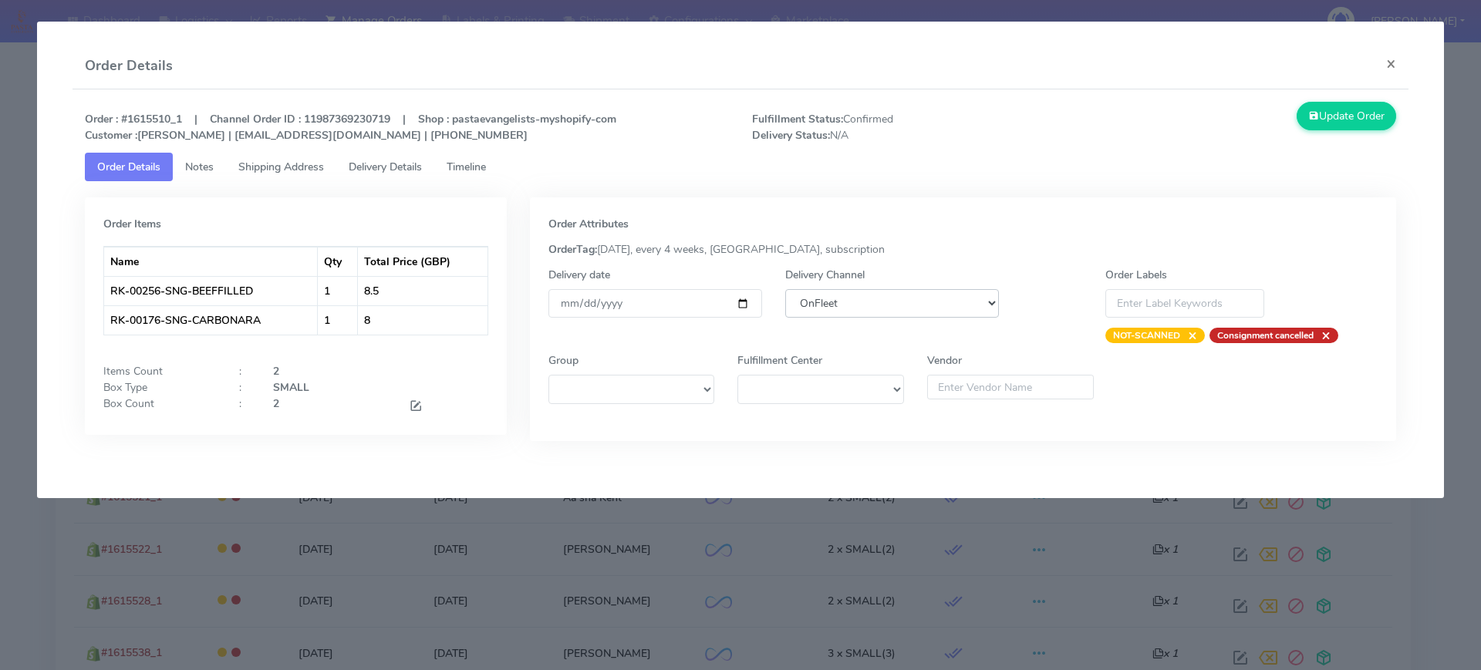
click at [952, 310] on select "DHL OnFleet Royal Mail DPD Yodel MaxOptra Amazon Collection" at bounding box center [892, 303] width 214 height 29
select select "5"
click at [785, 289] on select "DHL OnFleet Royal Mail DPD Yodel MaxOptra Amazon Collection" at bounding box center [892, 303] width 214 height 29
click at [1352, 103] on button "Update Order" at bounding box center [1346, 116] width 100 height 29
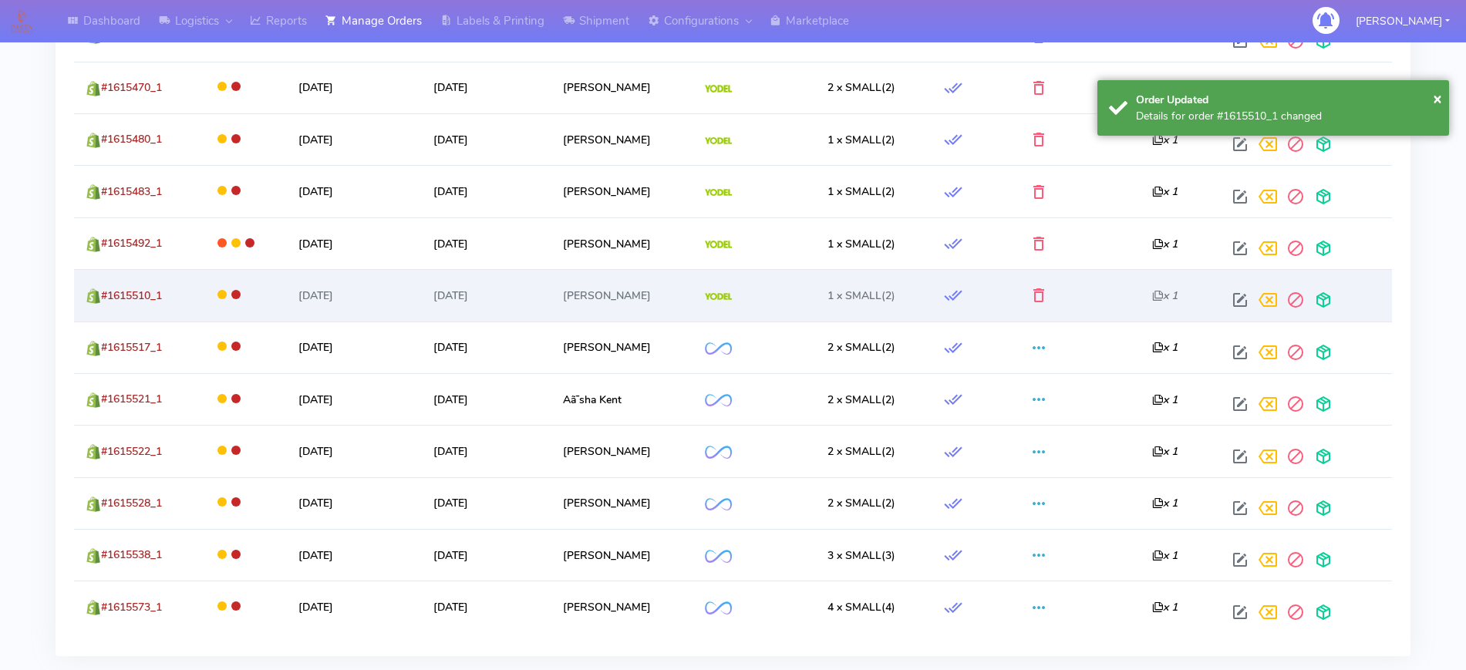
scroll to position [948, 0]
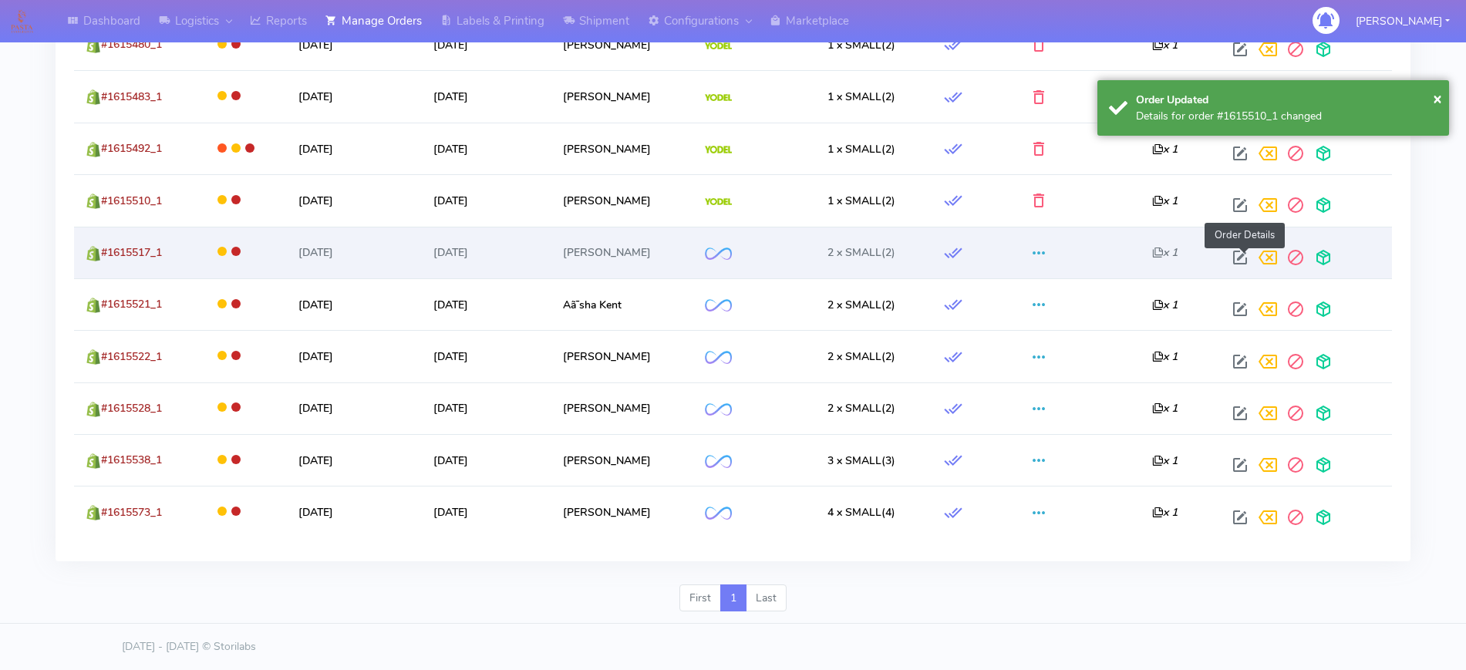
click at [1251, 254] on span at bounding box center [1240, 261] width 28 height 15
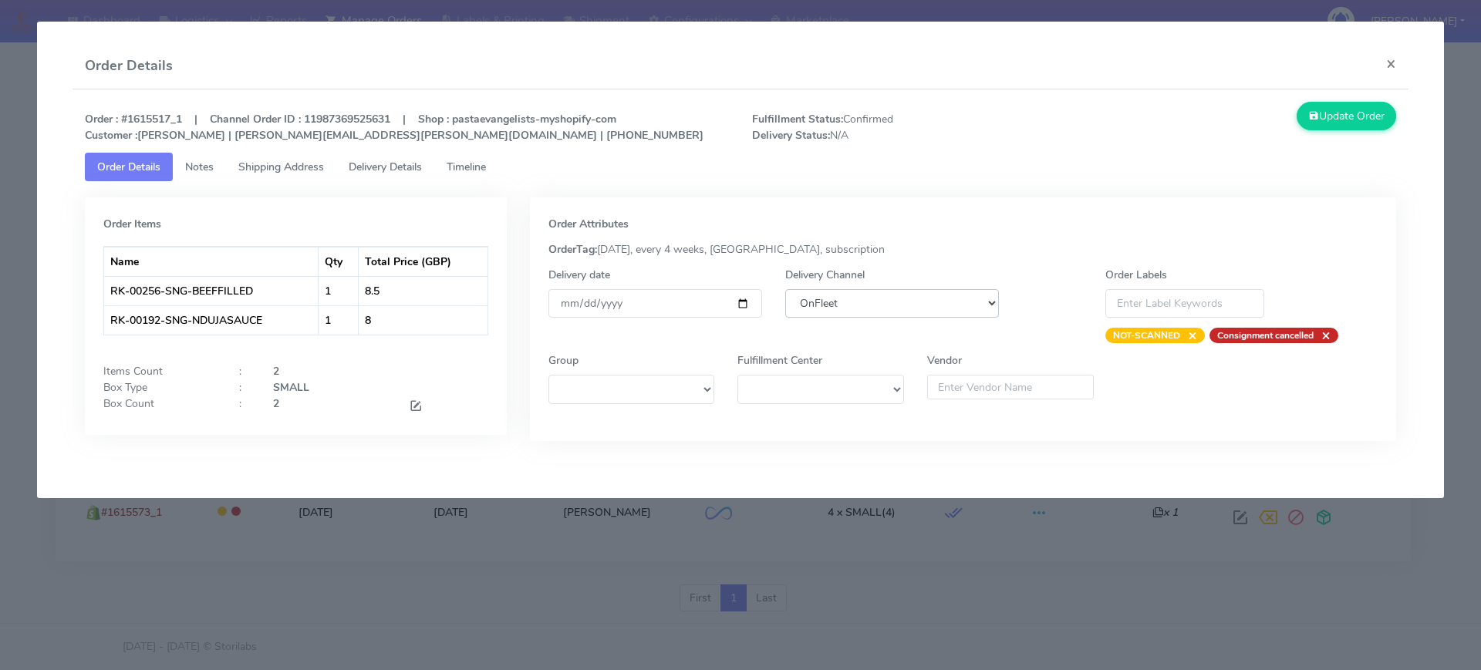
drag, startPoint x: 799, startPoint y: 302, endPoint x: 804, endPoint y: 313, distance: 12.1
click at [800, 302] on select "DHL OnFleet Royal Mail DPD Yodel MaxOptra Amazon Collection" at bounding box center [892, 303] width 214 height 29
select select "5"
click at [785, 289] on select "DHL OnFleet Royal Mail DPD Yodel MaxOptra Amazon Collection" at bounding box center [892, 303] width 214 height 29
click at [1355, 100] on div "Order : #1615517_1 | Channel Order ID : 11987369525631 | Shop : pastaevangelist…" at bounding box center [740, 282] width 1336 height 387
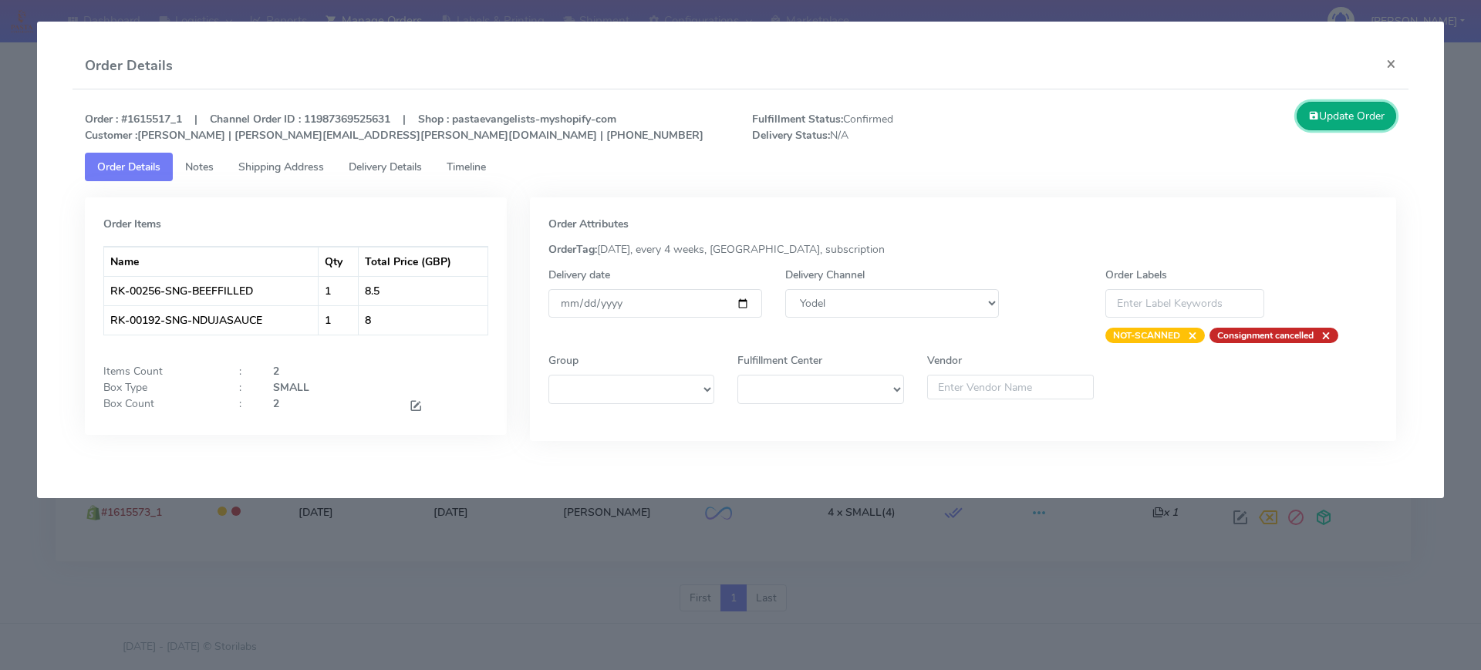
click at [1354, 121] on button "Update Order" at bounding box center [1346, 116] width 100 height 29
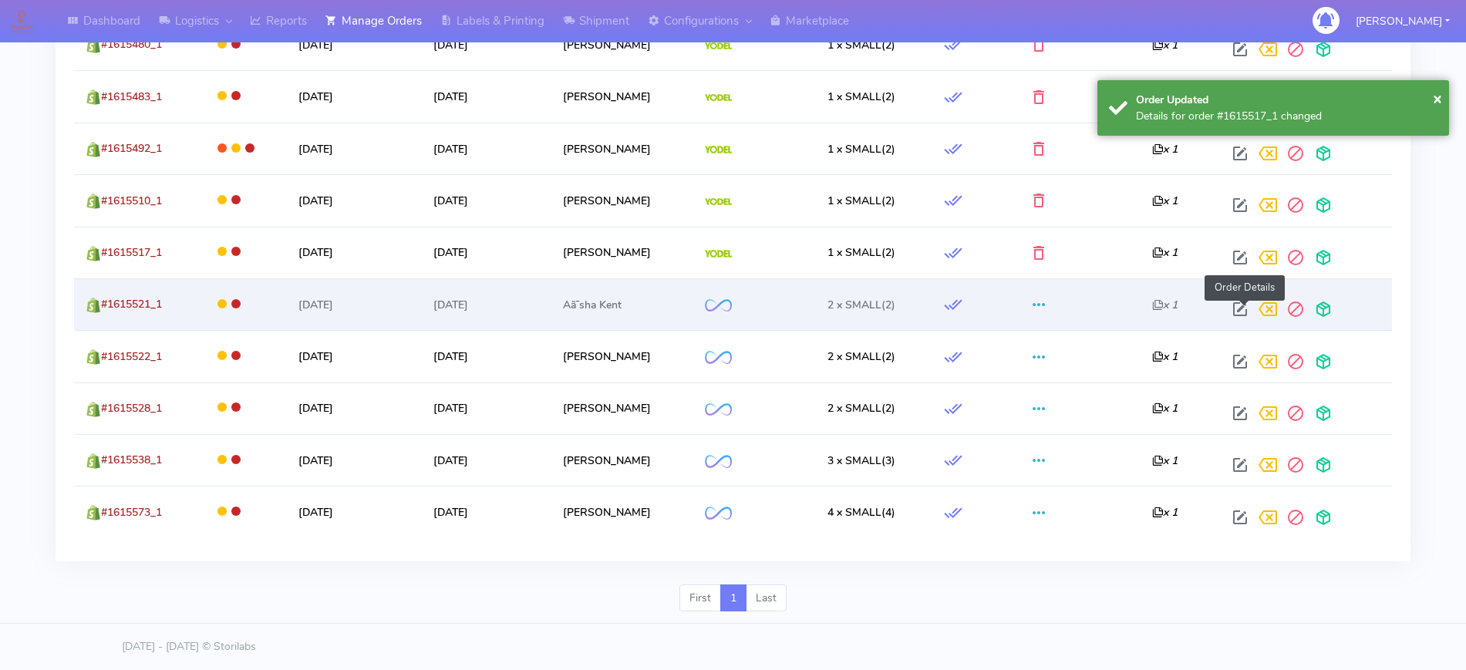
click at [1254, 305] on span at bounding box center [1240, 312] width 28 height 15
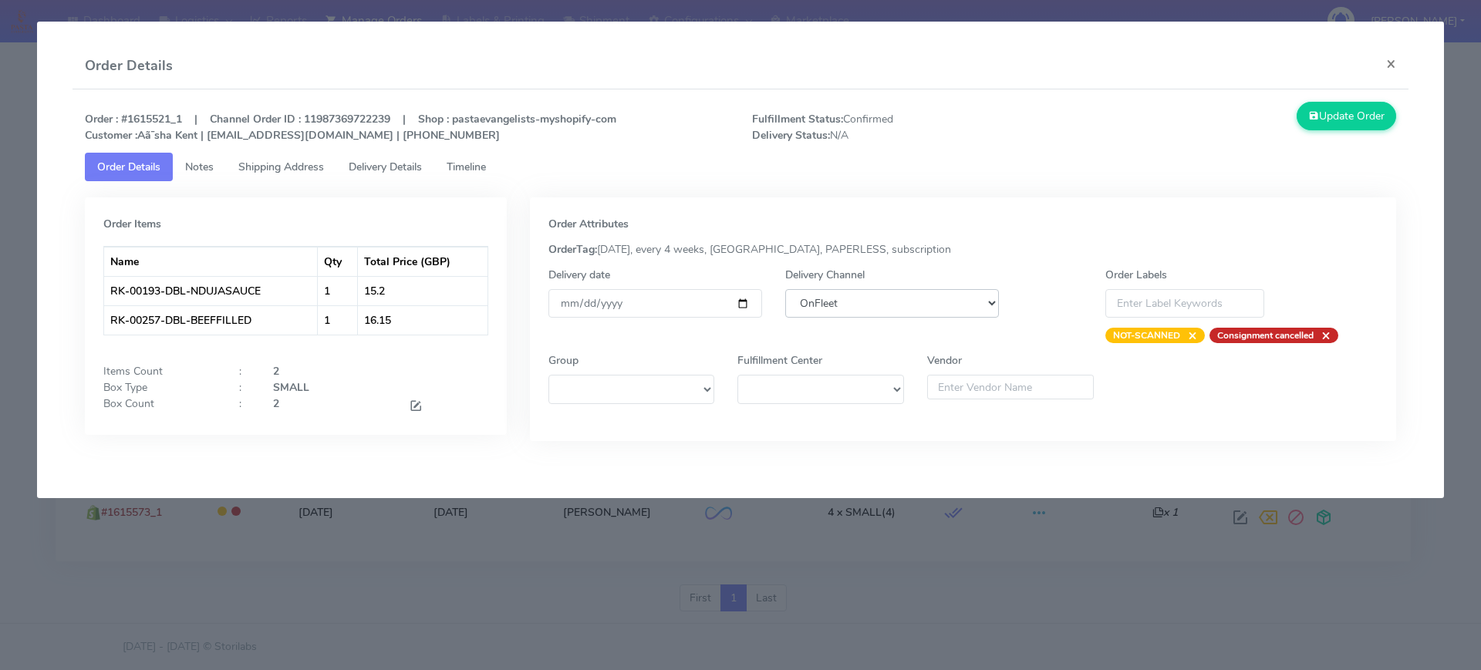
drag, startPoint x: 833, startPoint y: 303, endPoint x: 838, endPoint y: 314, distance: 11.7
click at [833, 303] on select "DHL OnFleet Royal Mail DPD Yodel MaxOptra Amazon Collection" at bounding box center [892, 303] width 214 height 29
select select "5"
click at [785, 289] on select "DHL OnFleet Royal Mail DPD Yodel MaxOptra Amazon Collection" at bounding box center [892, 303] width 214 height 29
click at [1317, 116] on button "Update Order" at bounding box center [1346, 116] width 100 height 29
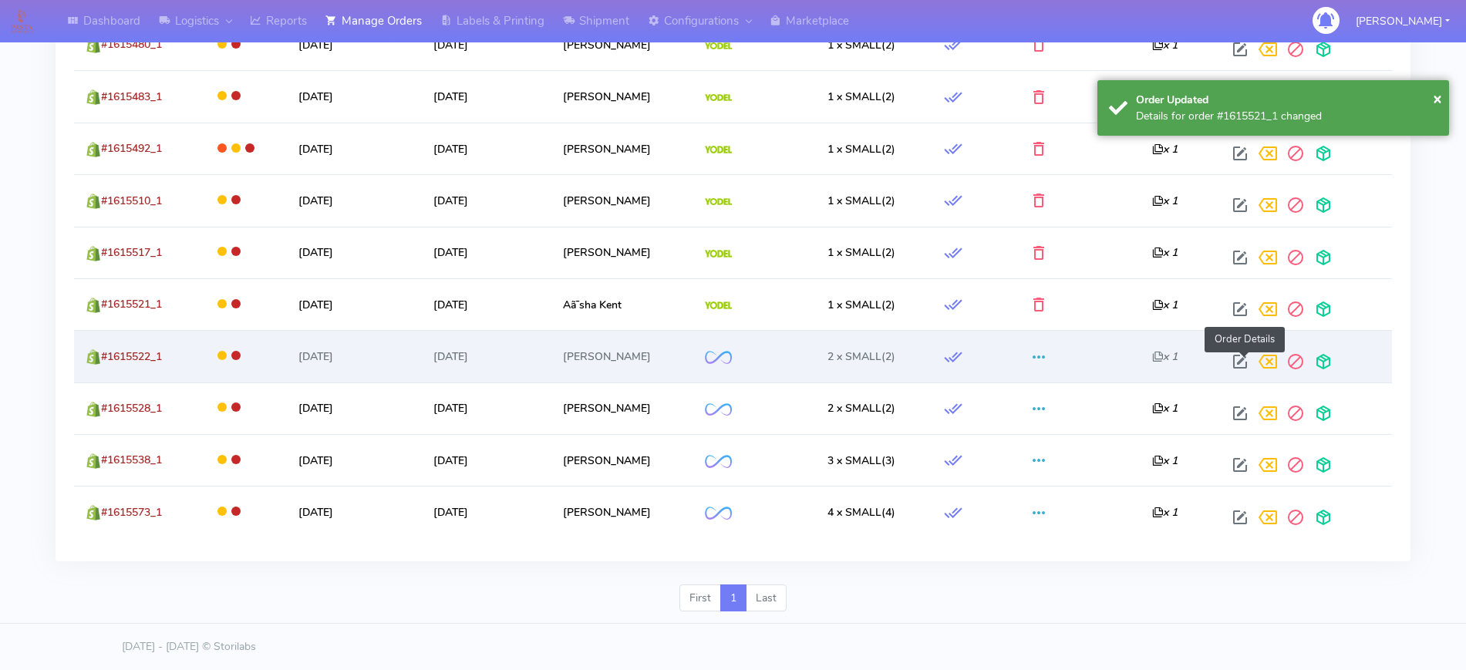
click at [1241, 369] on span at bounding box center [1240, 365] width 28 height 15
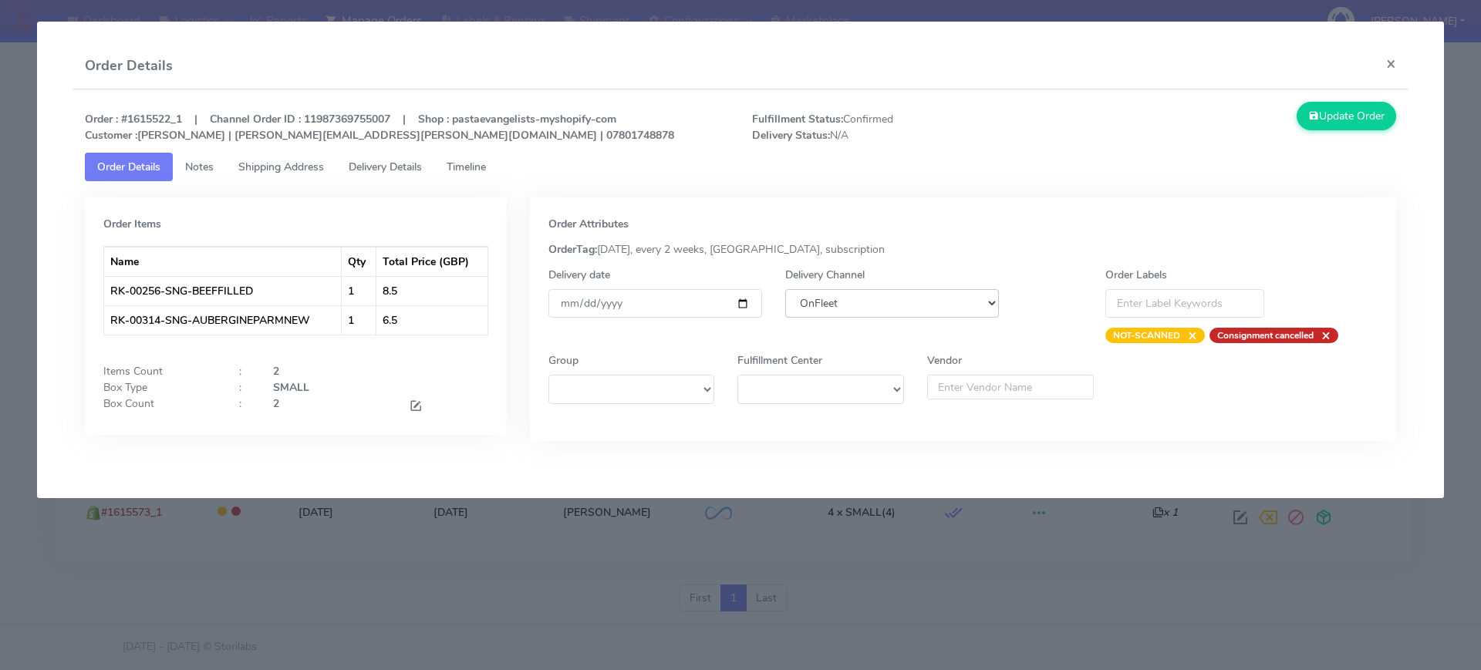
drag, startPoint x: 871, startPoint y: 298, endPoint x: 876, endPoint y: 312, distance: 15.6
click at [871, 298] on select "DHL OnFleet Royal Mail DPD Yodel MaxOptra Amazon Collection" at bounding box center [892, 303] width 214 height 29
select select "5"
click at [785, 289] on select "DHL OnFleet Royal Mail DPD Yodel MaxOptra Amazon Collection" at bounding box center [892, 303] width 214 height 29
click at [1319, 108] on button "Update Order" at bounding box center [1346, 116] width 100 height 29
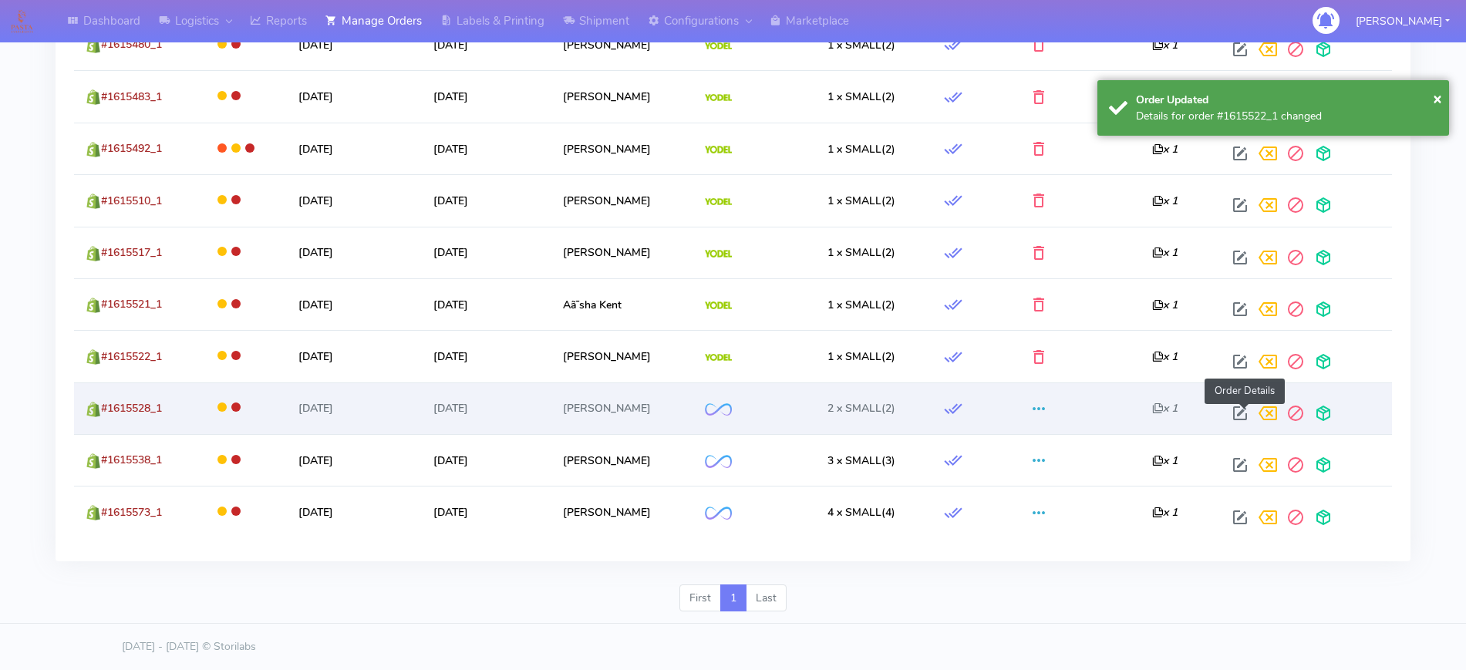
click at [1239, 409] on span at bounding box center [1240, 416] width 28 height 15
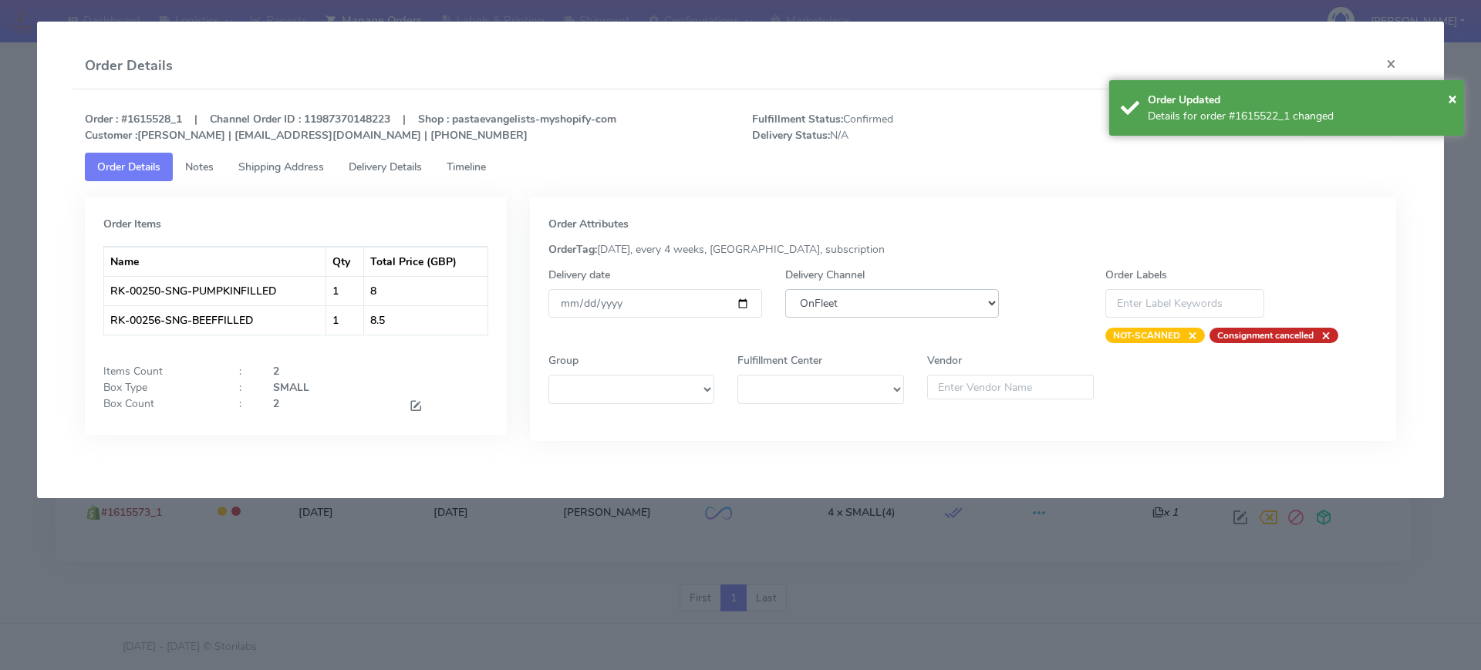
click at [909, 305] on select "DHL OnFleet Royal Mail DPD Yodel MaxOptra Amazon Collection" at bounding box center [892, 303] width 214 height 29
select select "5"
click at [785, 289] on select "DHL OnFleet Royal Mail DPD Yodel MaxOptra Amazon Collection" at bounding box center [892, 303] width 214 height 29
click at [1451, 90] on span "×" at bounding box center [1452, 98] width 9 height 21
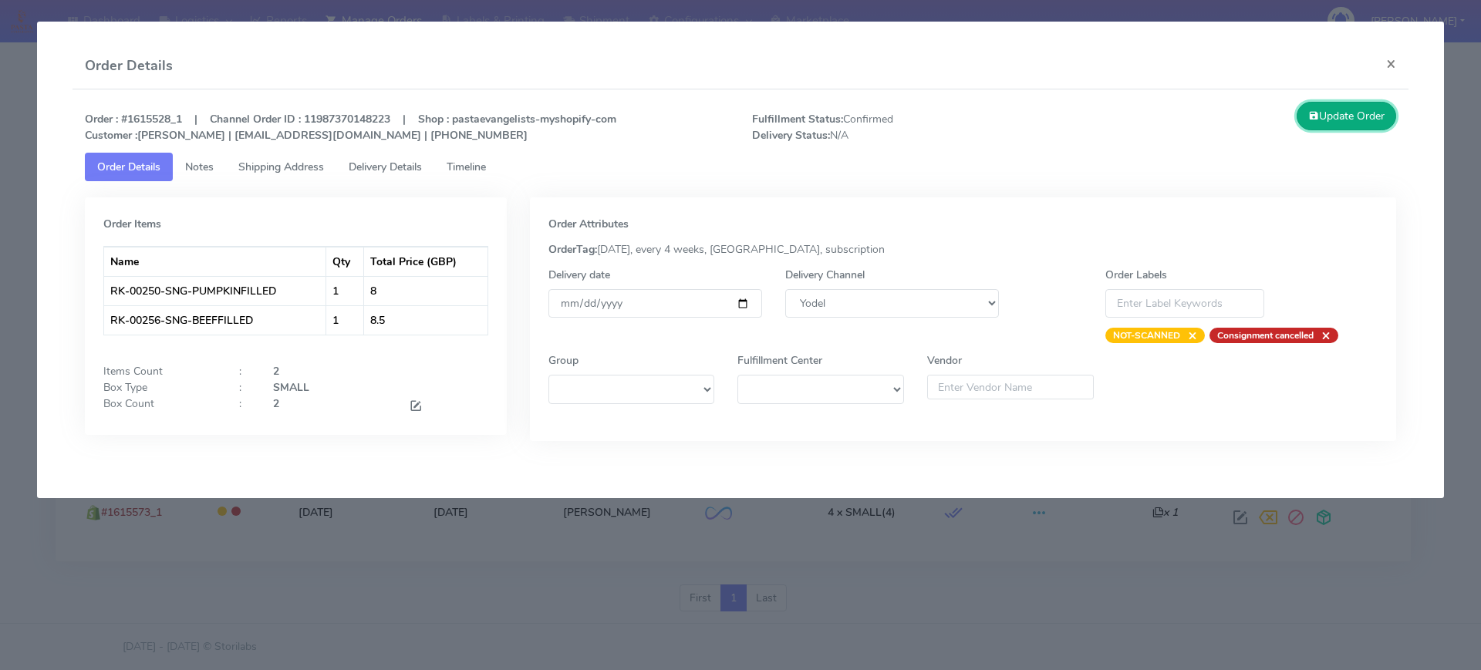
click at [1360, 119] on button "Update Order" at bounding box center [1346, 116] width 100 height 29
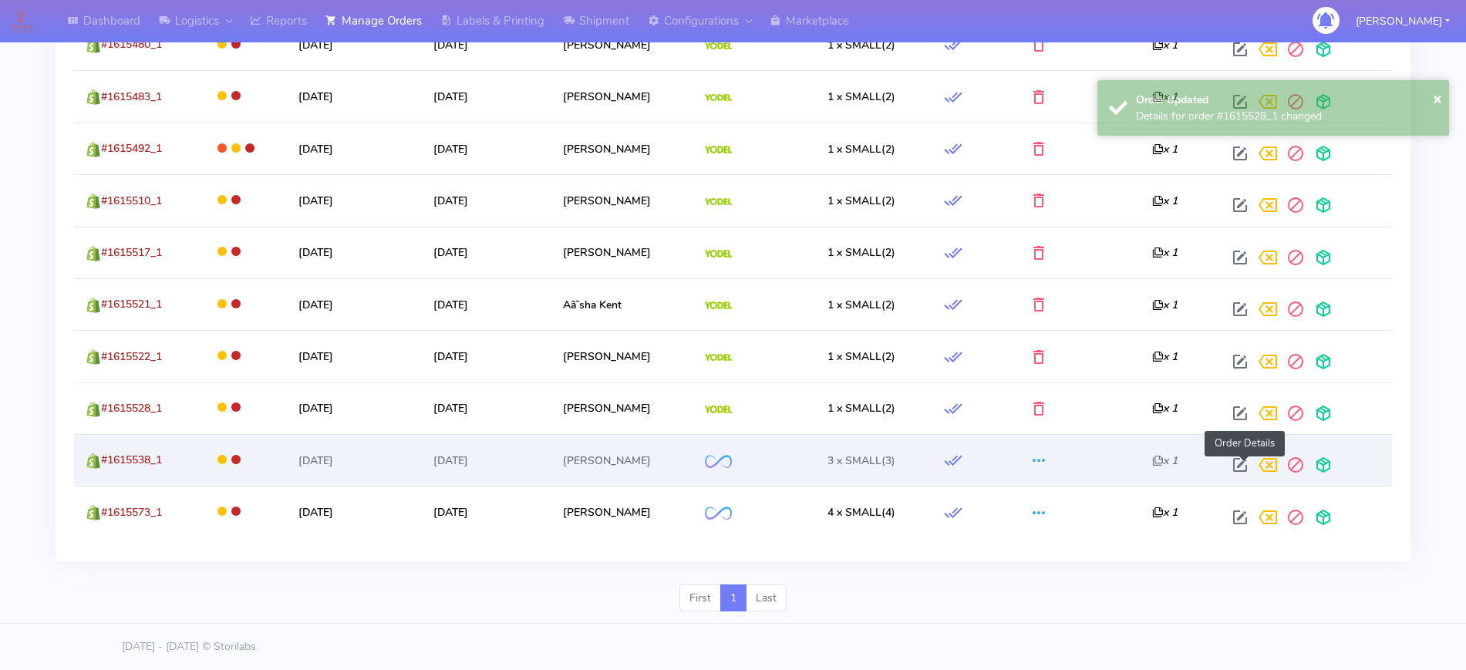
click at [1244, 474] on span at bounding box center [1240, 468] width 28 height 15
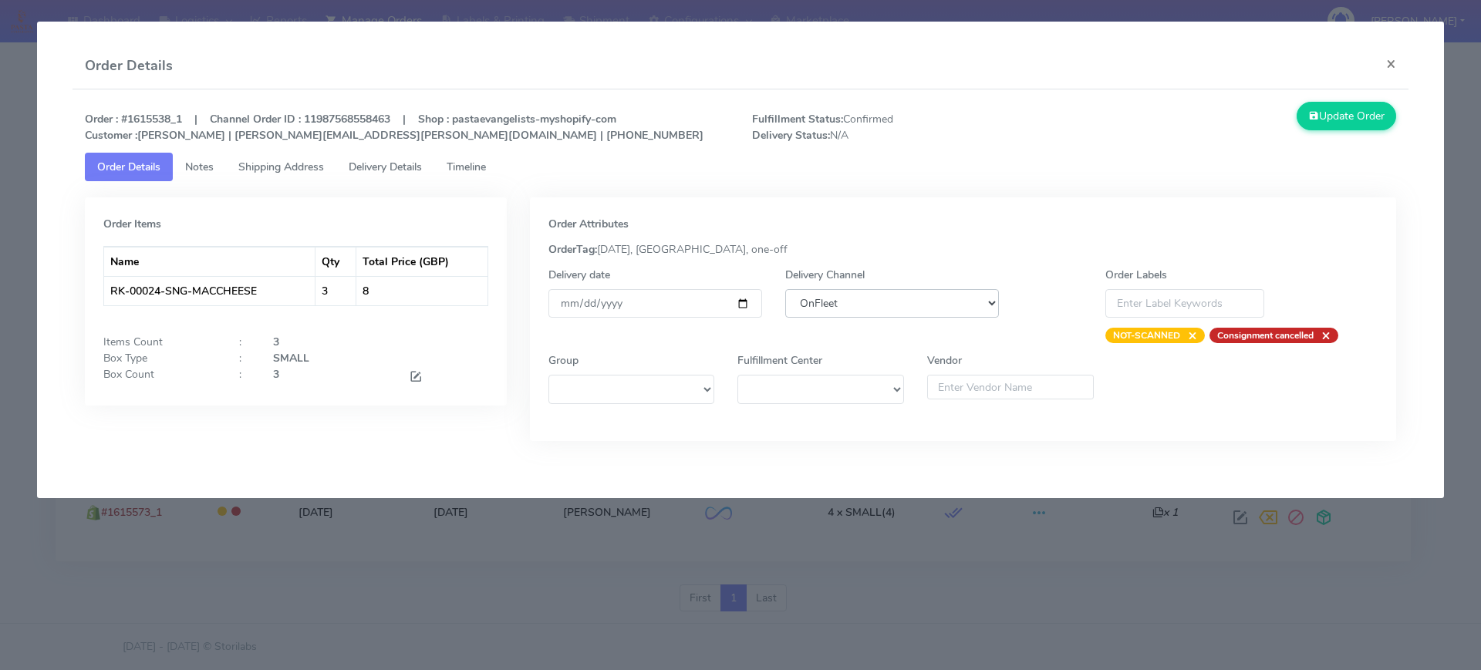
click at [823, 310] on select "DHL OnFleet Royal Mail DPD Yodel MaxOptra Amazon Collection" at bounding box center [892, 303] width 214 height 29
select select "5"
click at [785, 289] on select "DHL OnFleet Royal Mail DPD Yodel MaxOptra Amazon Collection" at bounding box center [892, 303] width 214 height 29
click at [1341, 105] on button "Update Order" at bounding box center [1346, 116] width 100 height 29
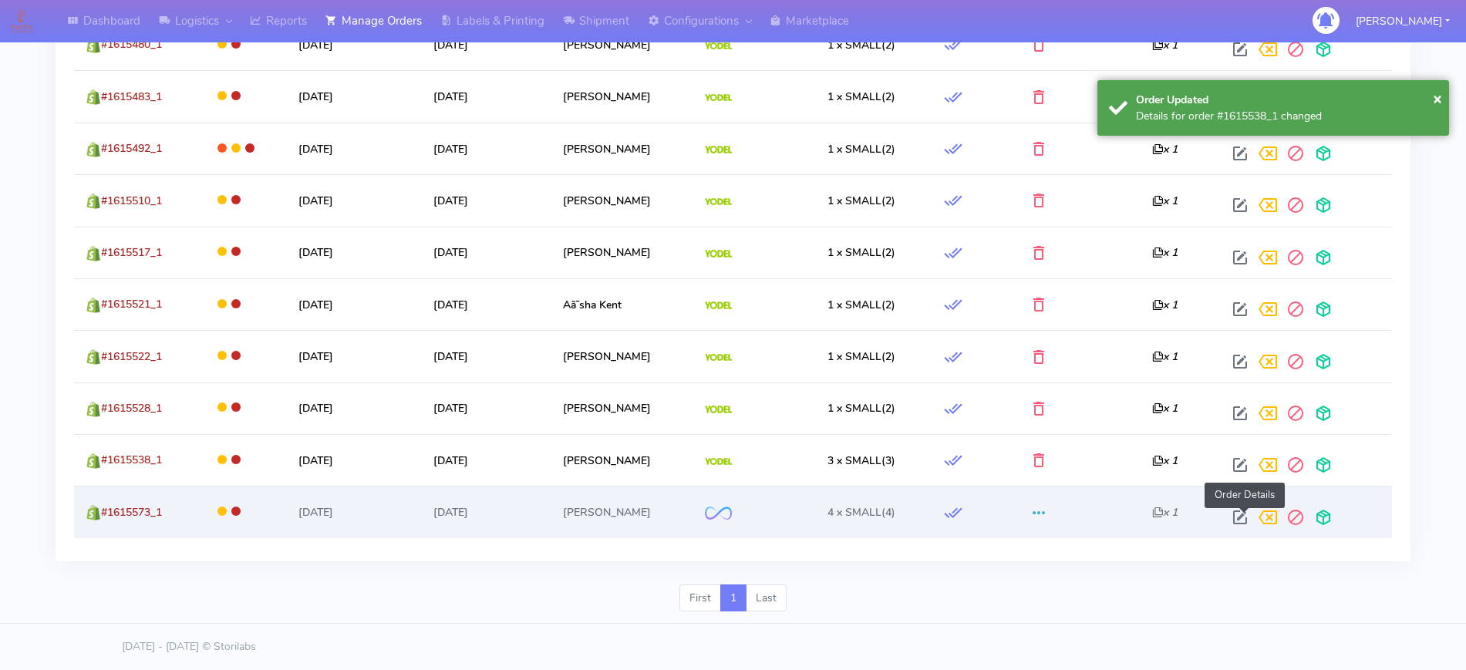
click at [1248, 518] on span at bounding box center [1240, 521] width 28 height 15
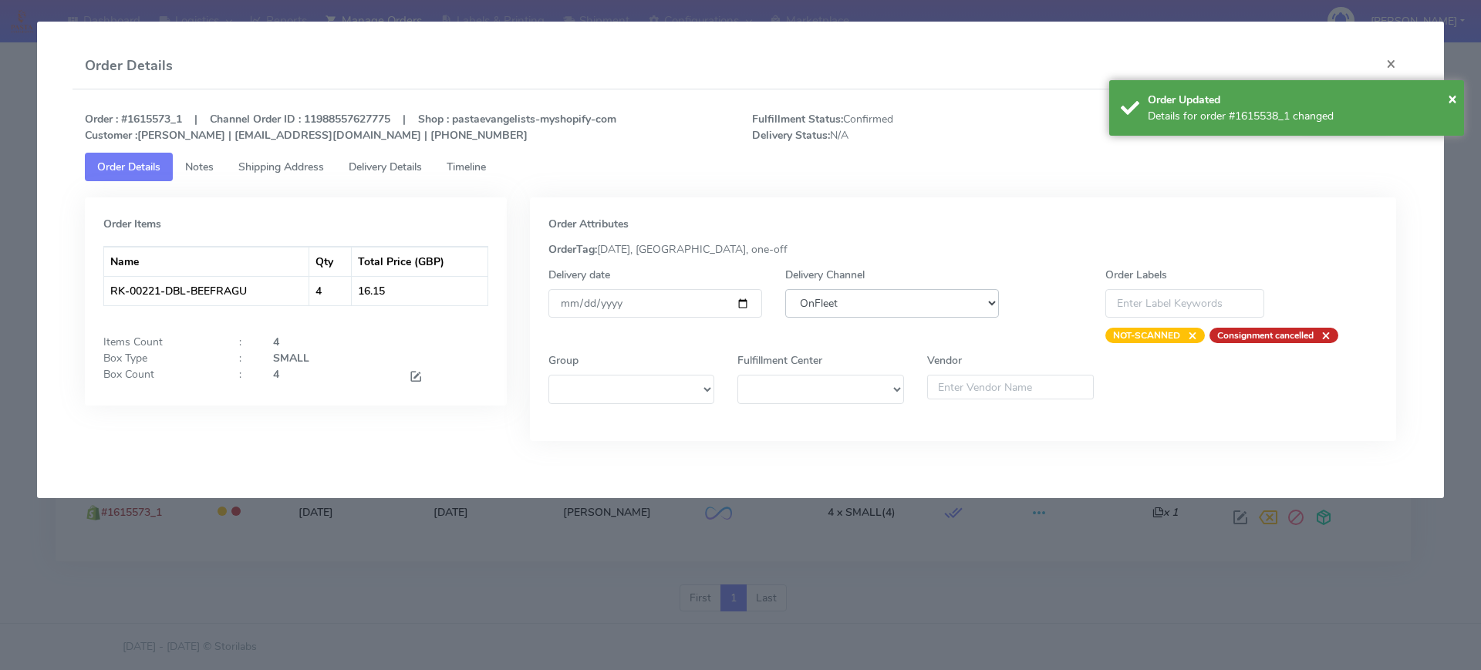
click at [931, 297] on select "DHL OnFleet Royal Mail DPD Yodel MaxOptra Amazon Collection" at bounding box center [892, 303] width 214 height 29
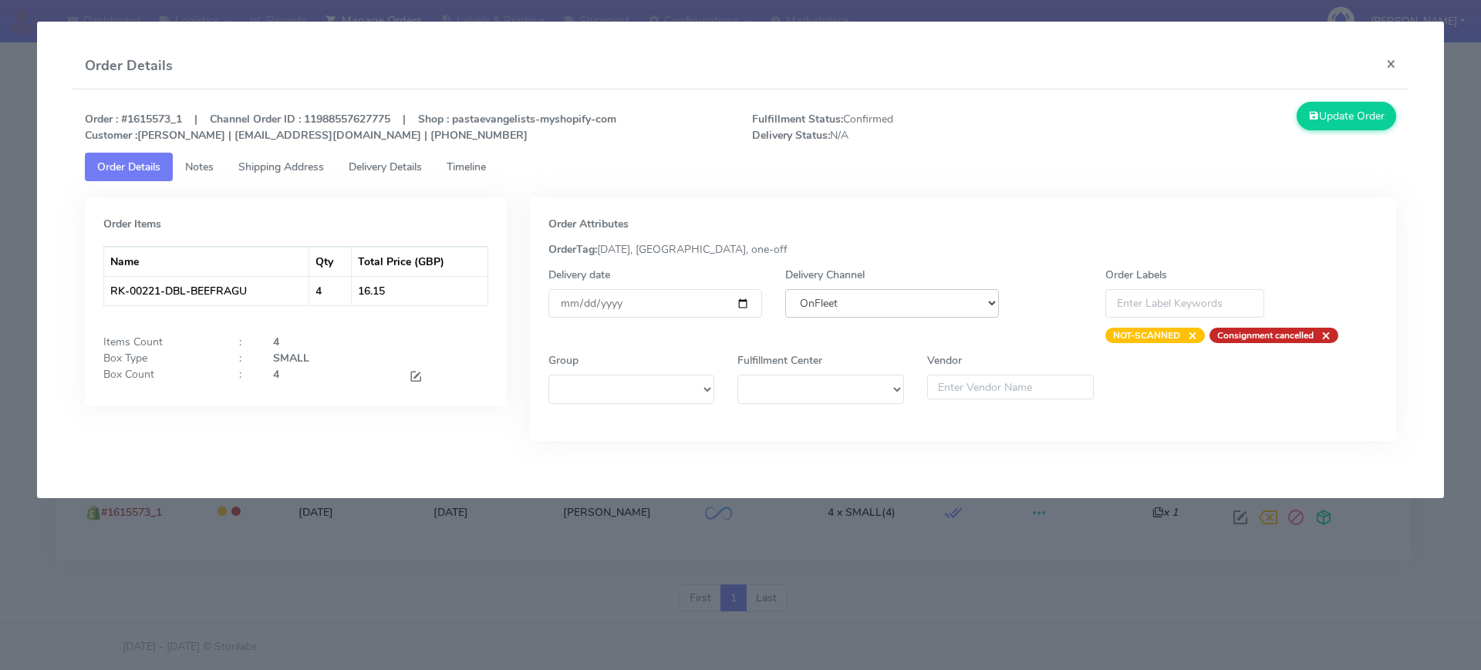
select select "5"
click at [785, 289] on select "DHL OnFleet Royal Mail DPD Yodel MaxOptra Amazon Collection" at bounding box center [892, 303] width 214 height 29
click at [1346, 96] on div "Order : #1615573_1 | Channel Order ID : 11988557627775 | Shop : pastaevangelist…" at bounding box center [740, 282] width 1336 height 387
click at [1343, 112] on button "Update Order" at bounding box center [1346, 116] width 100 height 29
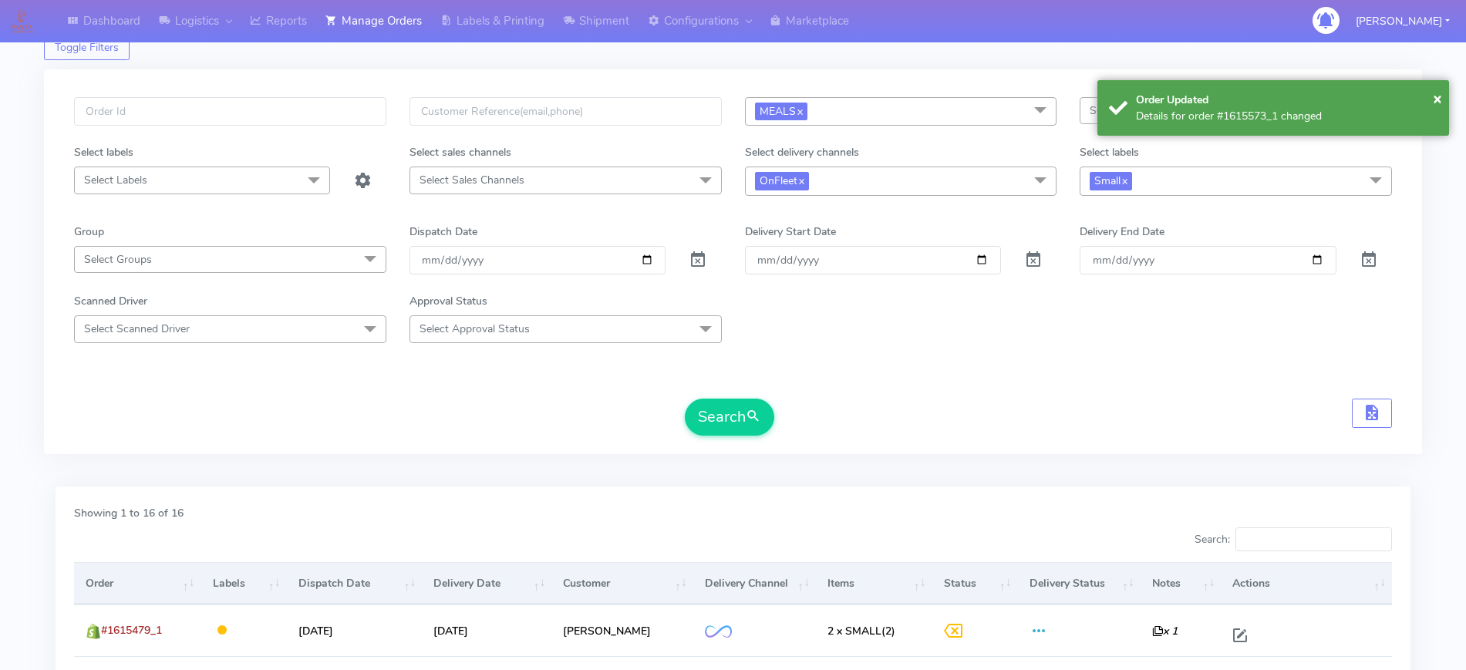
scroll to position [0, 0]
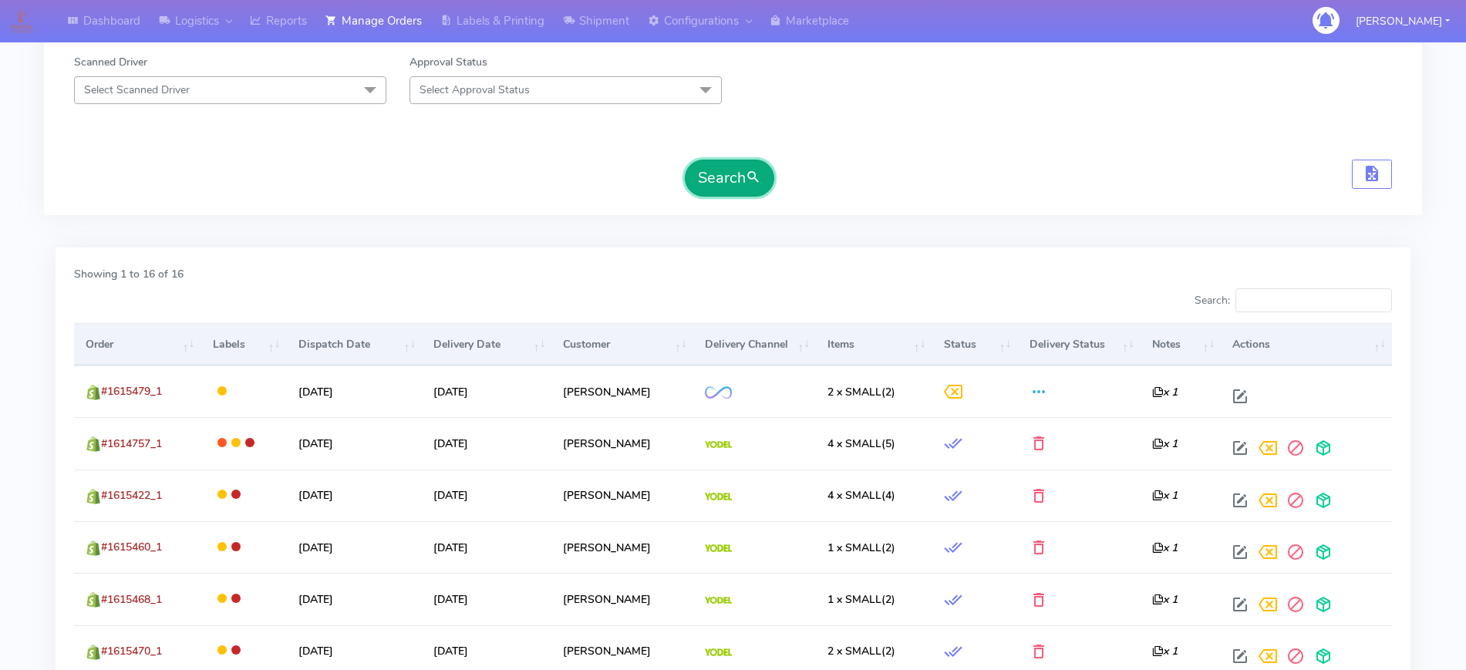
click at [718, 177] on button "Search" at bounding box center [729, 178] width 89 height 37
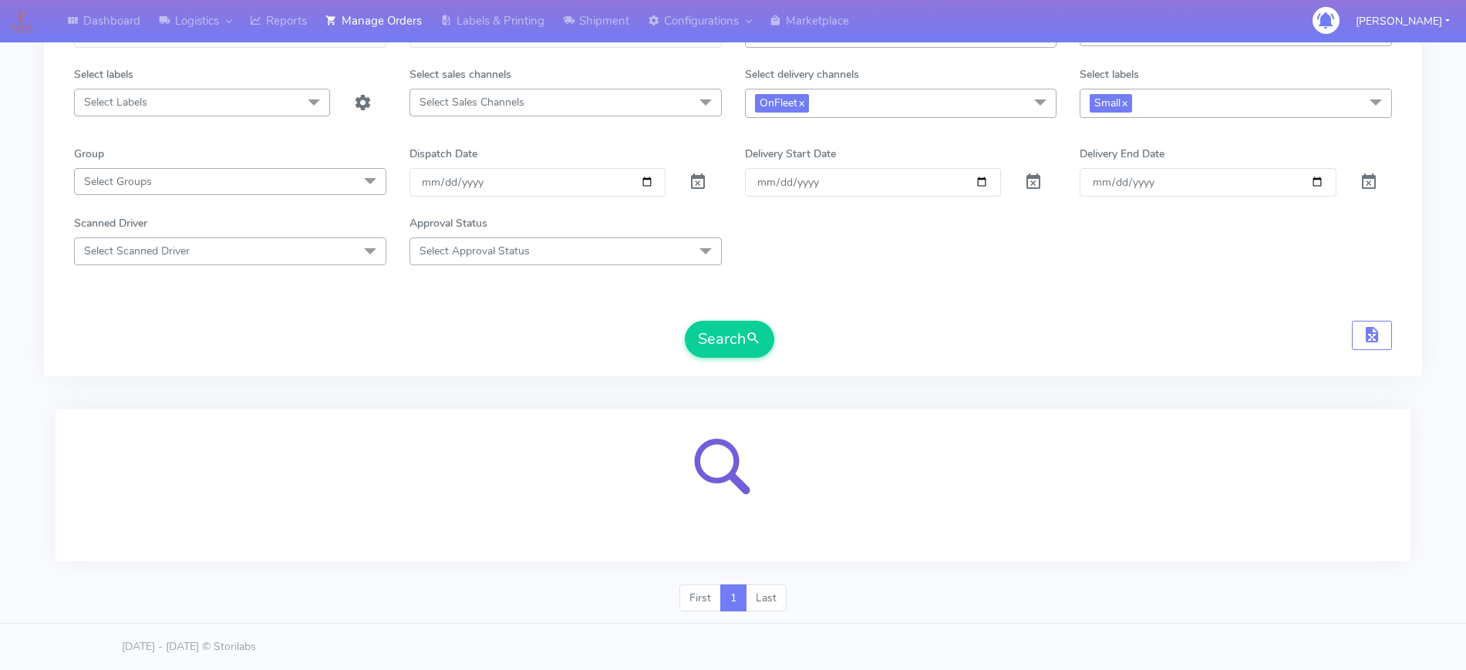
scroll to position [169, 0]
